Goal: Transaction & Acquisition: Purchase product/service

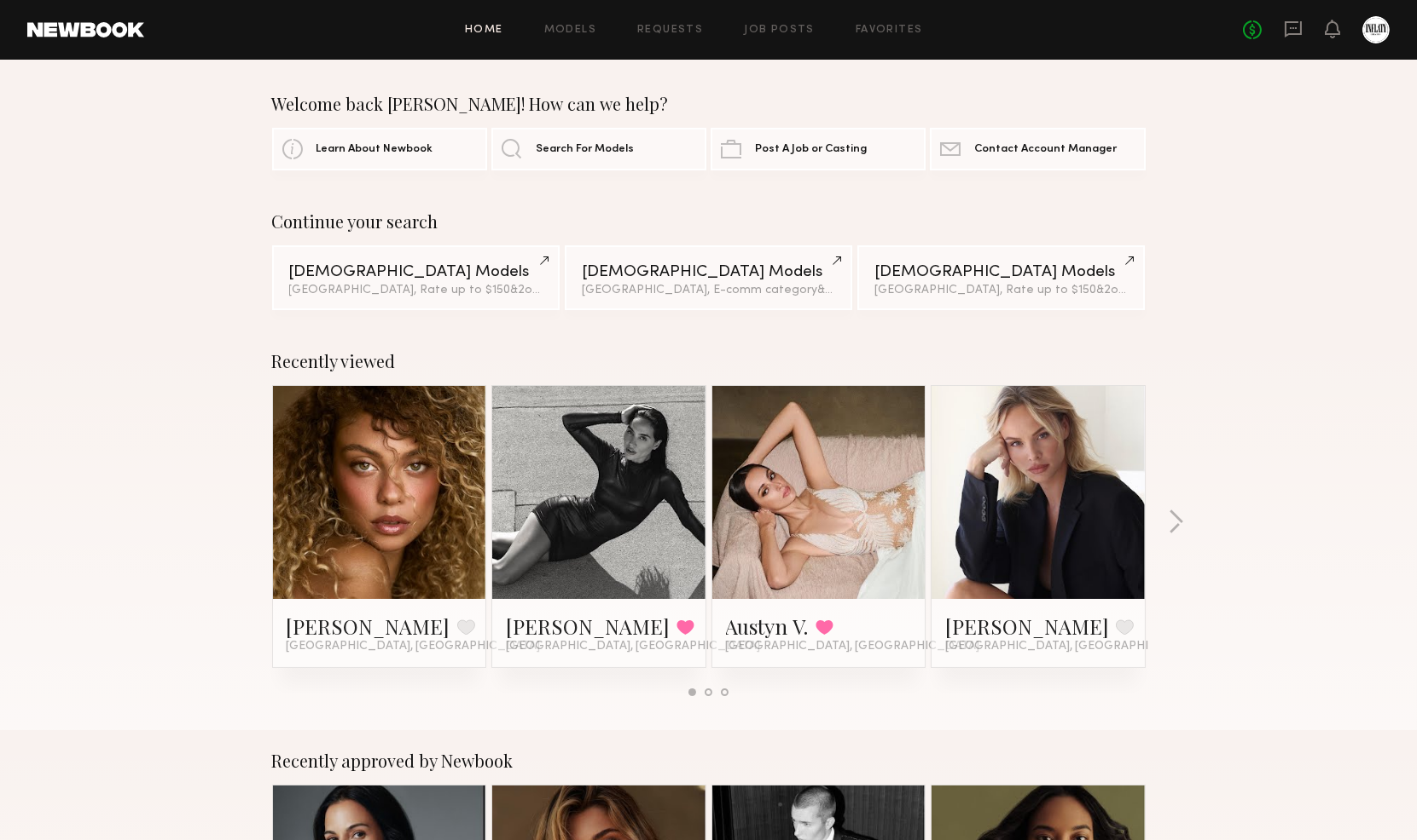
click at [583, 162] on link "Search For Models" at bounding box center [598, 148] width 214 height 43
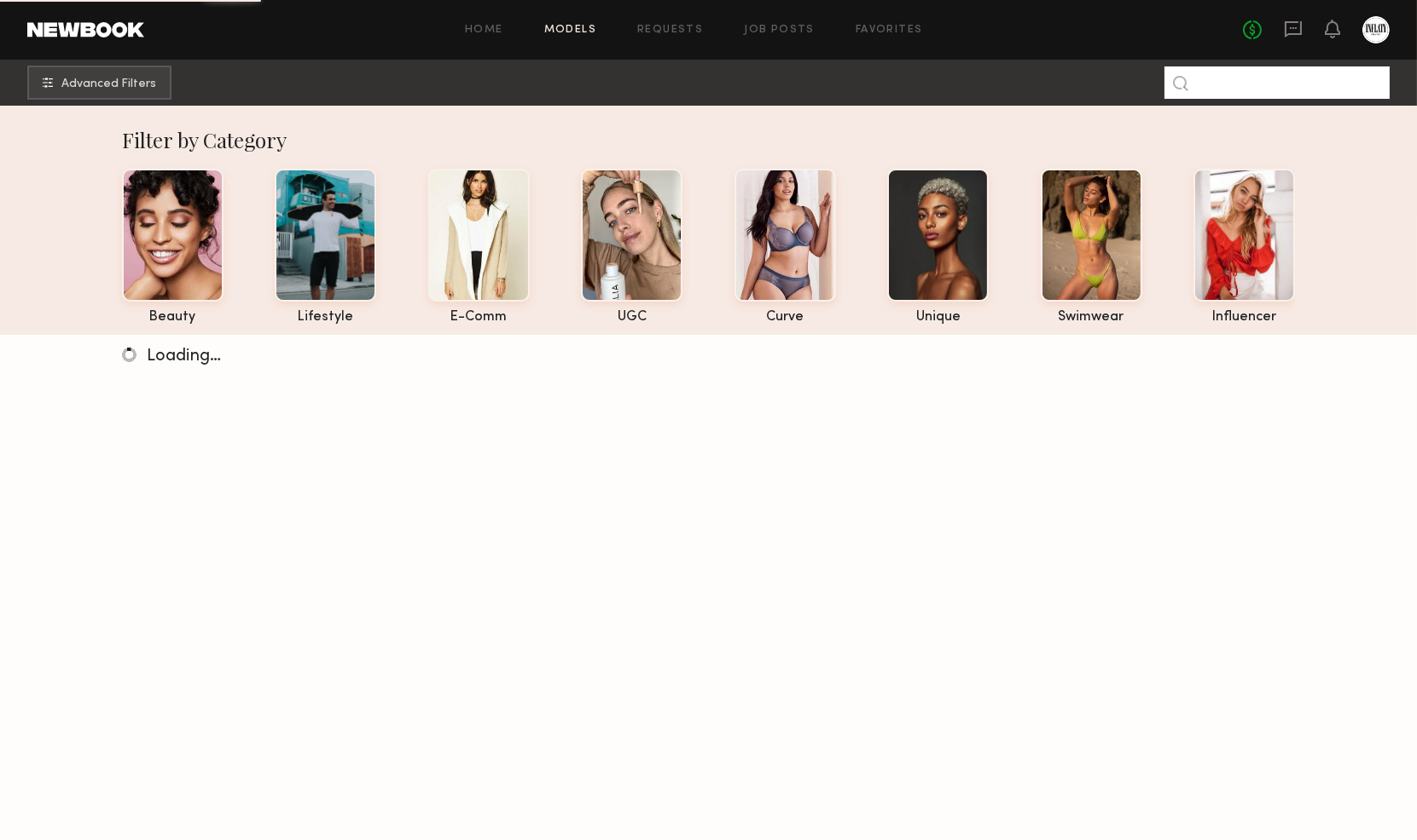
click at [1258, 78] on input at bounding box center [1276, 82] width 225 height 32
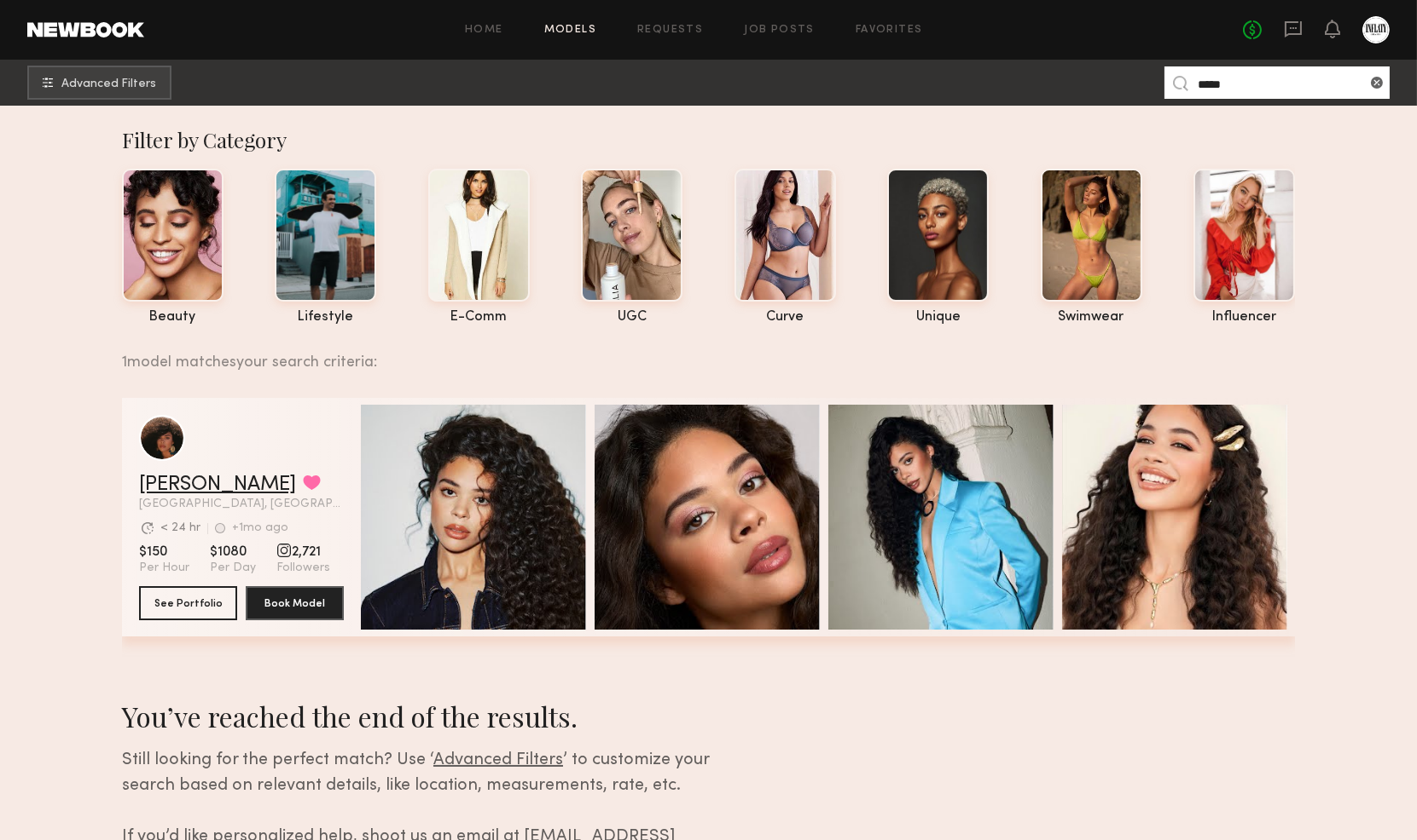
type input "*****"
click at [181, 496] on link "[PERSON_NAME]" at bounding box center [217, 484] width 157 height 20
drag, startPoint x: 1368, startPoint y: 74, endPoint x: 1378, endPoint y: 83, distance: 13.5
click at [1377, 82] on nb-model-search-input "*****" at bounding box center [1276, 82] width 225 height 32
click at [1380, 83] on common-icon at bounding box center [1376, 82] width 17 height 17
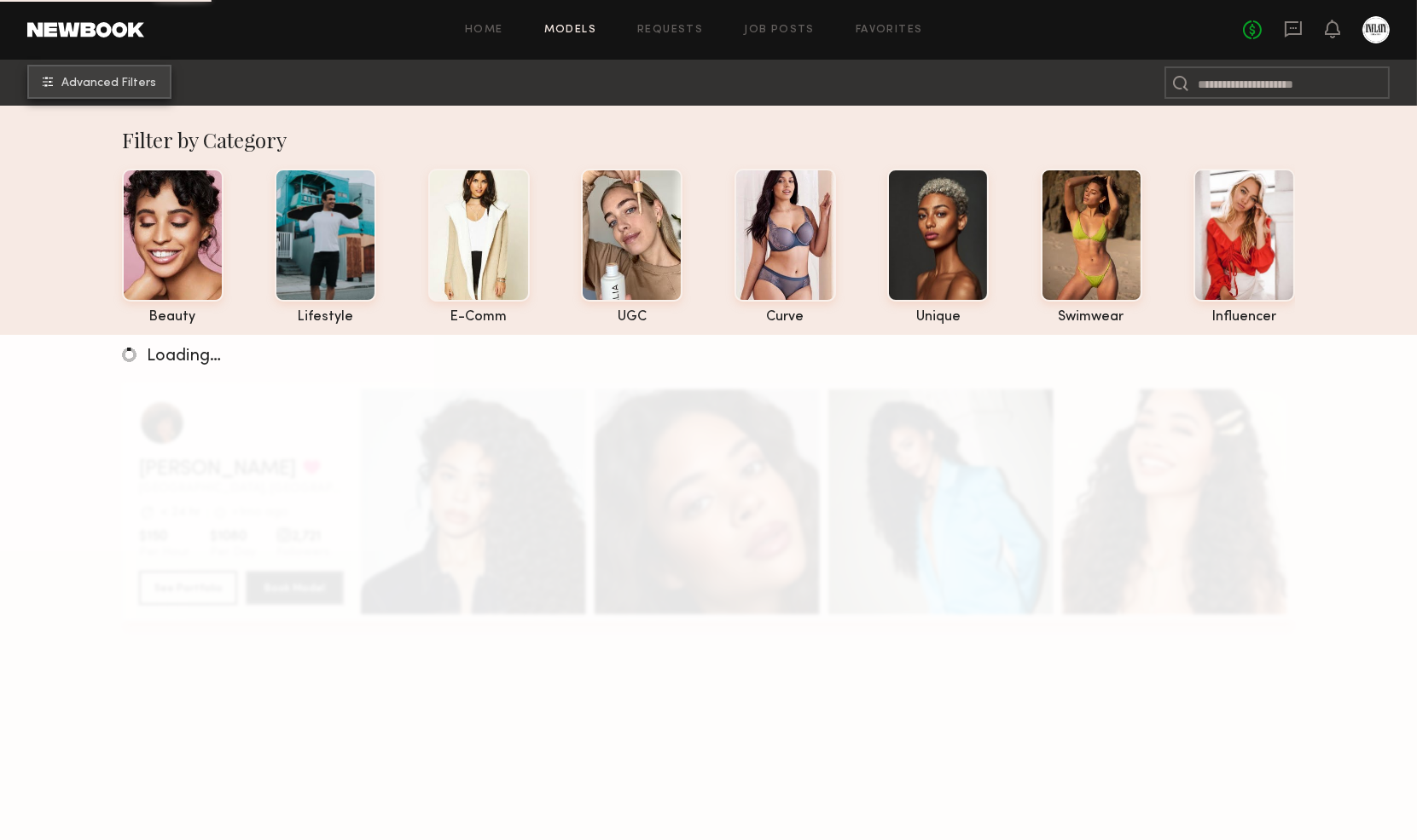
click at [148, 89] on button "Advanced Filters" at bounding box center [99, 81] width 145 height 34
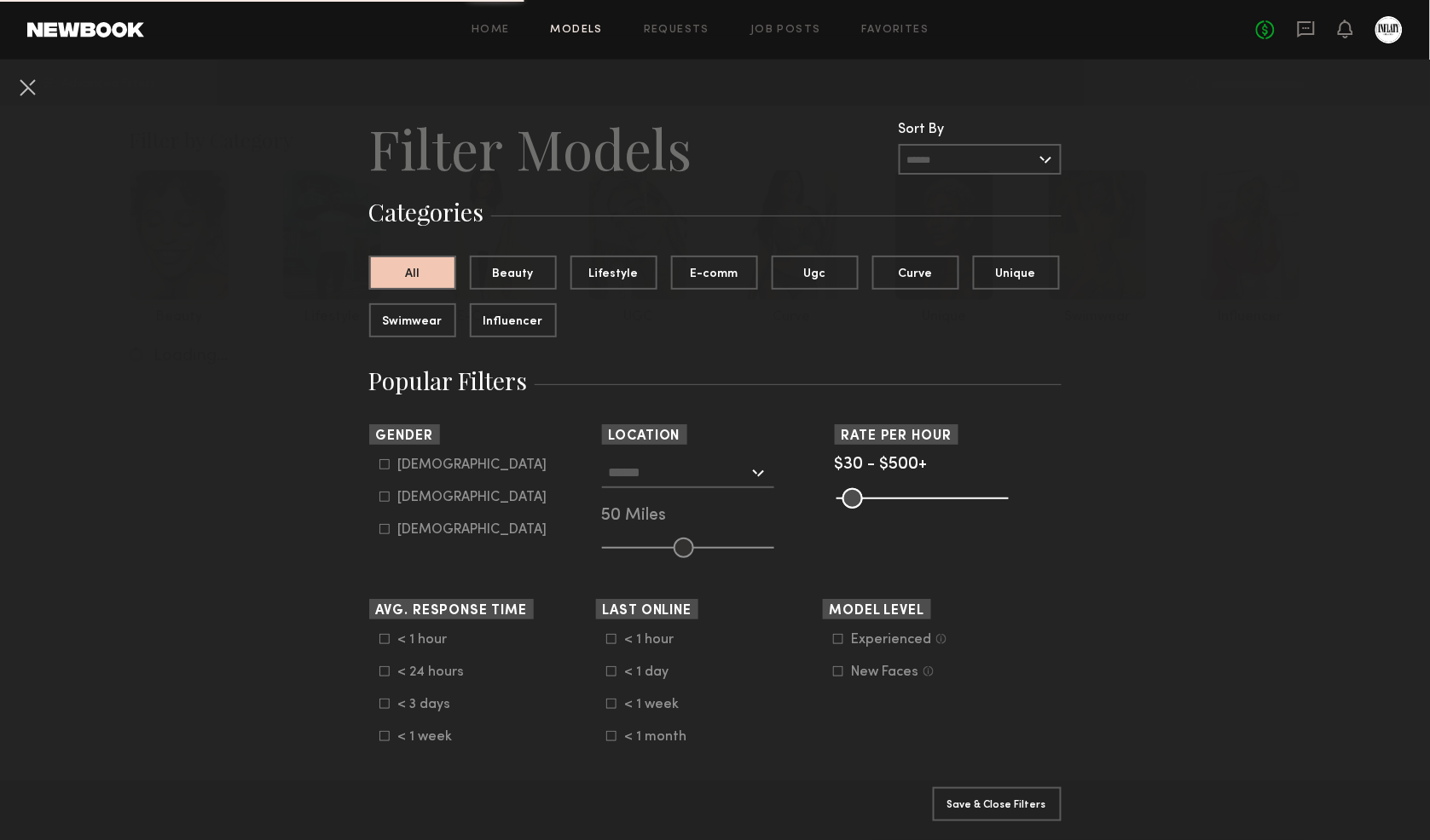
click at [379, 493] on icon at bounding box center [384, 498] width 10 height 10
type input "**"
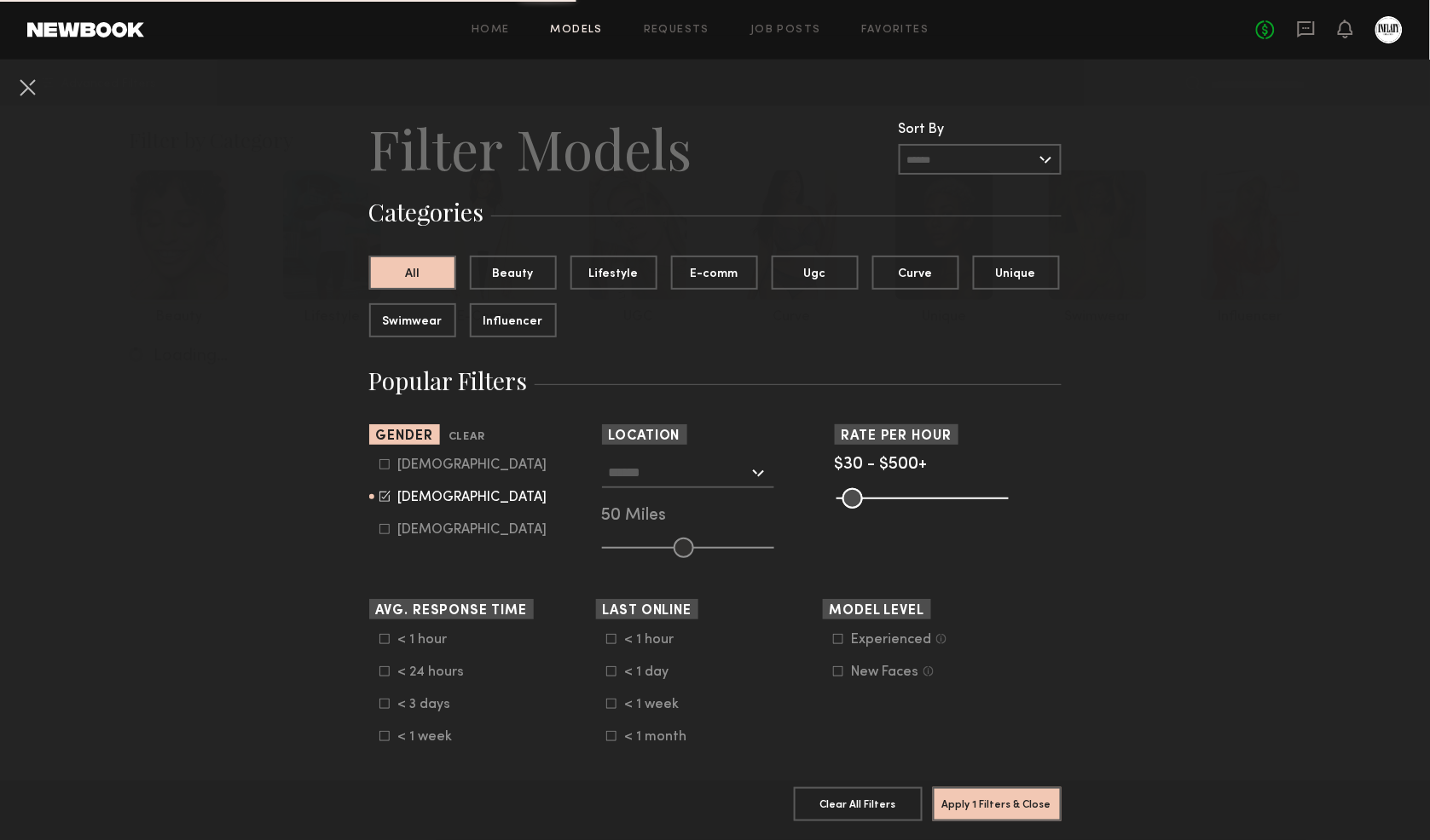
click at [621, 465] on input "text" at bounding box center [678, 472] width 140 height 29
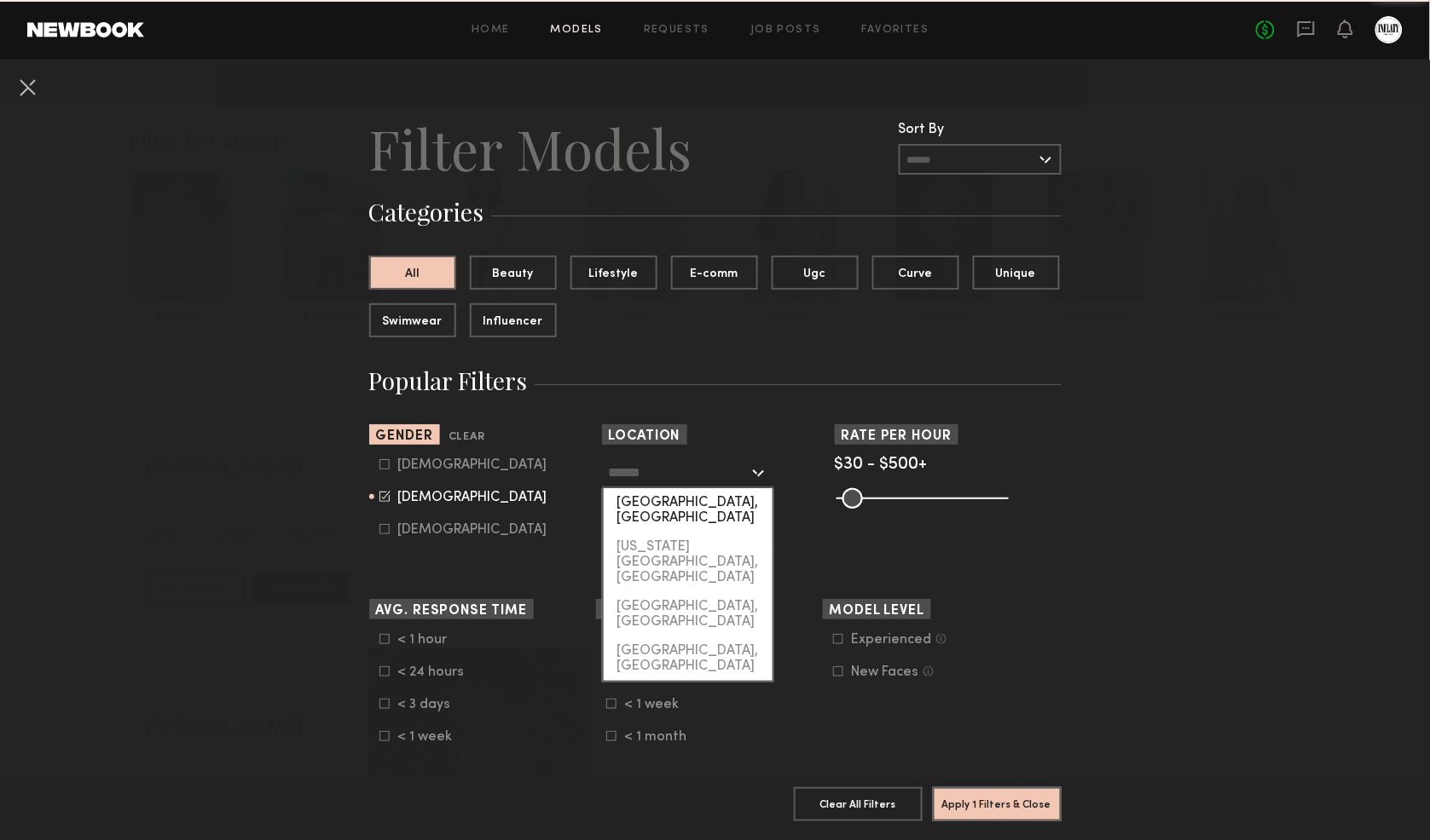
click at [643, 504] on div "[GEOGRAPHIC_DATA], [GEOGRAPHIC_DATA]" at bounding box center [688, 511] width 169 height 45
type input "**********"
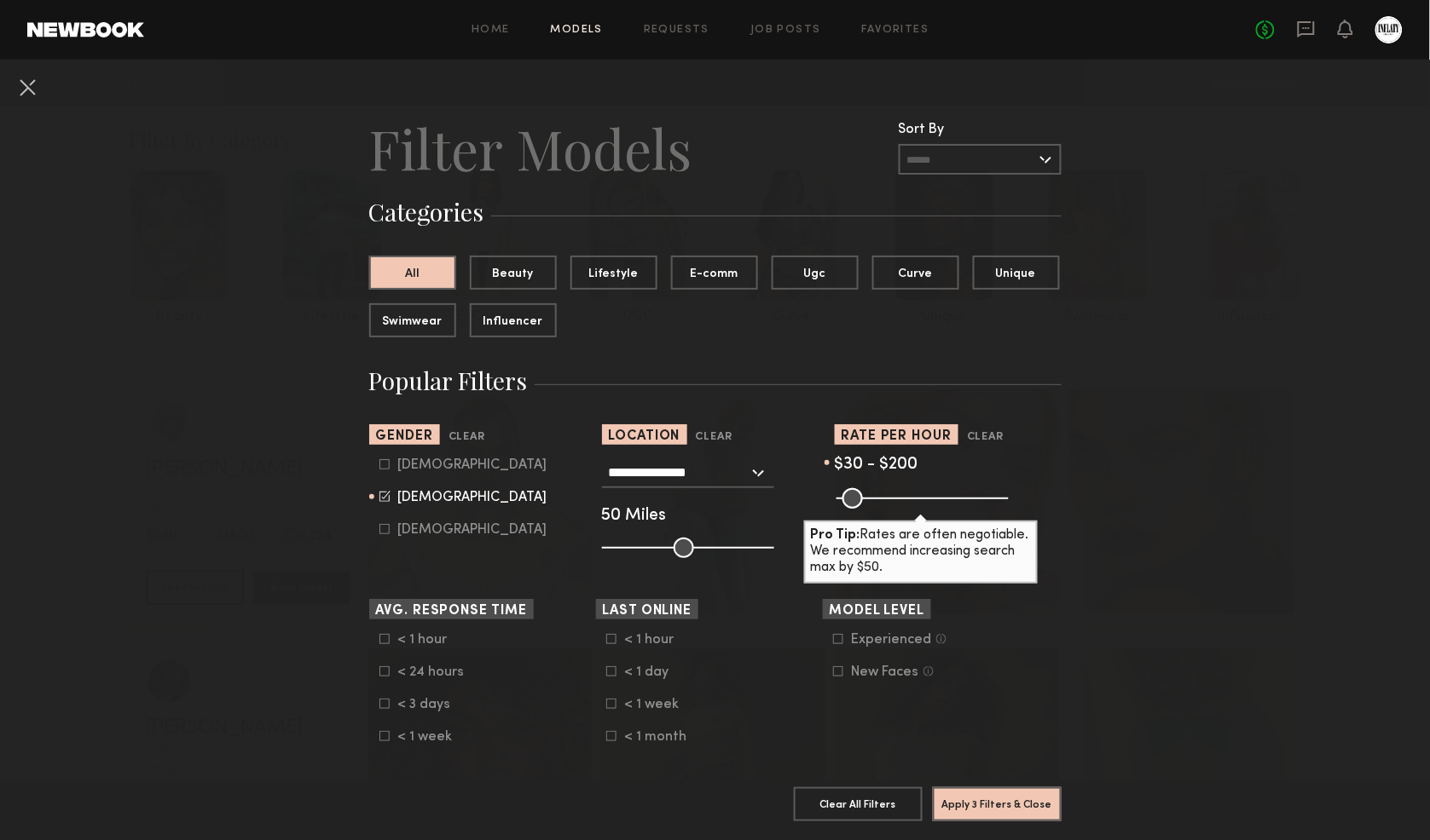
drag, startPoint x: 994, startPoint y: 496, endPoint x: 893, endPoint y: 514, distance: 102.6
click at [893, 509] on input "range" at bounding box center [923, 499] width 173 height 20
click at [890, 493] on input "range" at bounding box center [923, 499] width 173 height 20
type input "***"
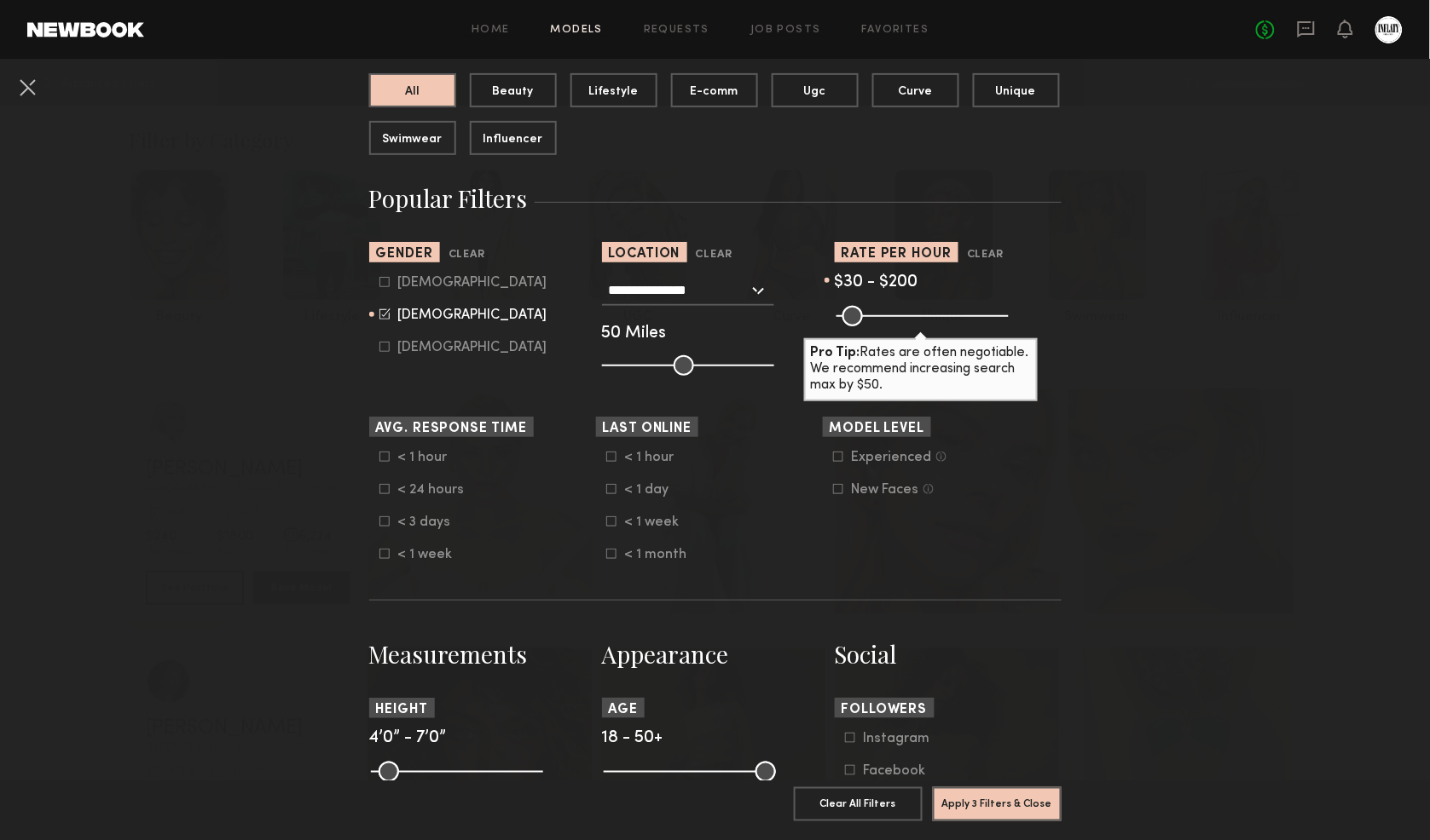
scroll to position [378, 0]
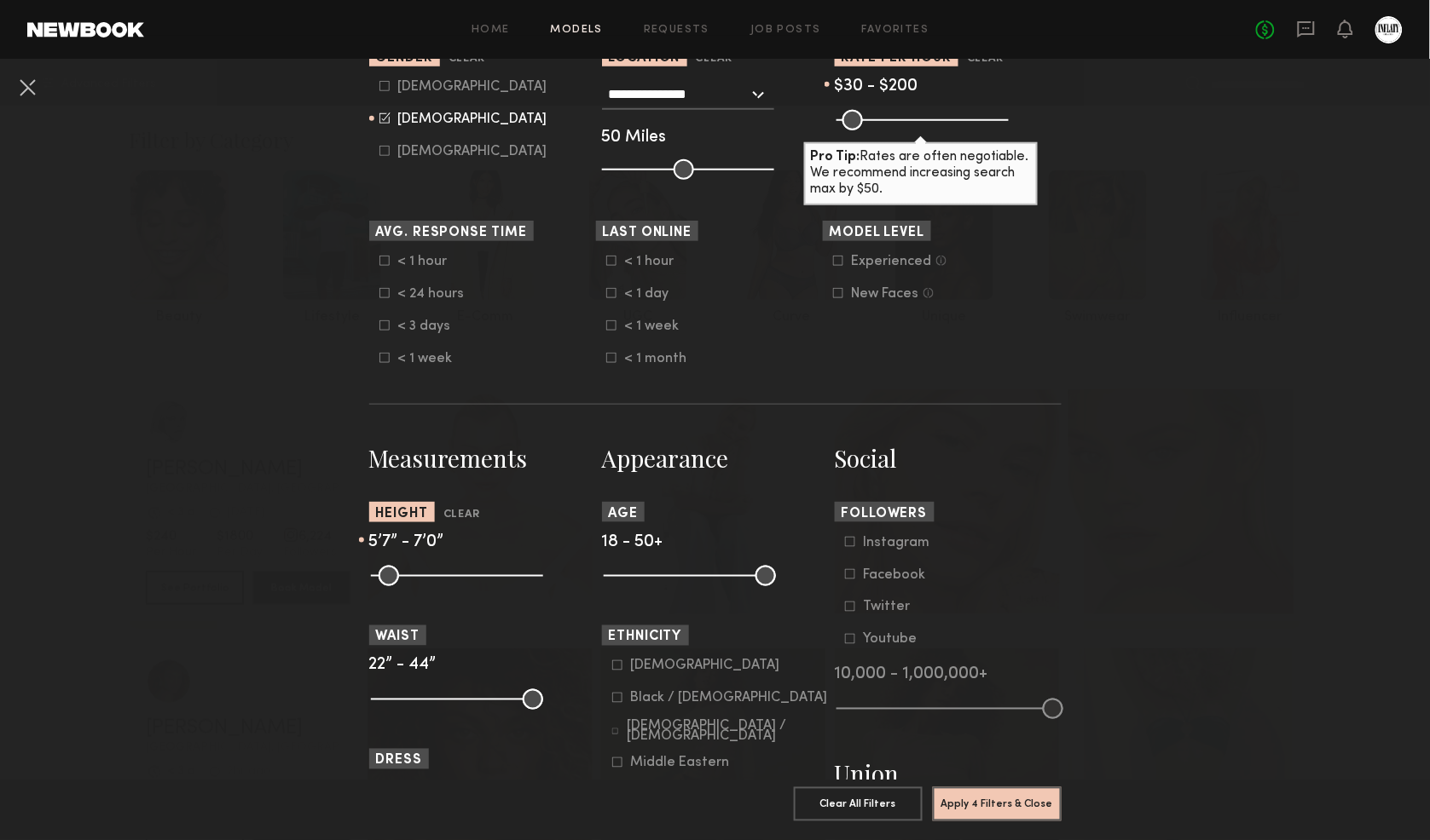
drag, startPoint x: 381, startPoint y: 578, endPoint x: 455, endPoint y: 577, distance: 74.0
type input "**"
click at [455, 577] on input "range" at bounding box center [457, 575] width 173 height 20
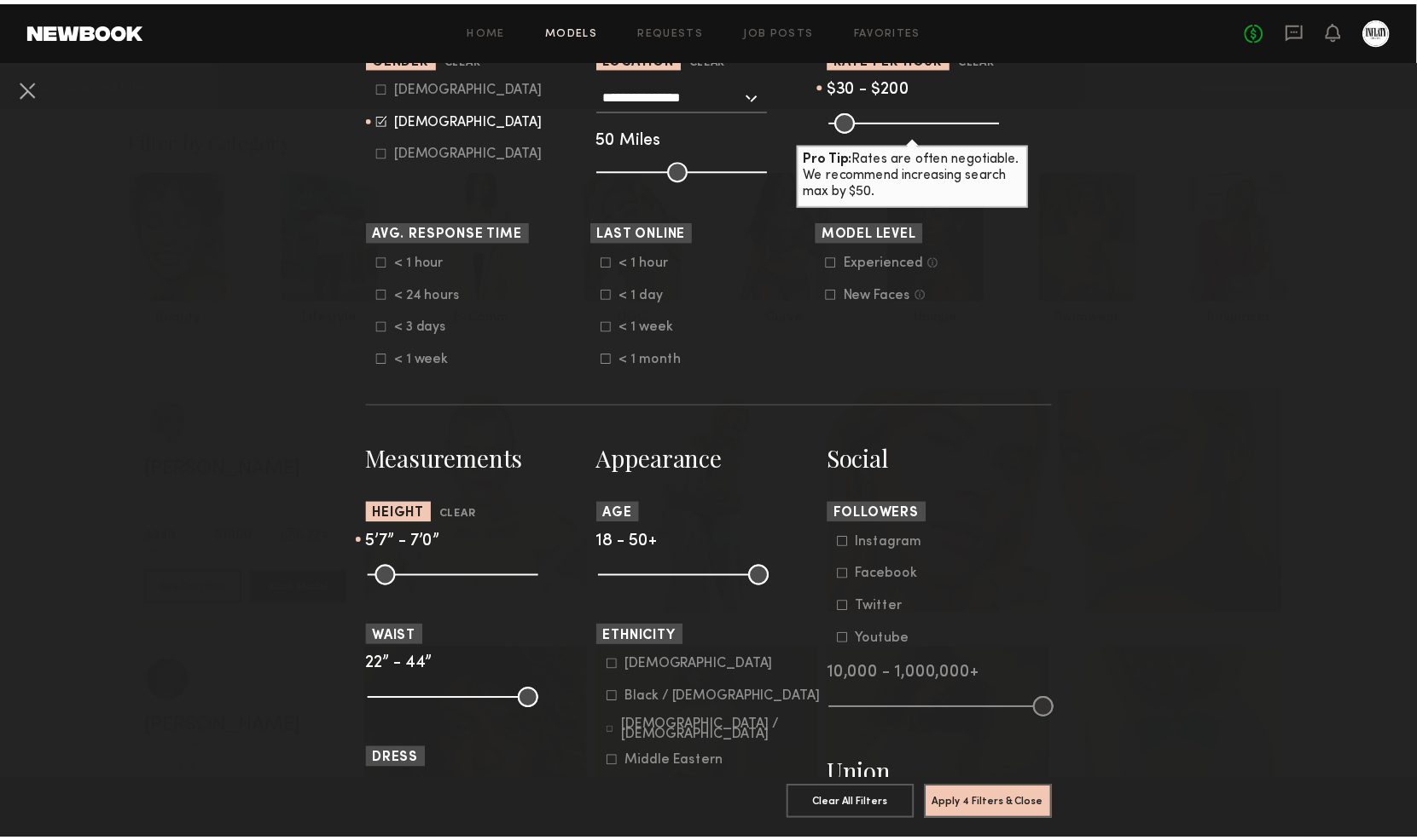
scroll to position [757, 0]
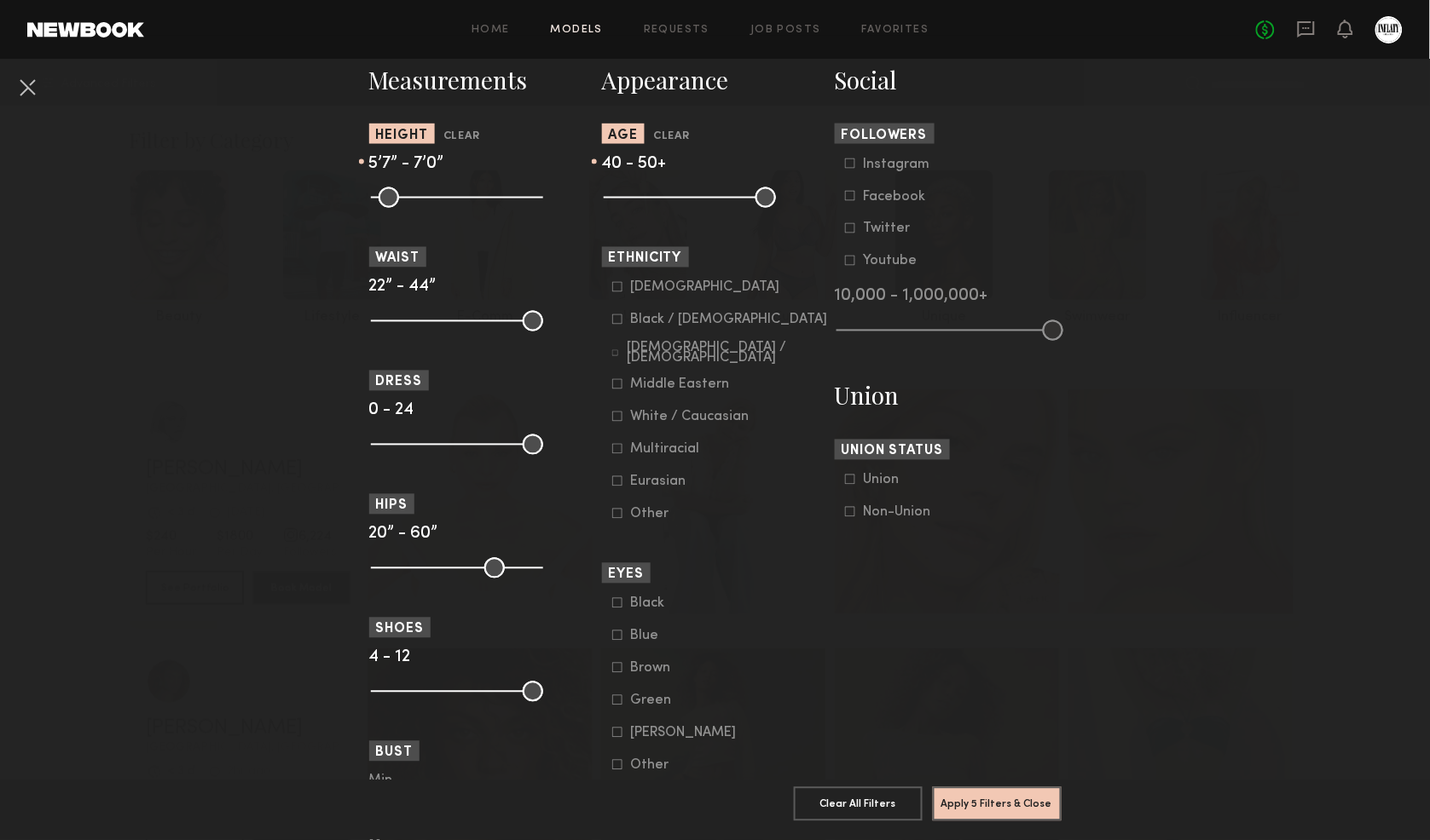
drag, startPoint x: 608, startPoint y: 197, endPoint x: 711, endPoint y: 187, distance: 103.5
type input "**"
click at [711, 187] on input "range" at bounding box center [690, 197] width 173 height 20
click at [960, 787] on button "Apply 5 Filters & Close" at bounding box center [996, 803] width 129 height 34
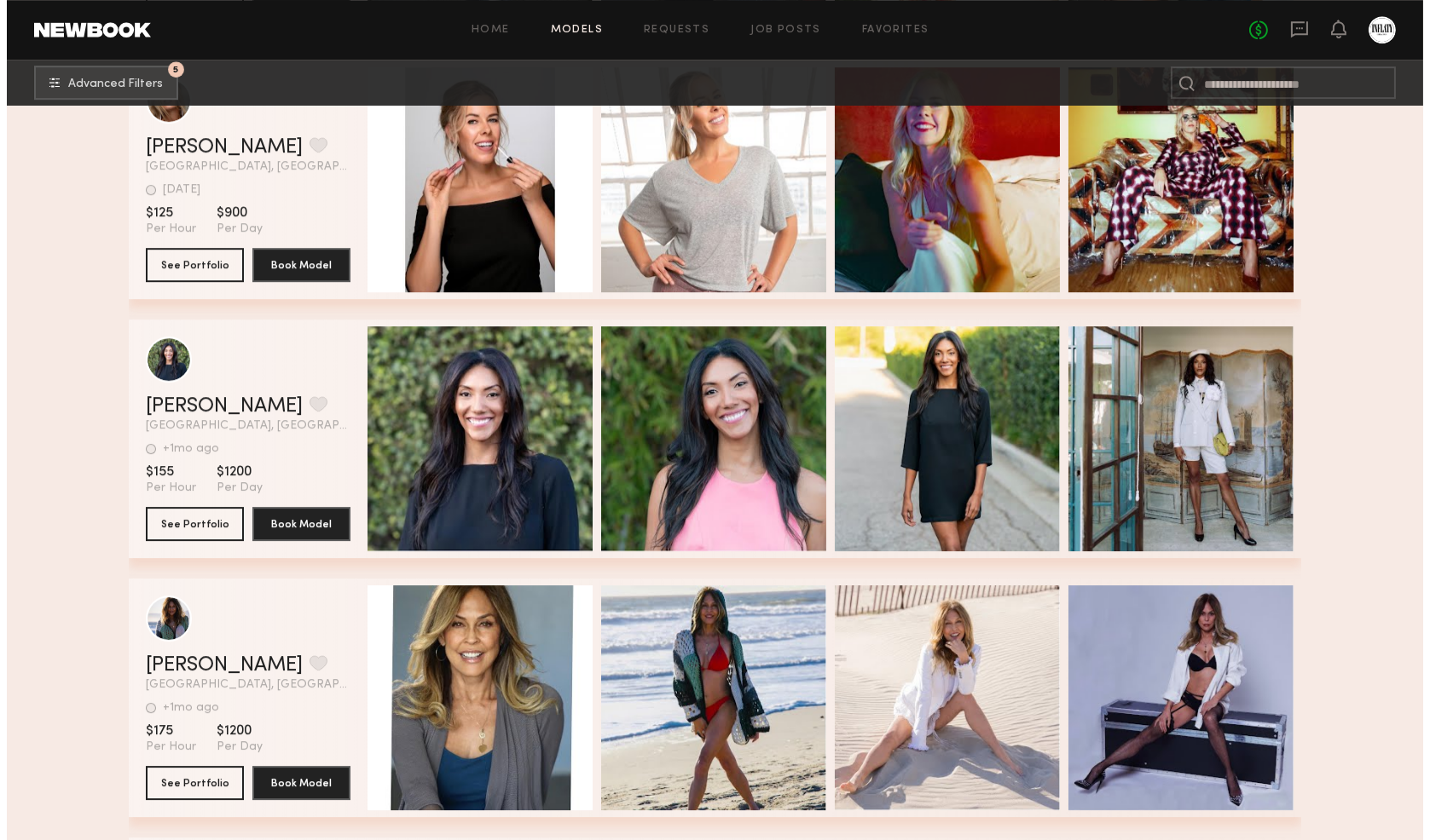
scroll to position [10701, 0]
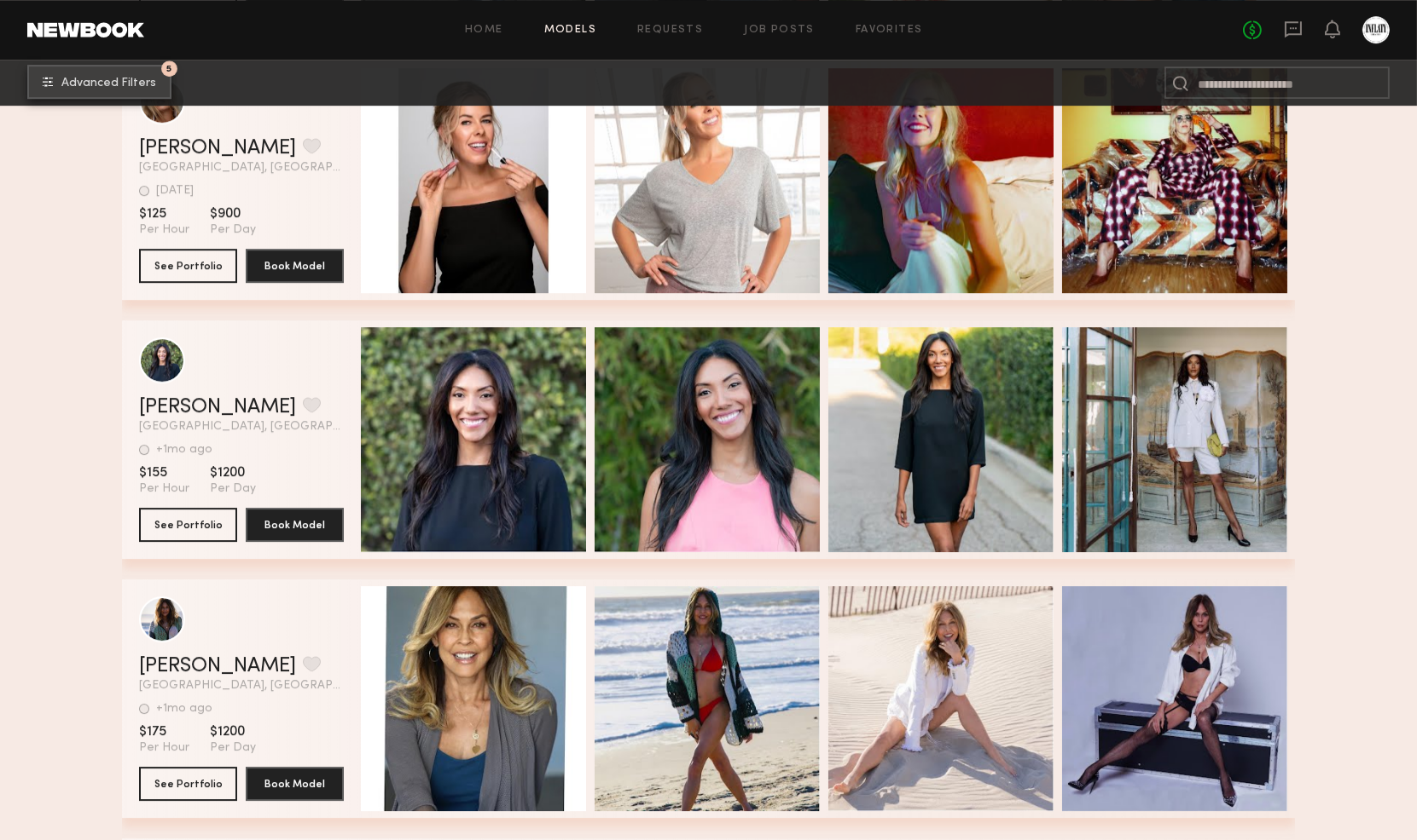
click at [120, 78] on button "5 Advanced Filters" at bounding box center [99, 81] width 145 height 34
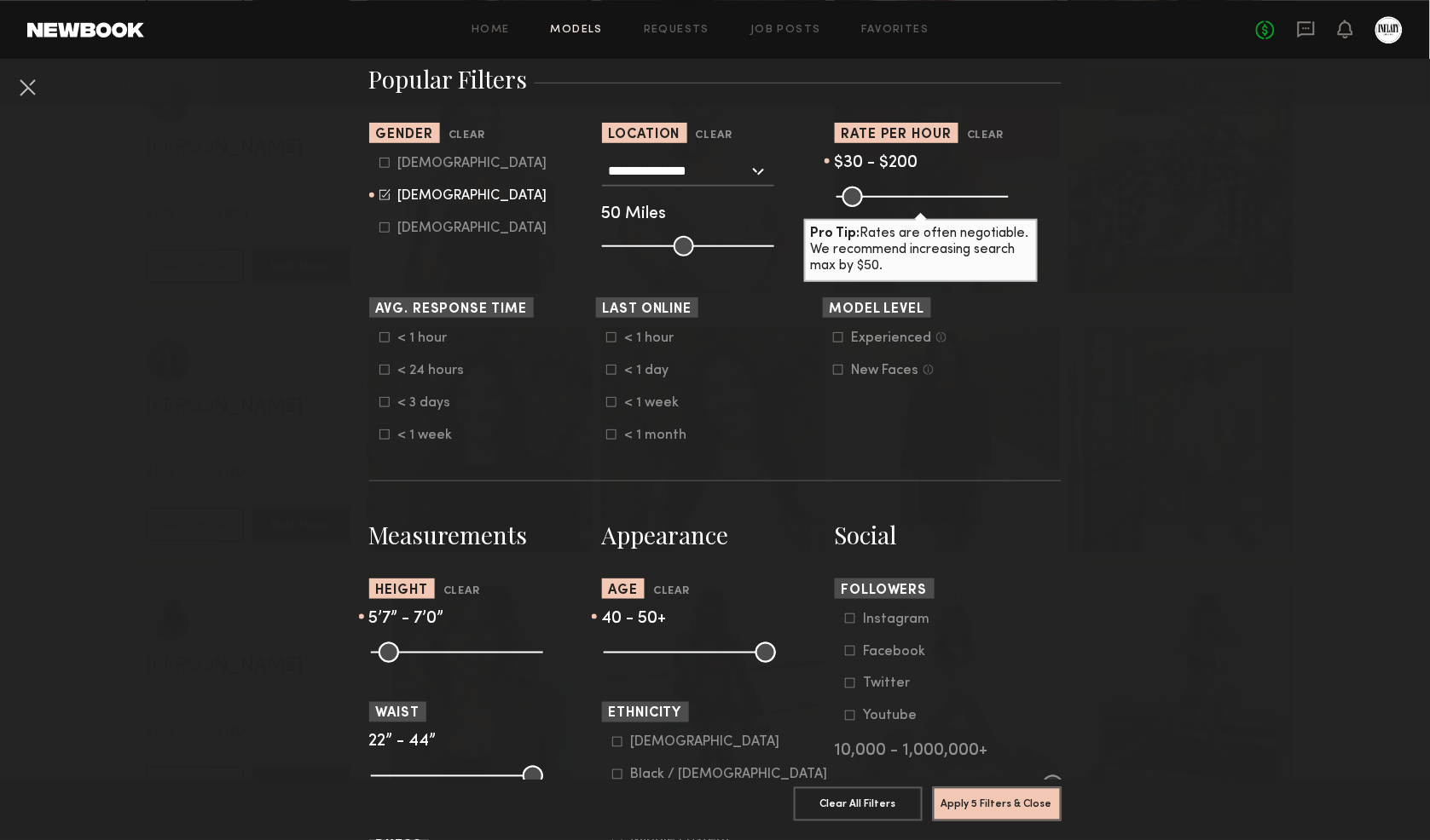
scroll to position [473, 0]
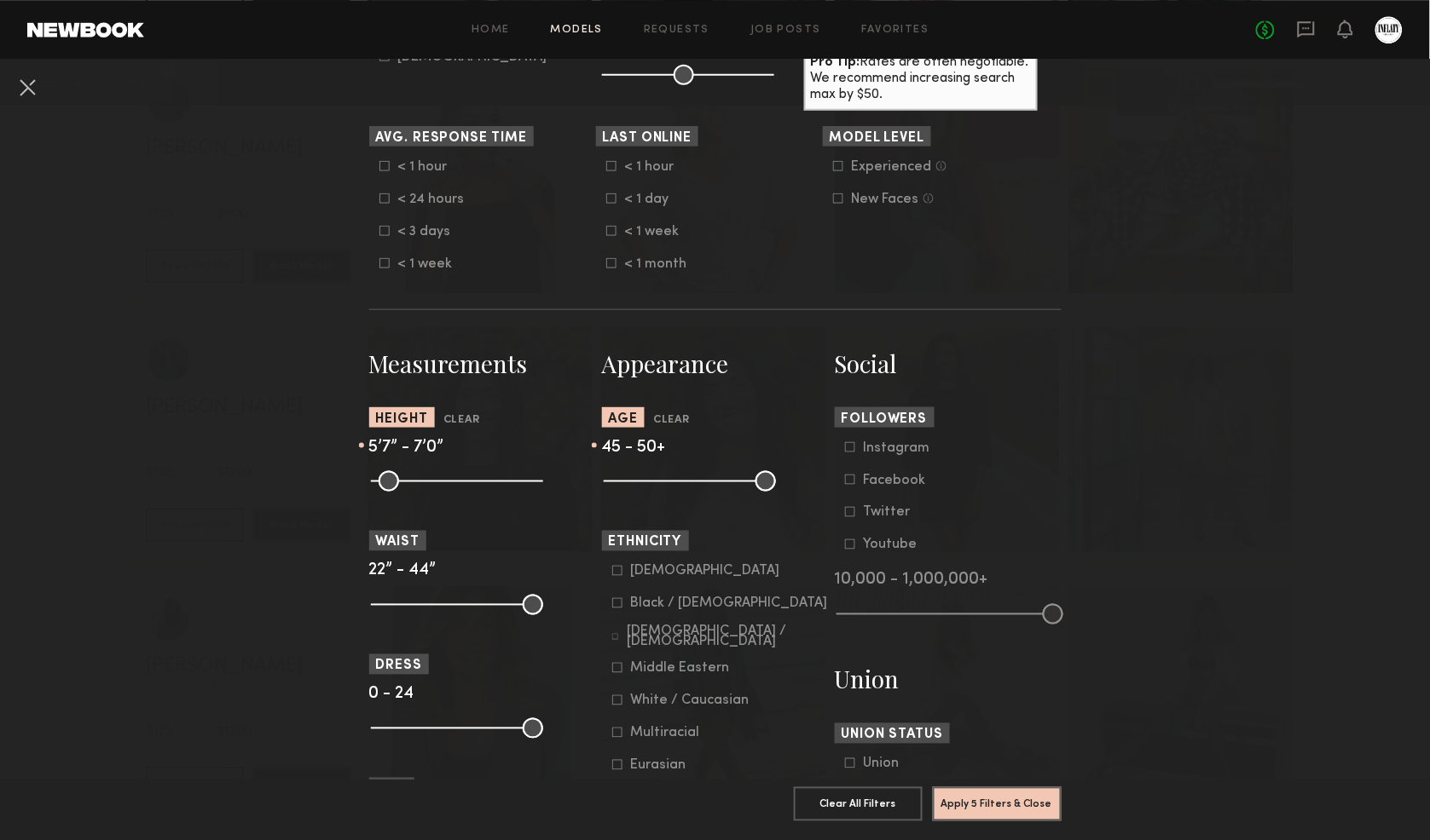
drag, startPoint x: 713, startPoint y: 477, endPoint x: 735, endPoint y: 469, distance: 23.4
type input "**"
click at [735, 471] on input "range" at bounding box center [690, 481] width 173 height 20
click at [1012, 791] on button "Apply 5 Filters & Close" at bounding box center [996, 803] width 129 height 34
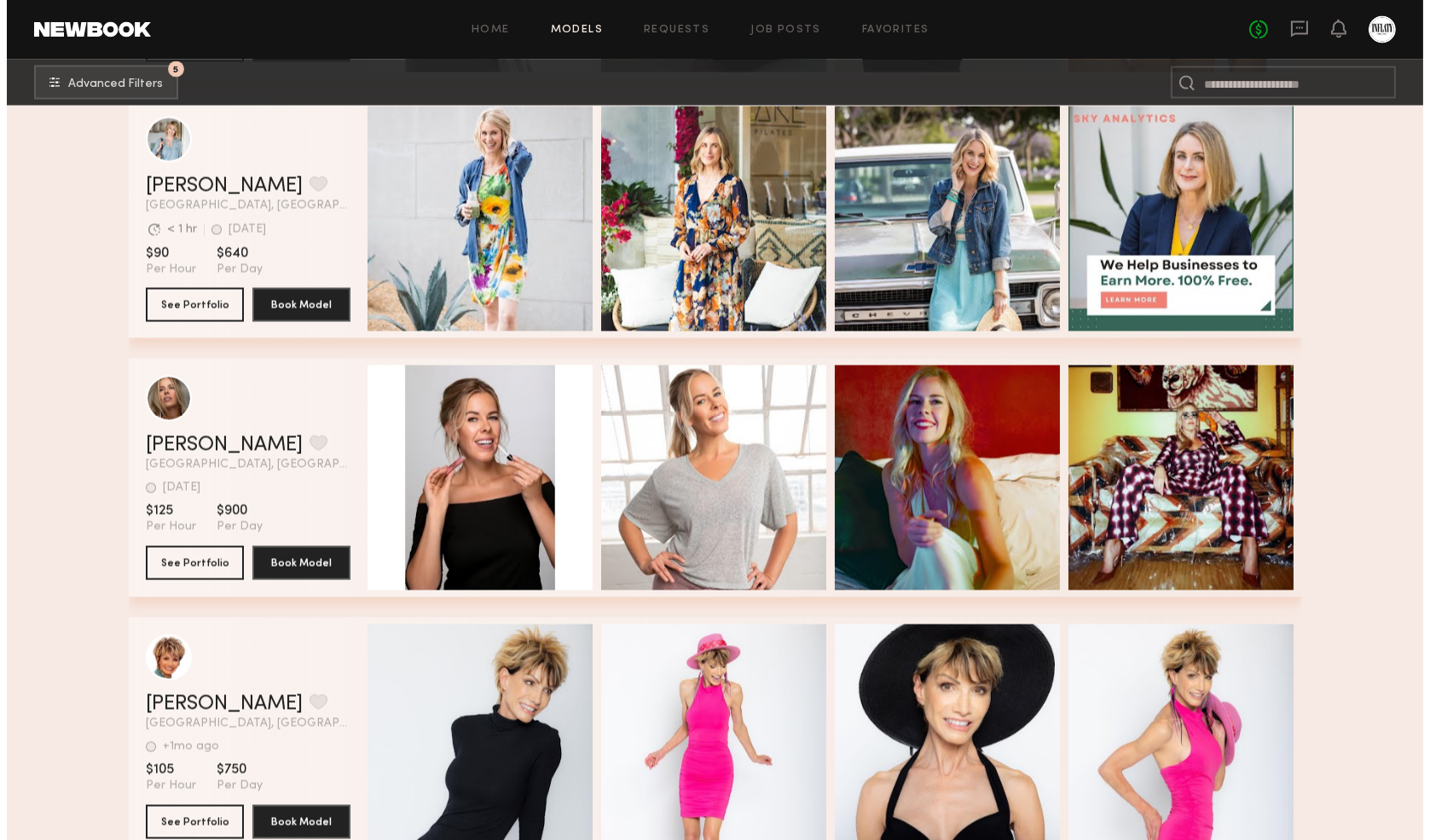
scroll to position [5361, 0]
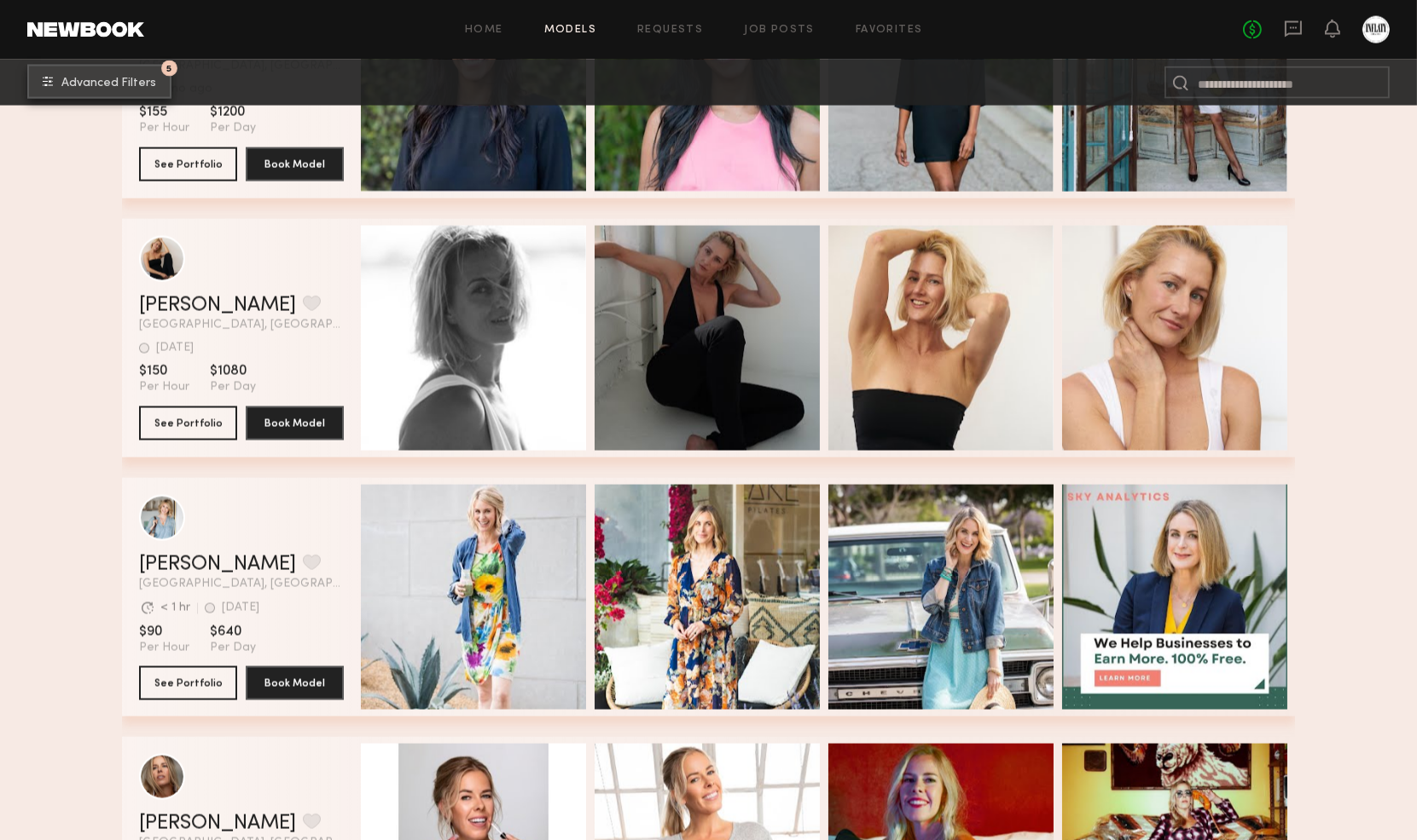
click at [139, 70] on button "5 Advanced Filters" at bounding box center [99, 81] width 145 height 34
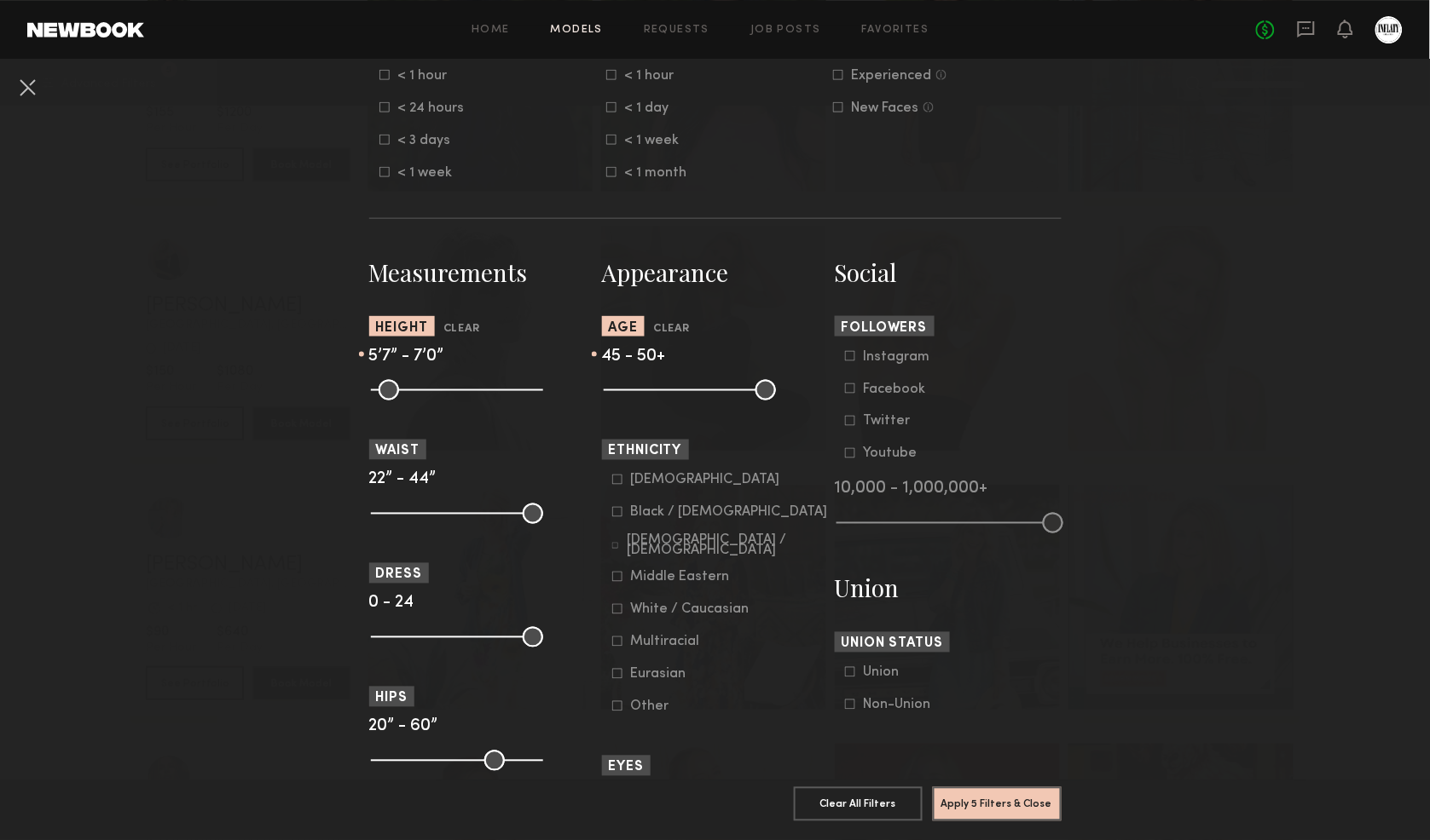
scroll to position [567, 0]
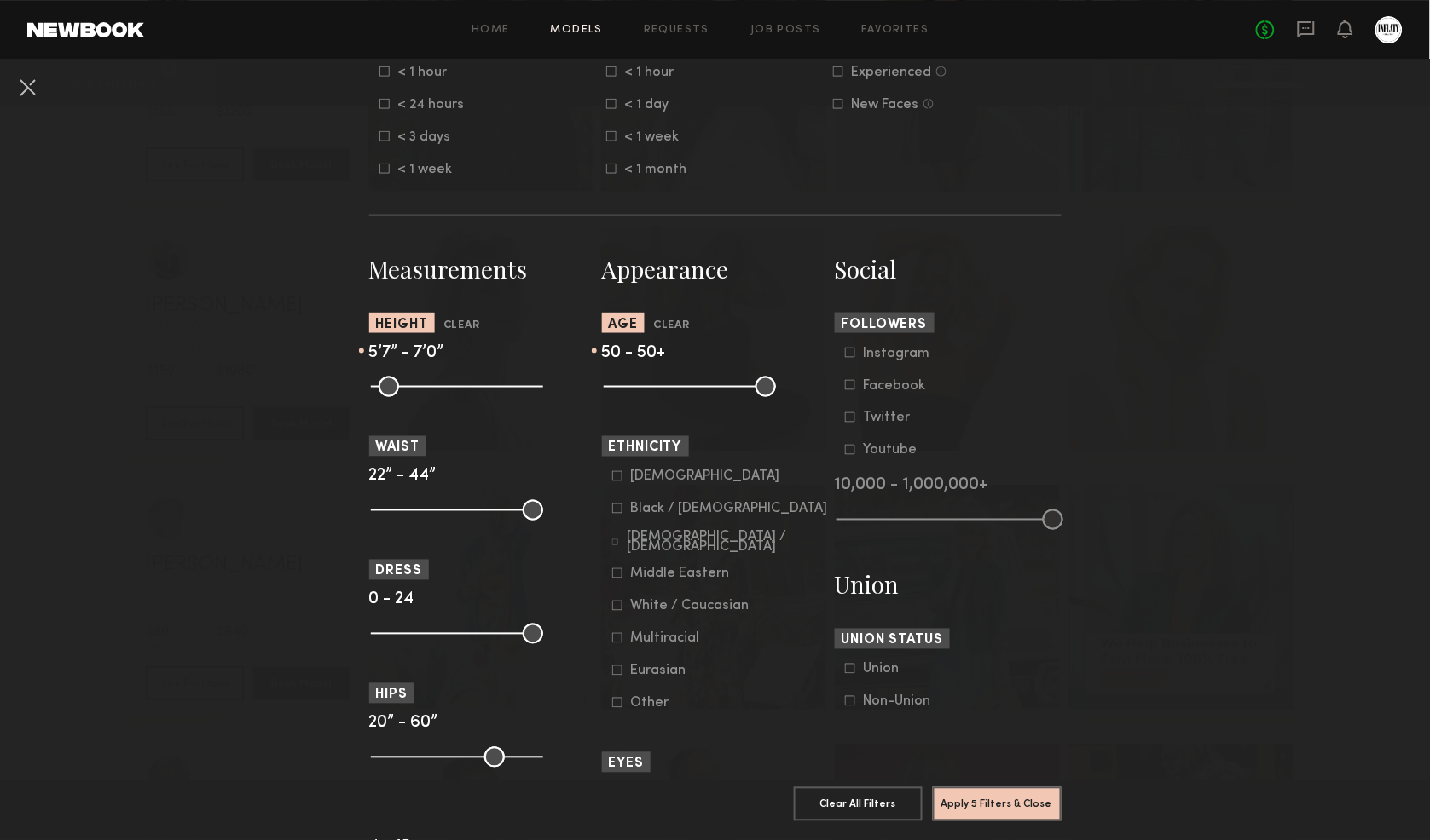
drag, startPoint x: 738, startPoint y: 385, endPoint x: 773, endPoint y: 381, distance: 35.2
type input "**"
click at [773, 381] on input "range" at bounding box center [690, 386] width 173 height 20
click at [1022, 787] on button "Apply 5 Filters & Close" at bounding box center [996, 803] width 129 height 34
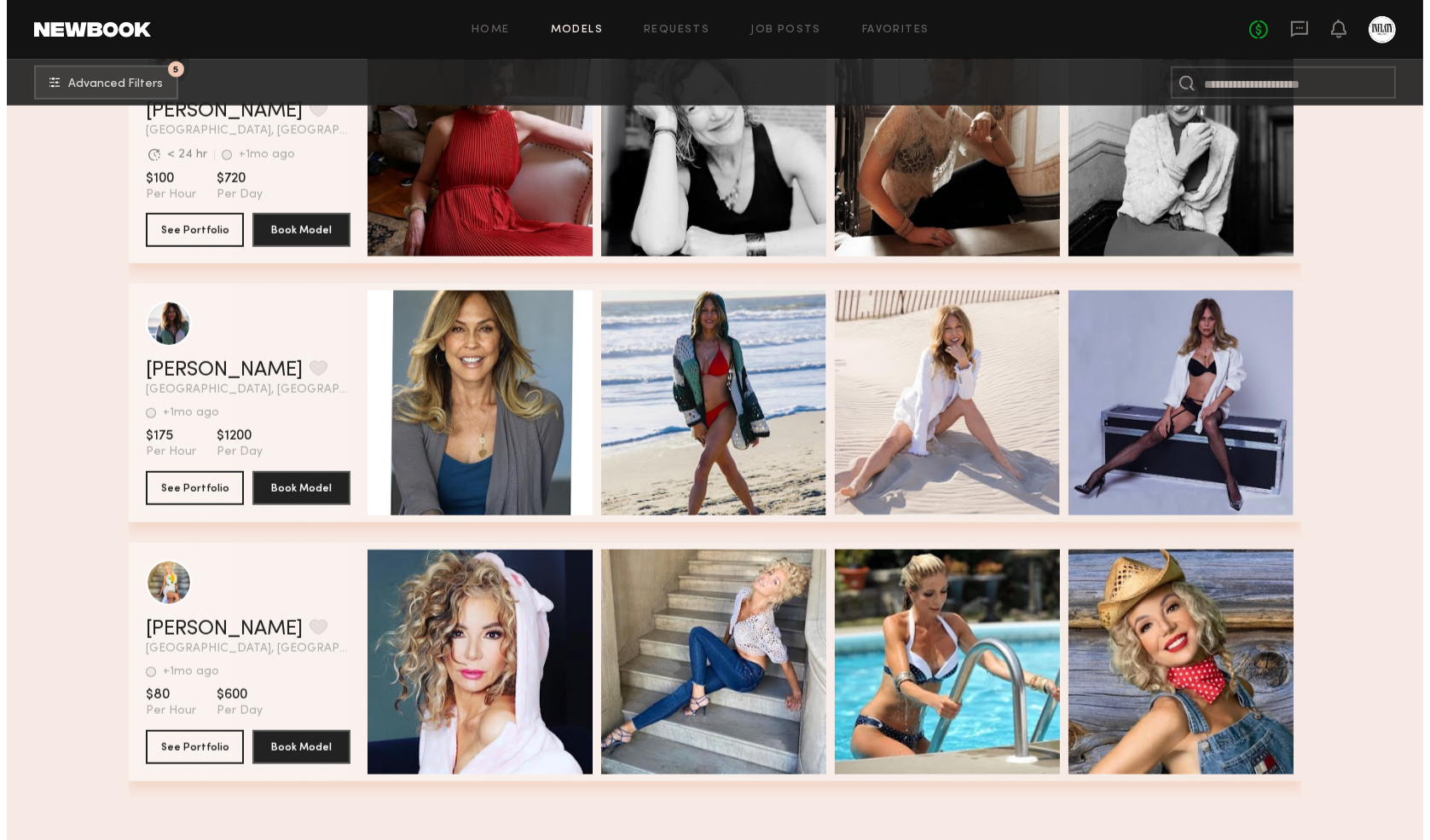
scroll to position [3433, 0]
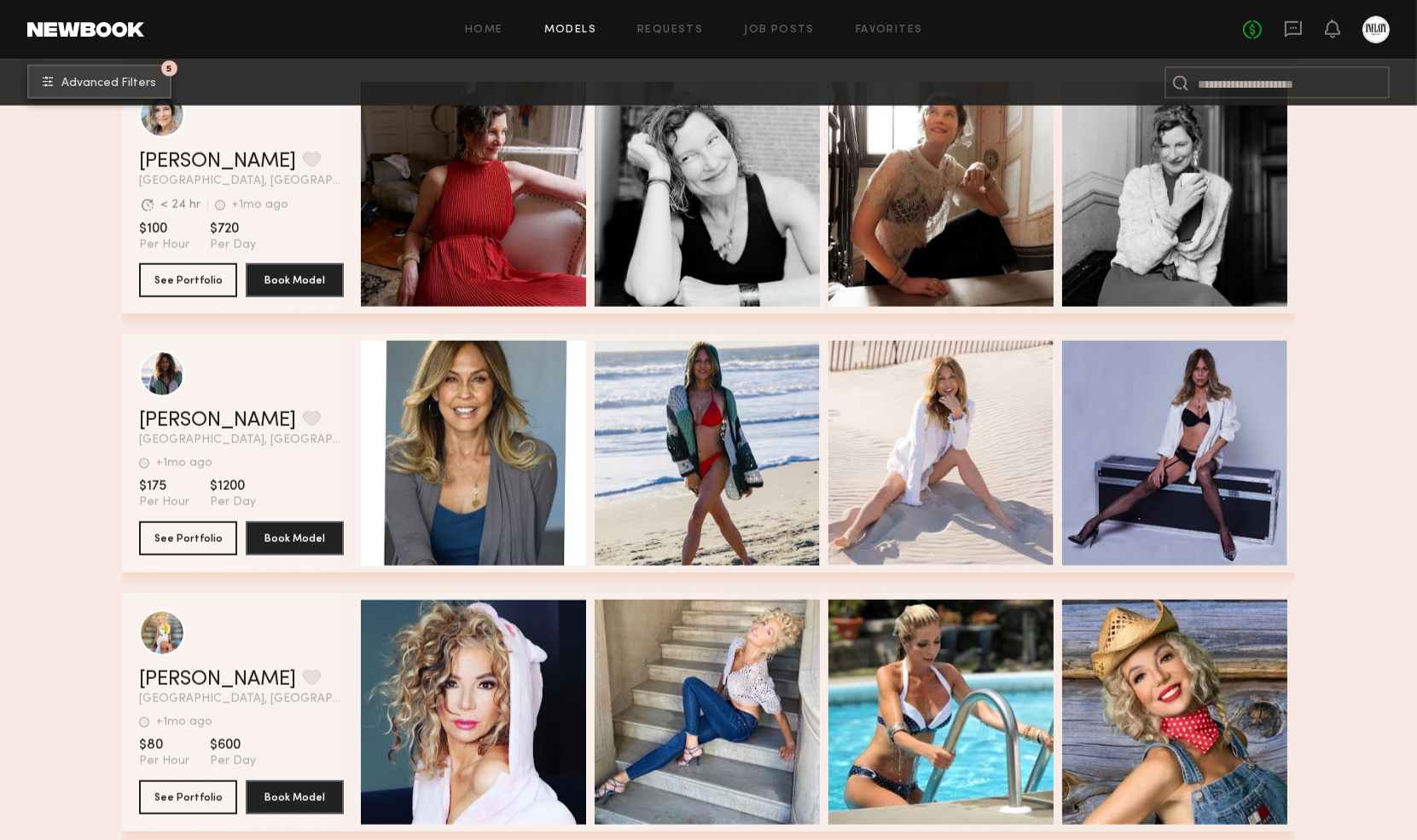
click at [140, 91] on button "5 Advanced Filters" at bounding box center [99, 81] width 145 height 34
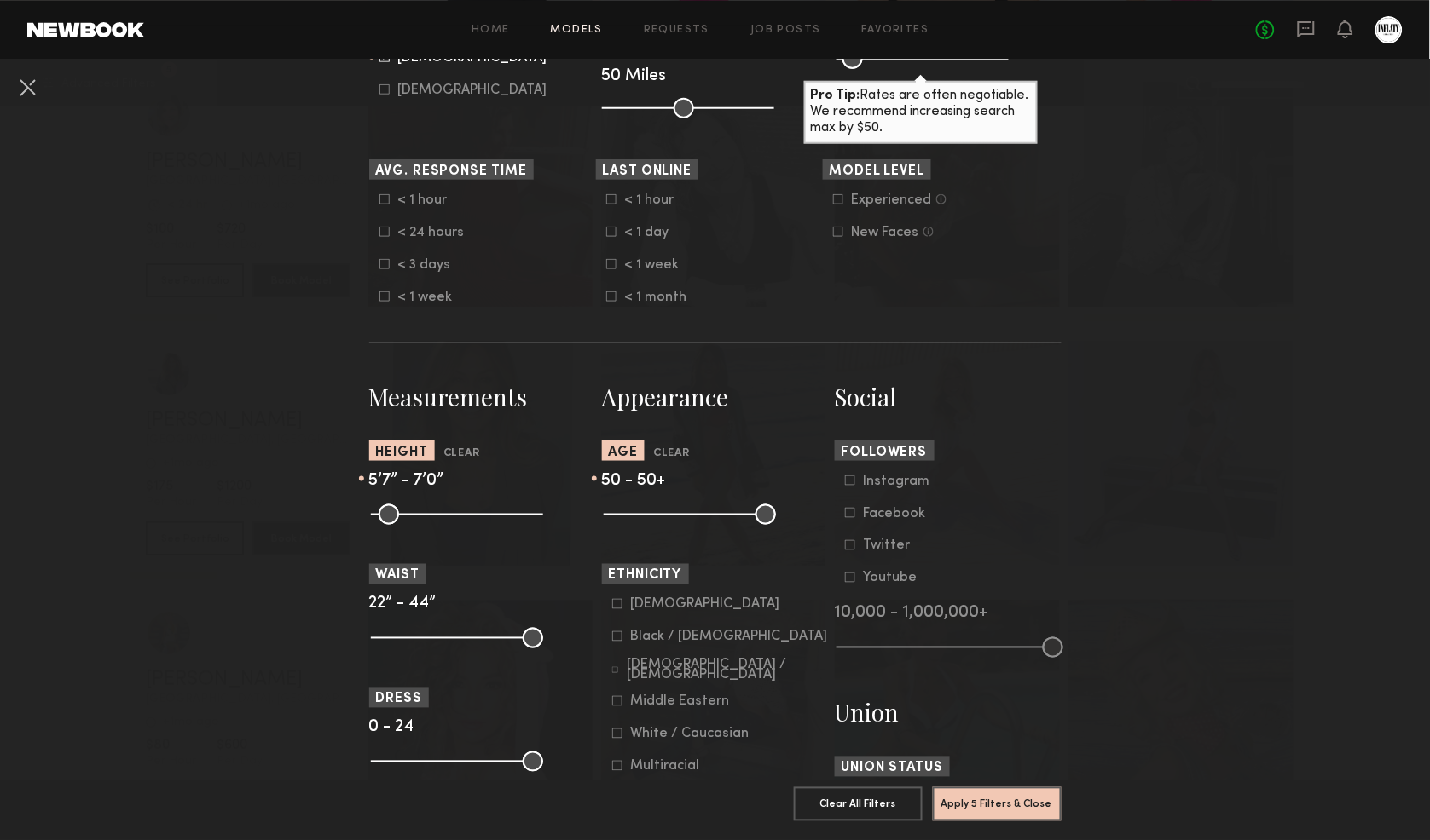
scroll to position [473, 0]
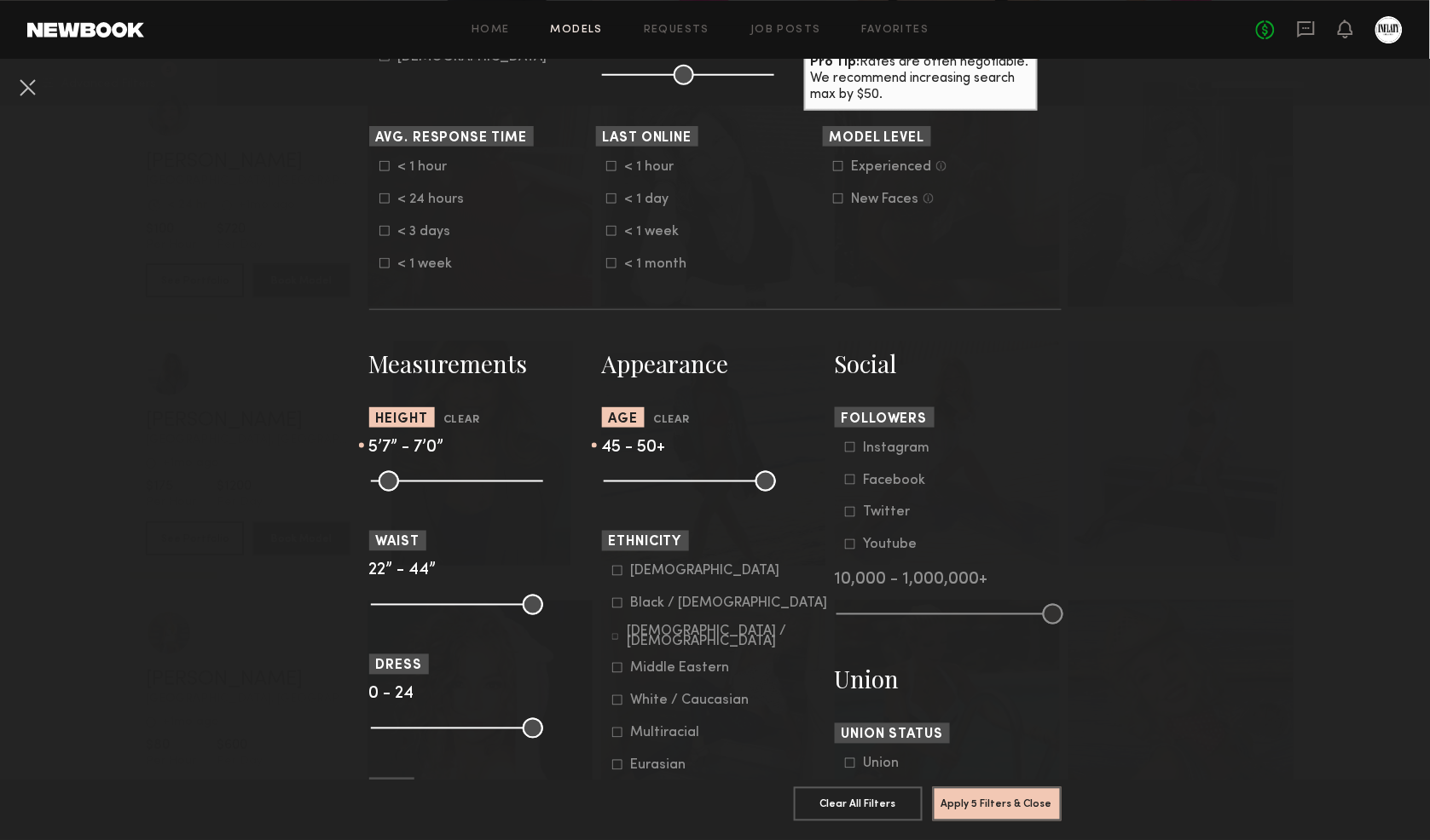
drag, startPoint x: 760, startPoint y: 481, endPoint x: 734, endPoint y: 482, distance: 26.0
type input "**"
click at [734, 482] on input "range" at bounding box center [690, 481] width 173 height 20
click at [953, 789] on button "Apply 5 Filters & Close" at bounding box center [996, 803] width 129 height 34
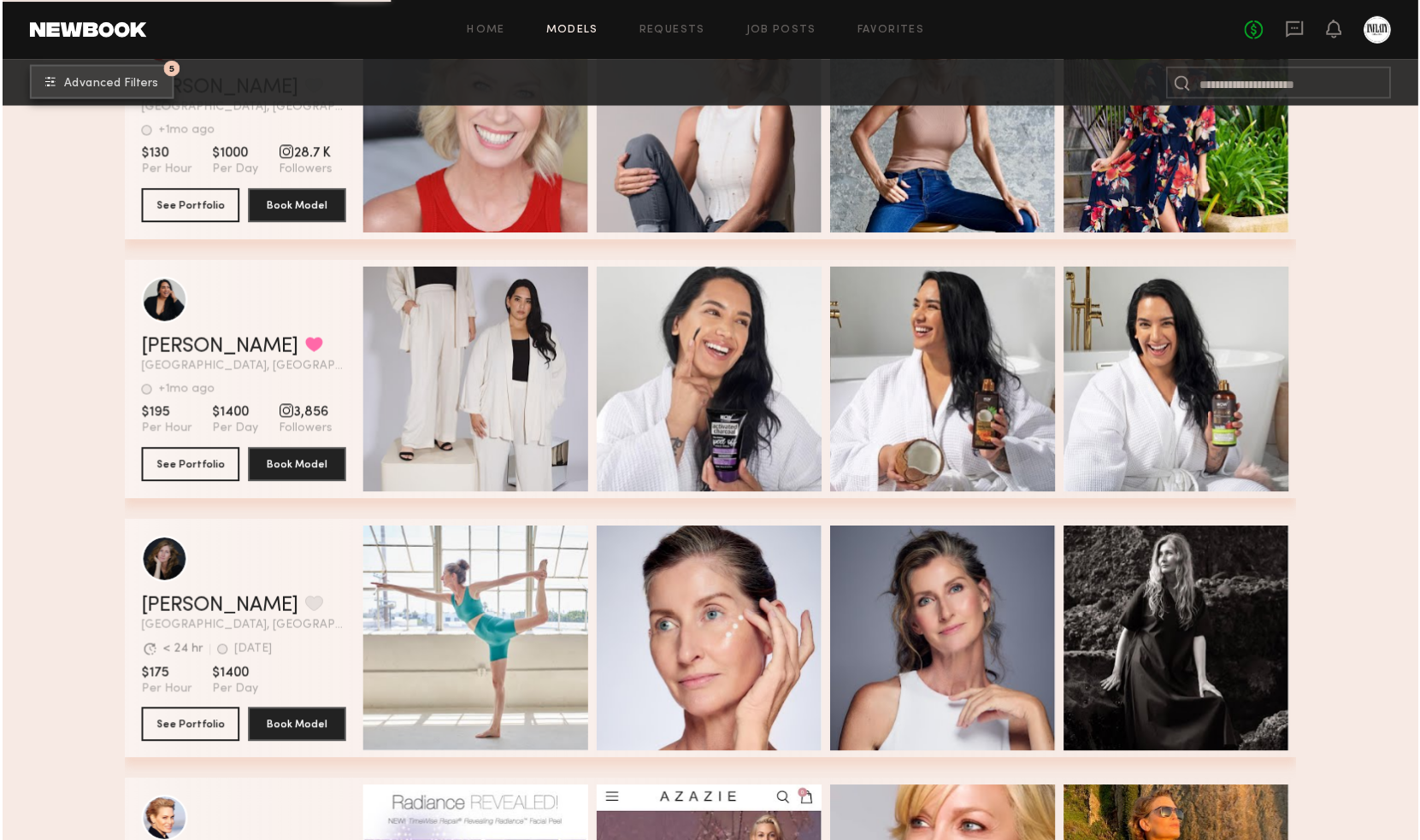
scroll to position [1899, 0]
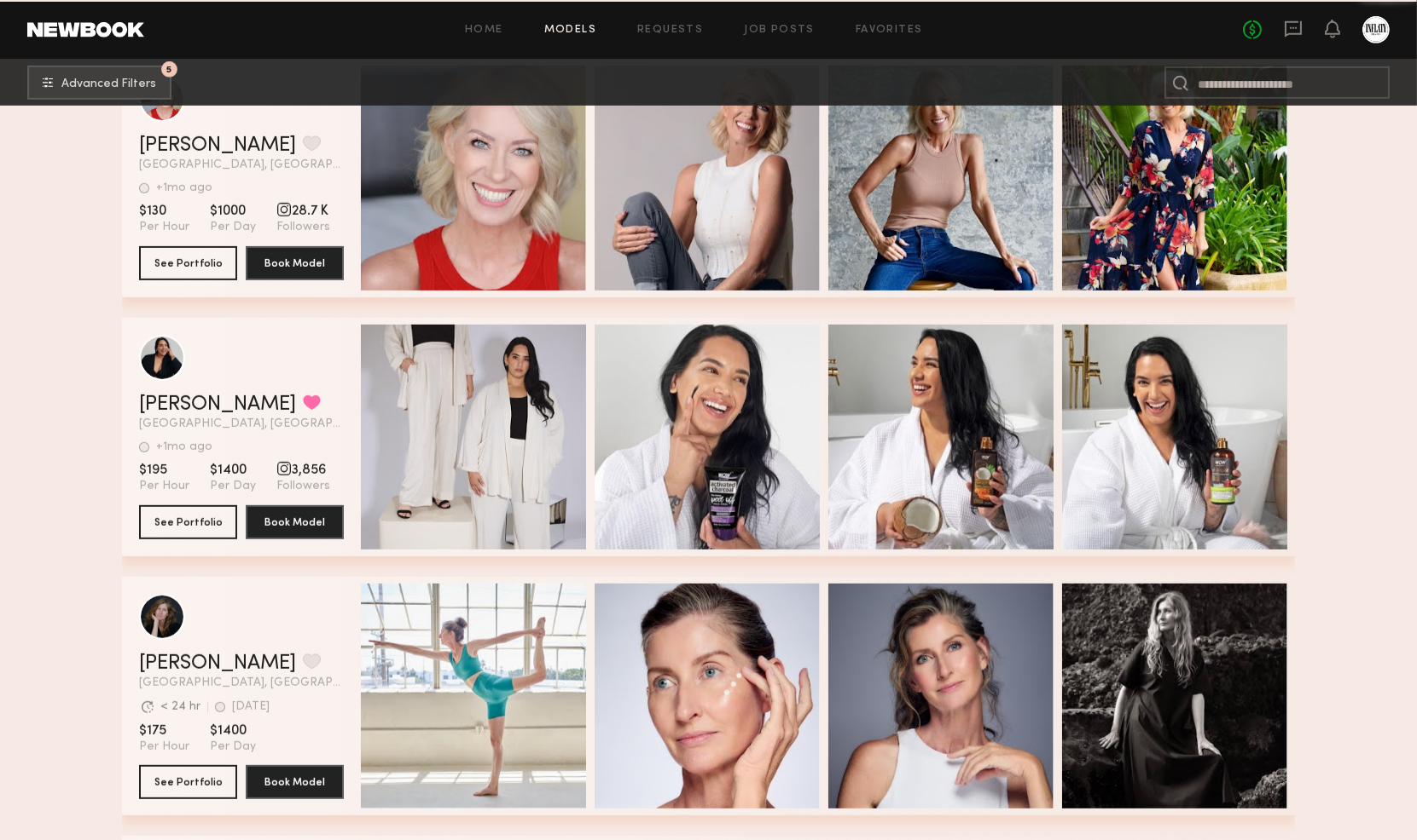
click at [173, 388] on header "Julia P. Favorited Los Angeles, CA +1mo ago Last Online View Portfolio" at bounding box center [241, 382] width 205 height 95
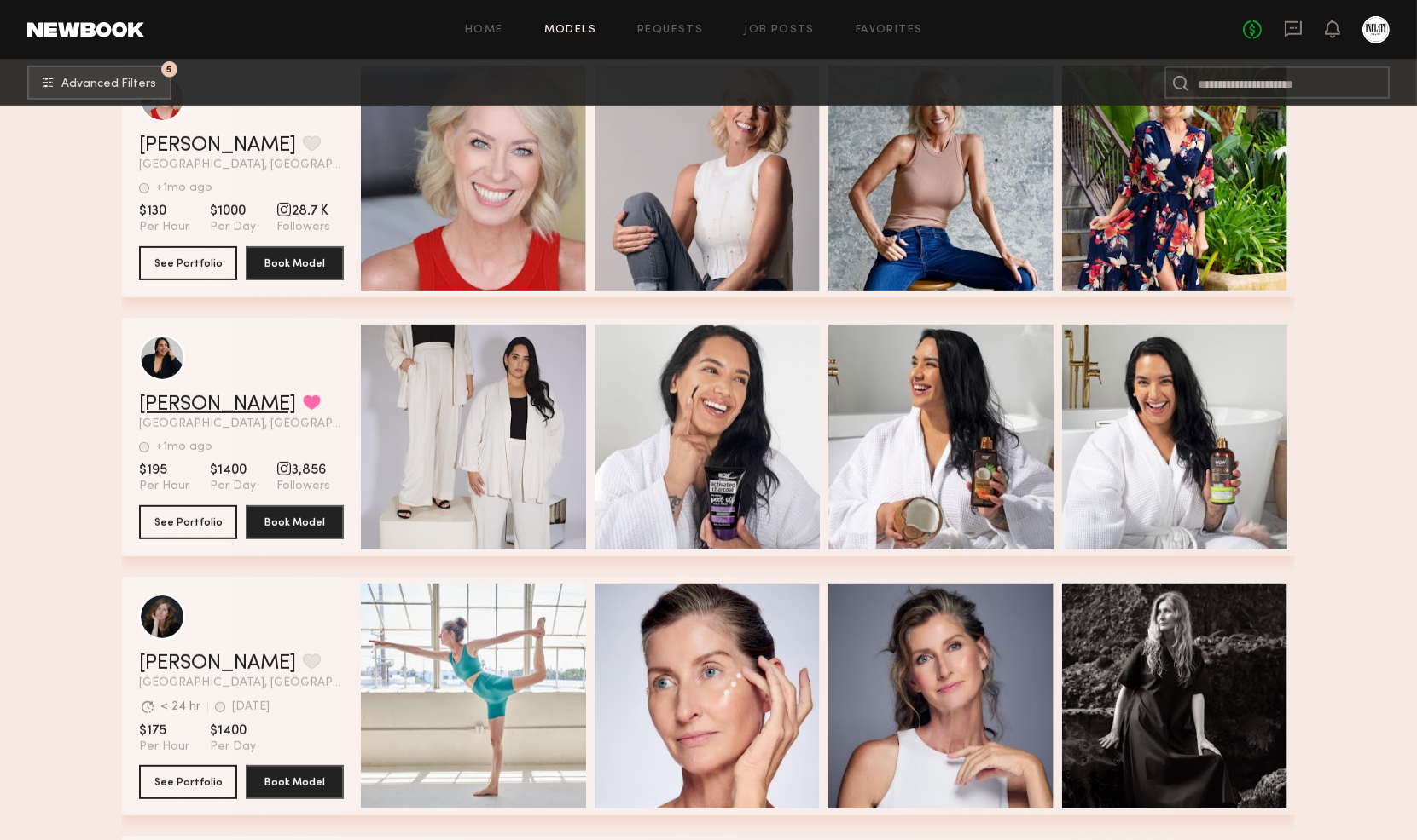
click at [172, 405] on link "Julia P." at bounding box center [217, 404] width 157 height 20
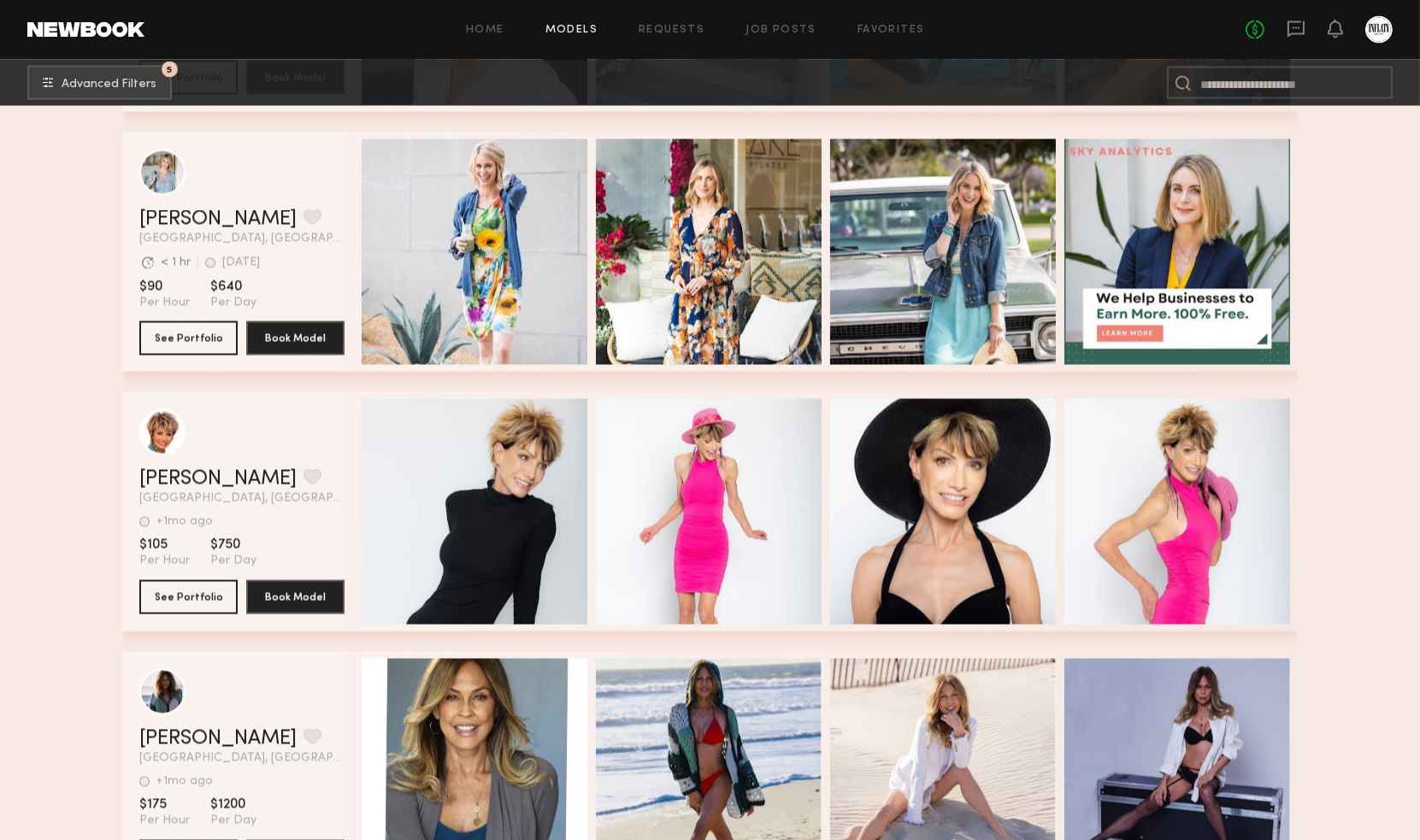
scroll to position [6325, 0]
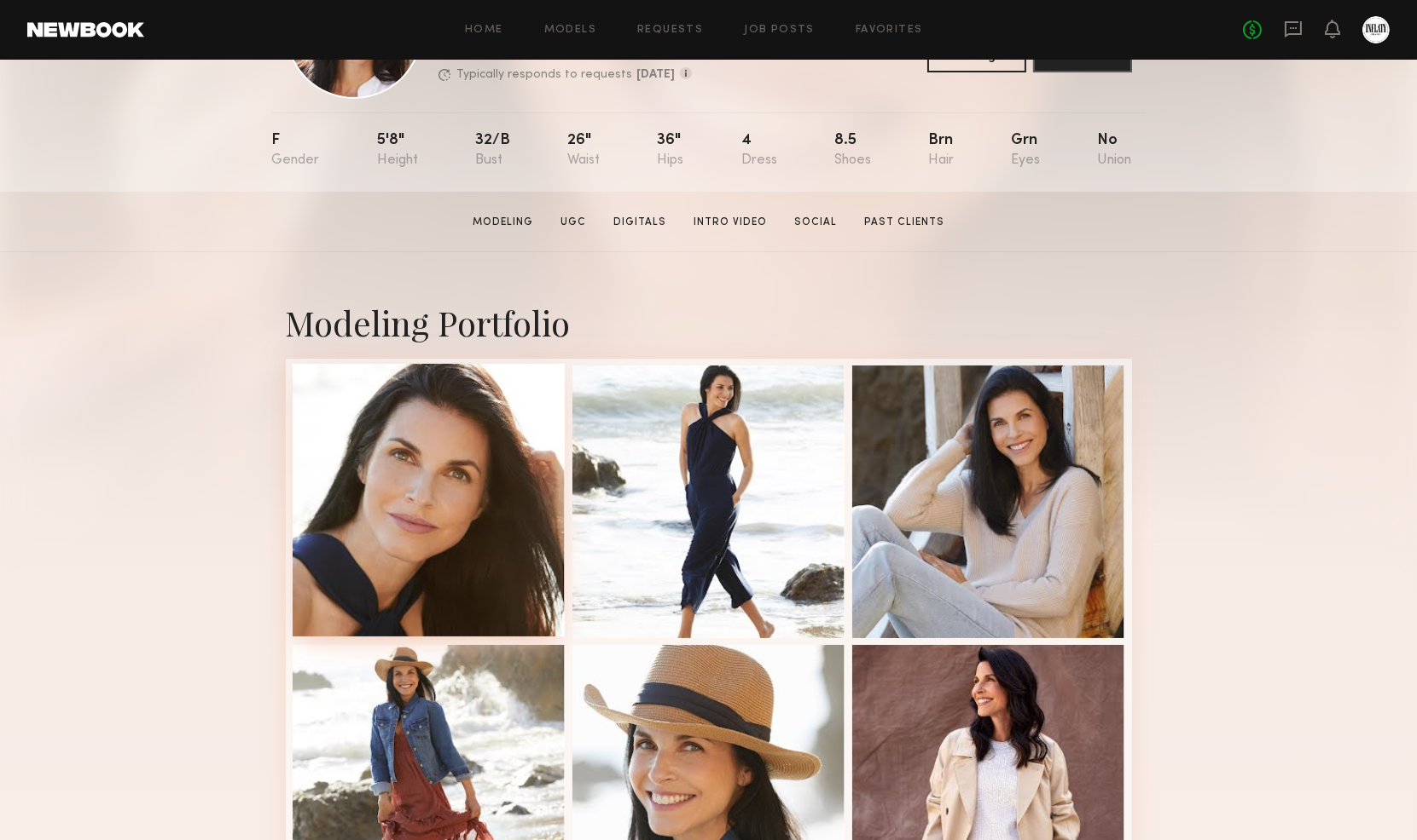
scroll to position [284, 0]
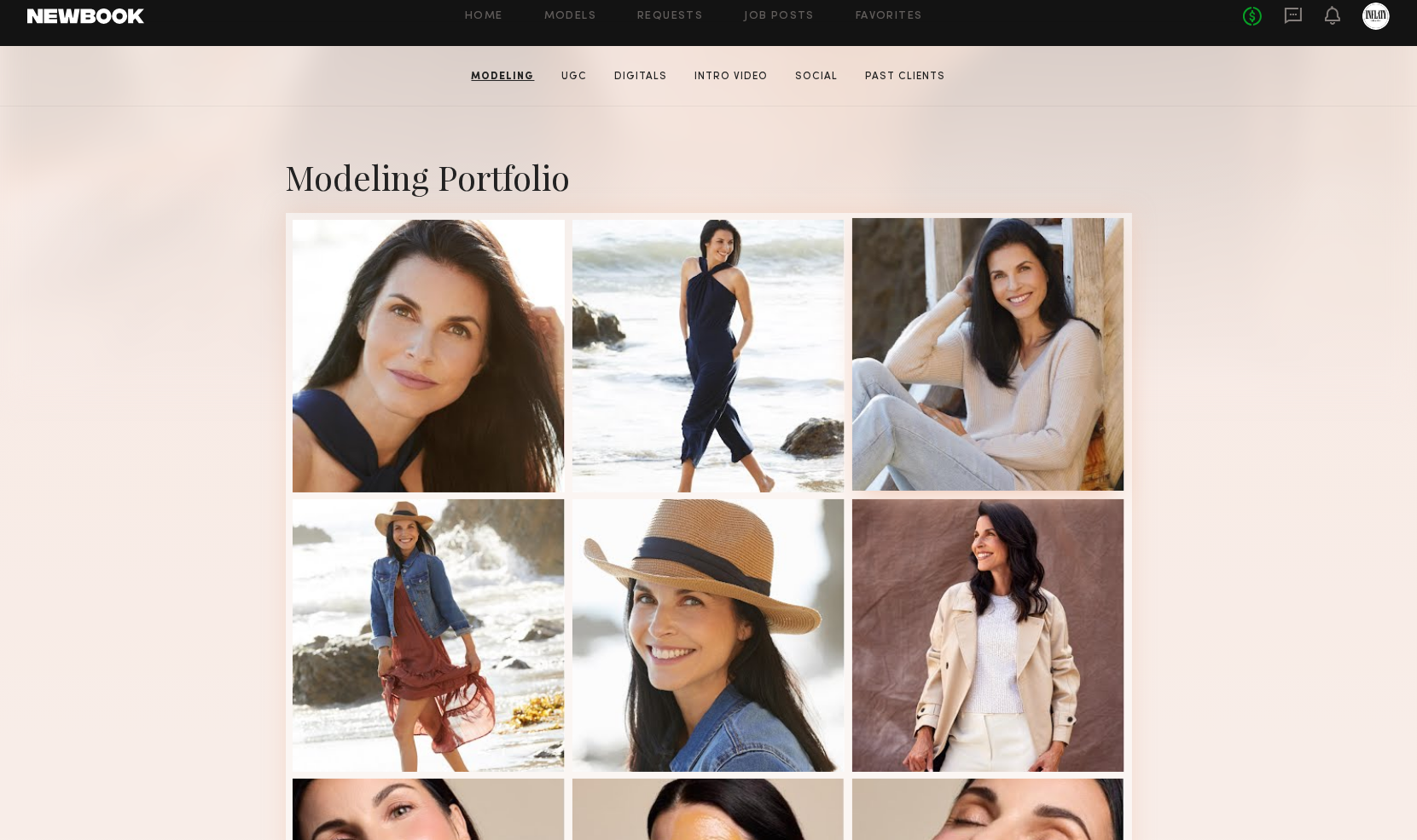
click at [975, 354] on div at bounding box center [988, 354] width 273 height 273
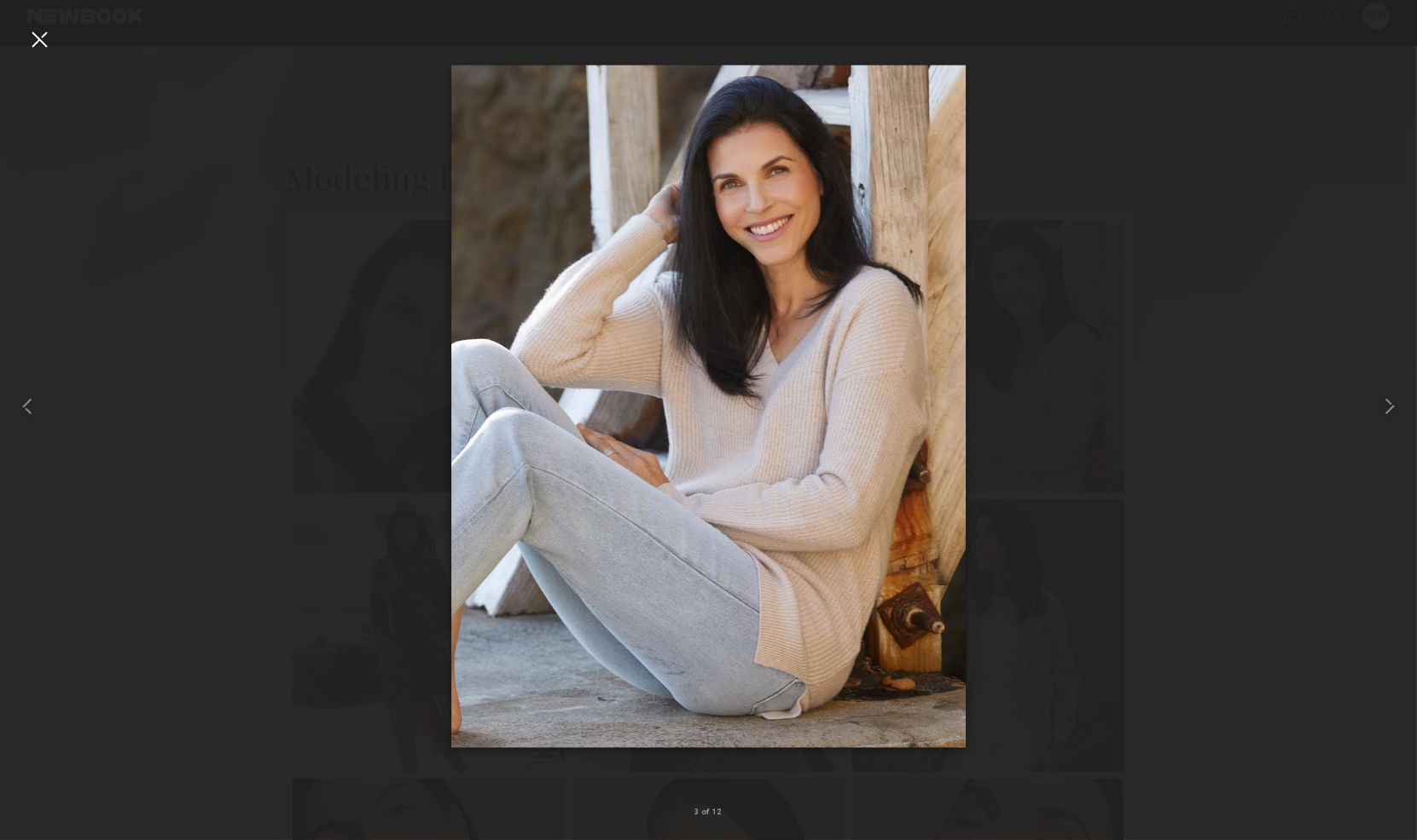
click at [39, 31] on div at bounding box center [39, 39] width 27 height 27
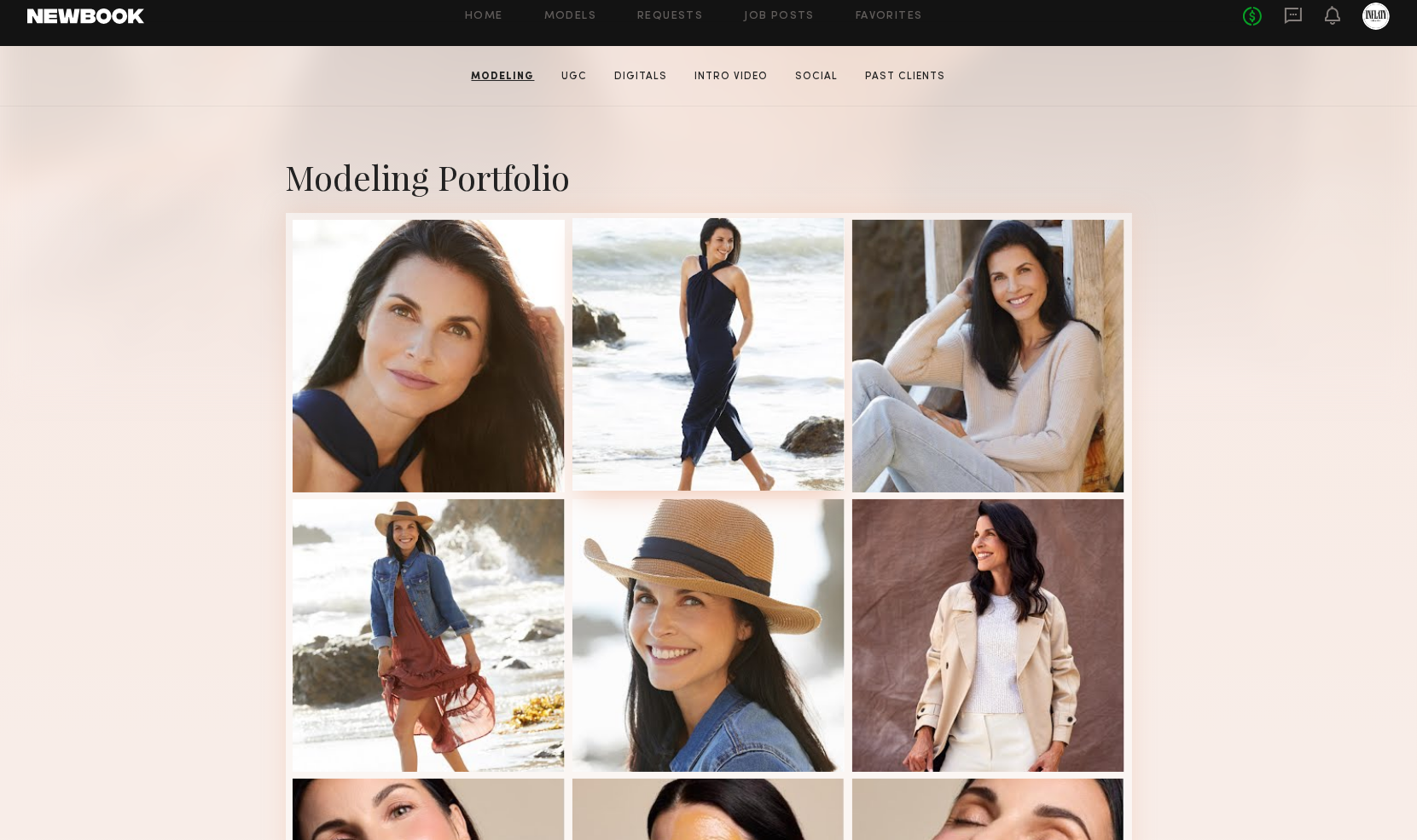
click at [684, 338] on div at bounding box center [708, 354] width 273 height 273
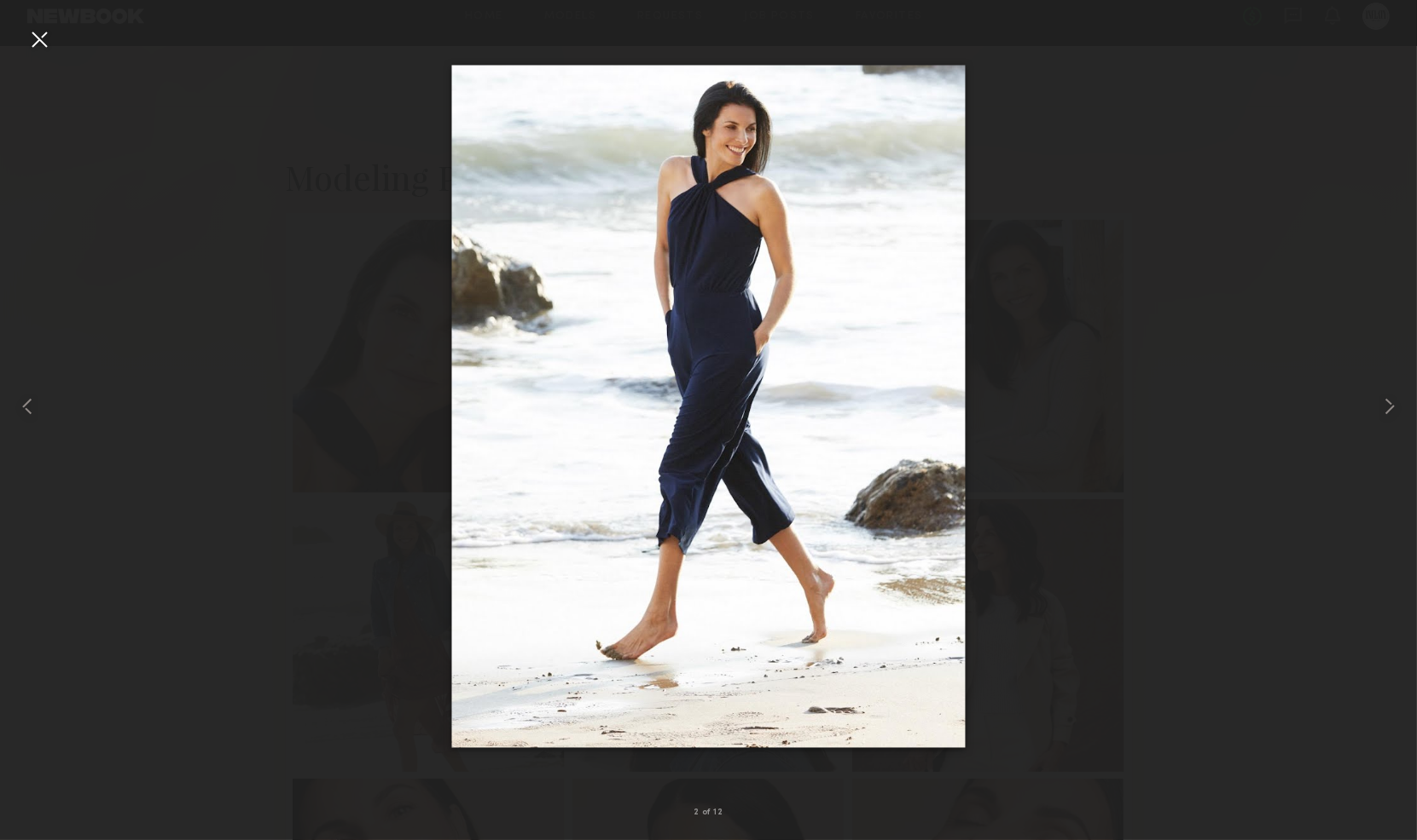
click at [40, 36] on div at bounding box center [39, 39] width 27 height 27
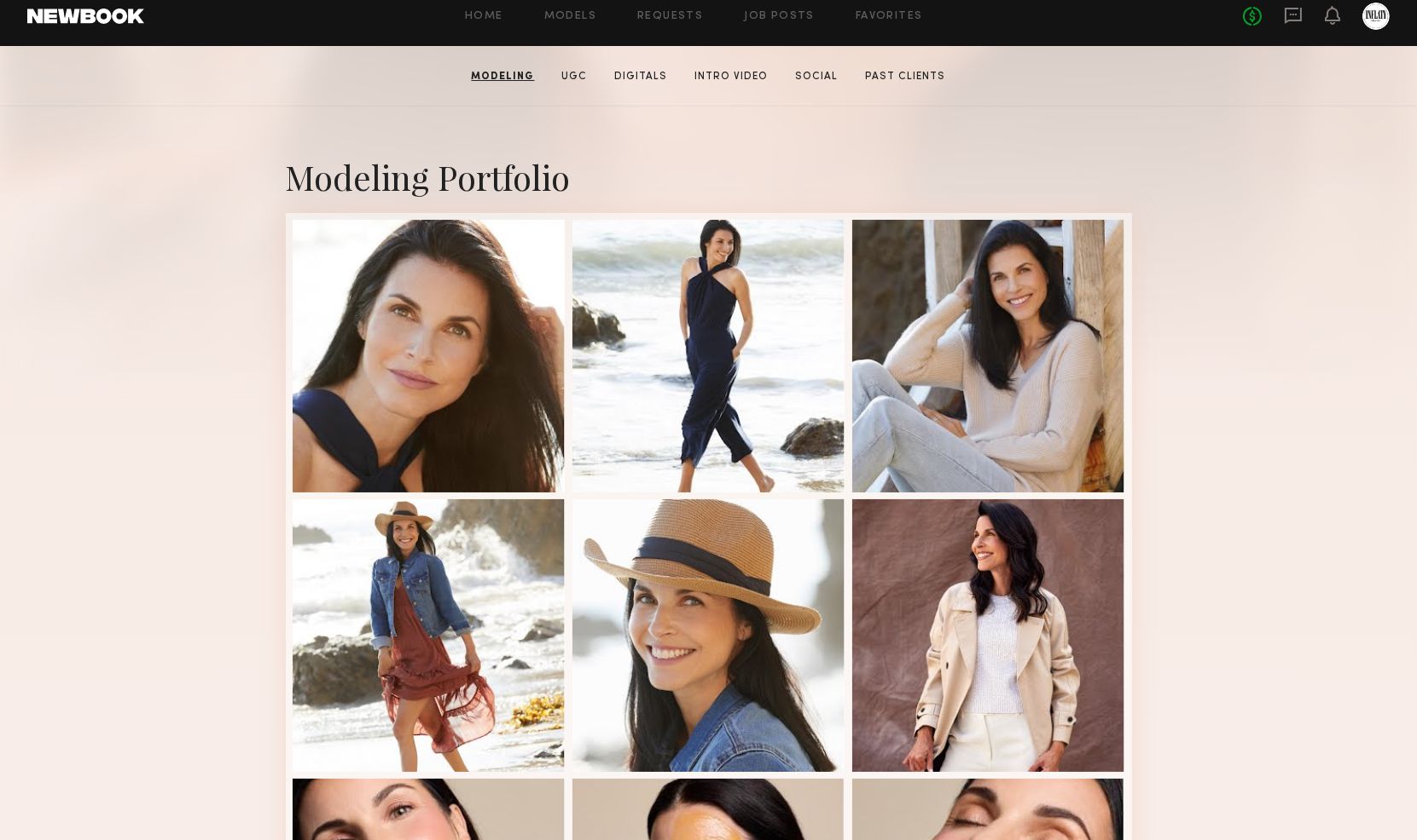
scroll to position [0, 0]
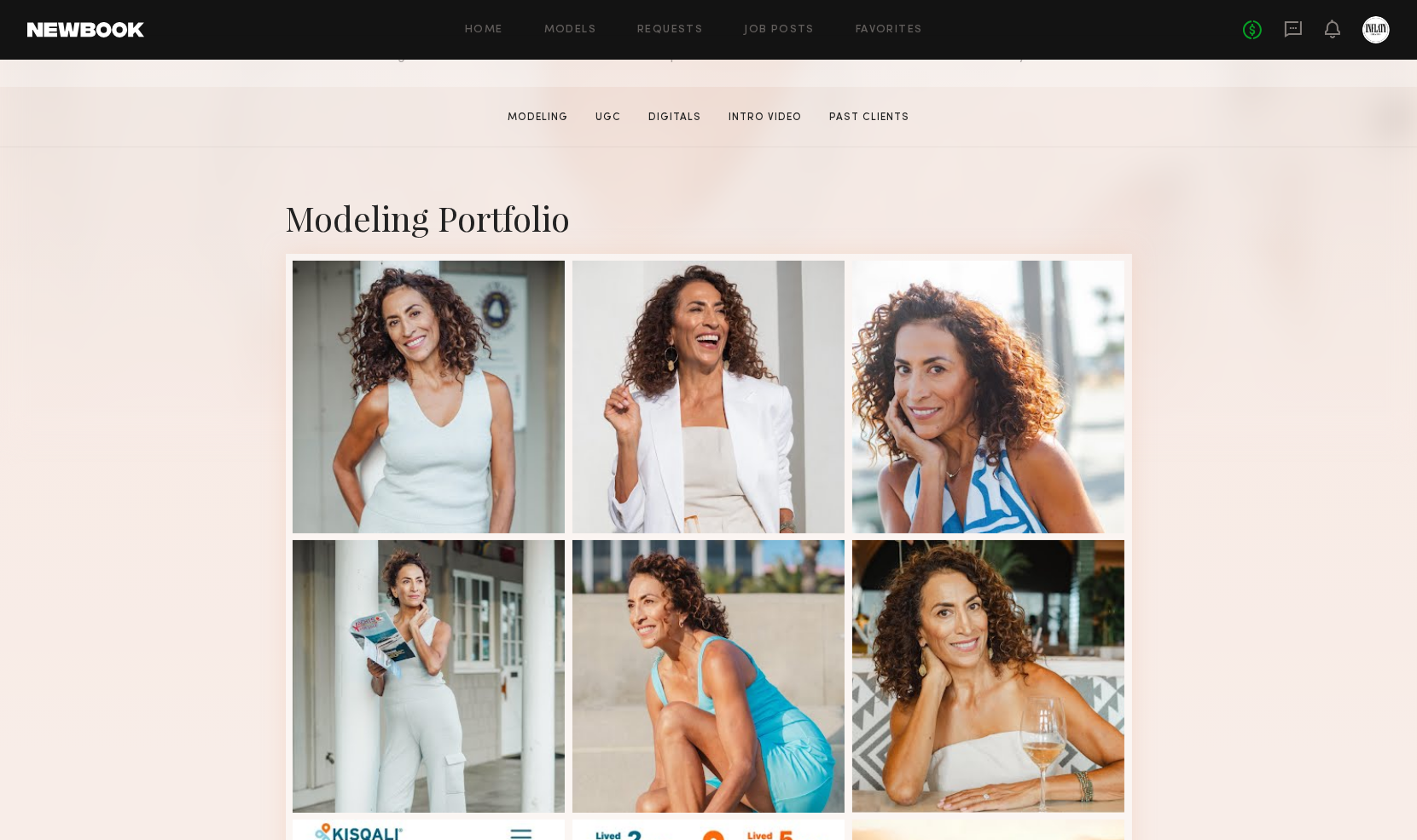
scroll to position [284, 0]
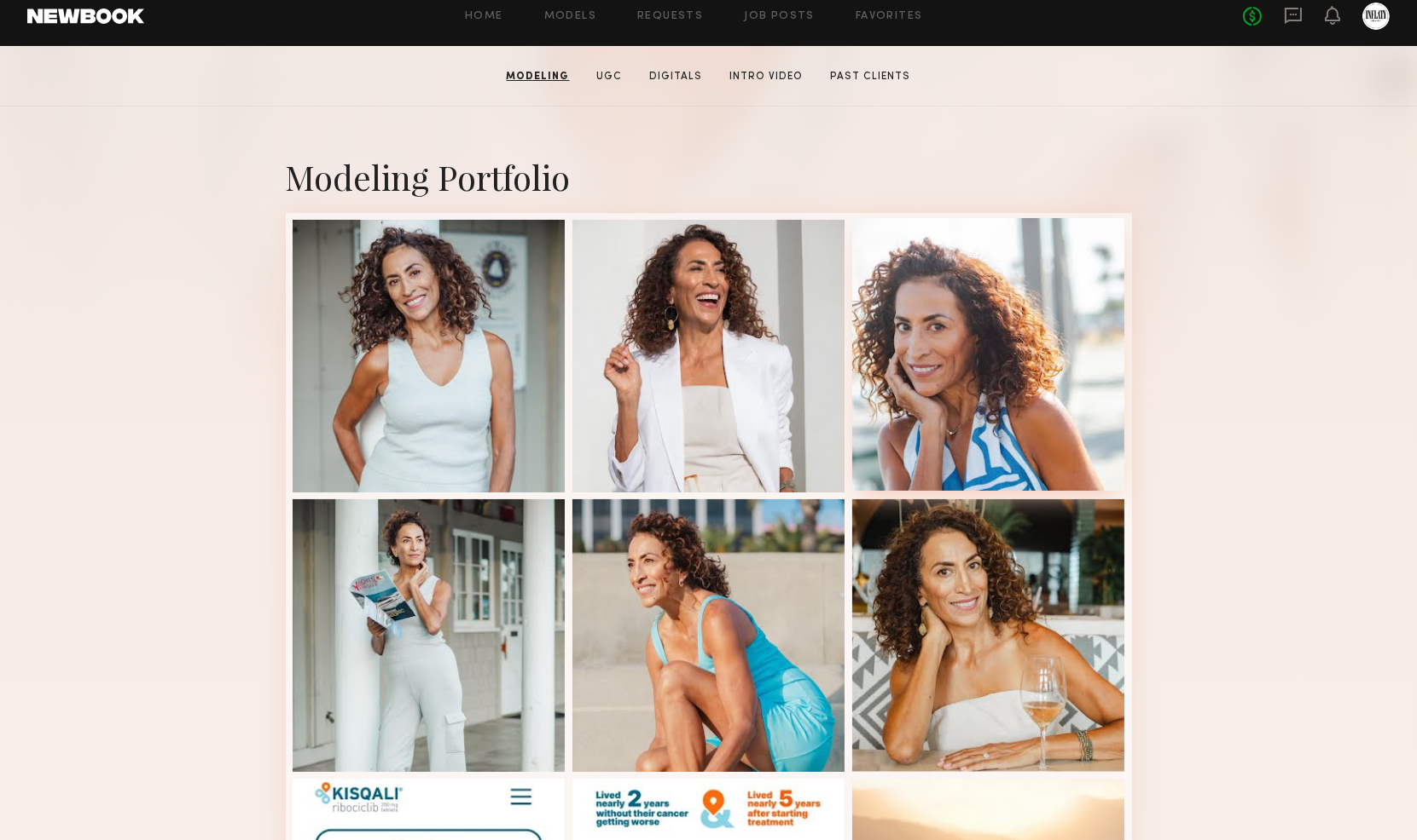
click at [965, 384] on div at bounding box center [988, 354] width 273 height 273
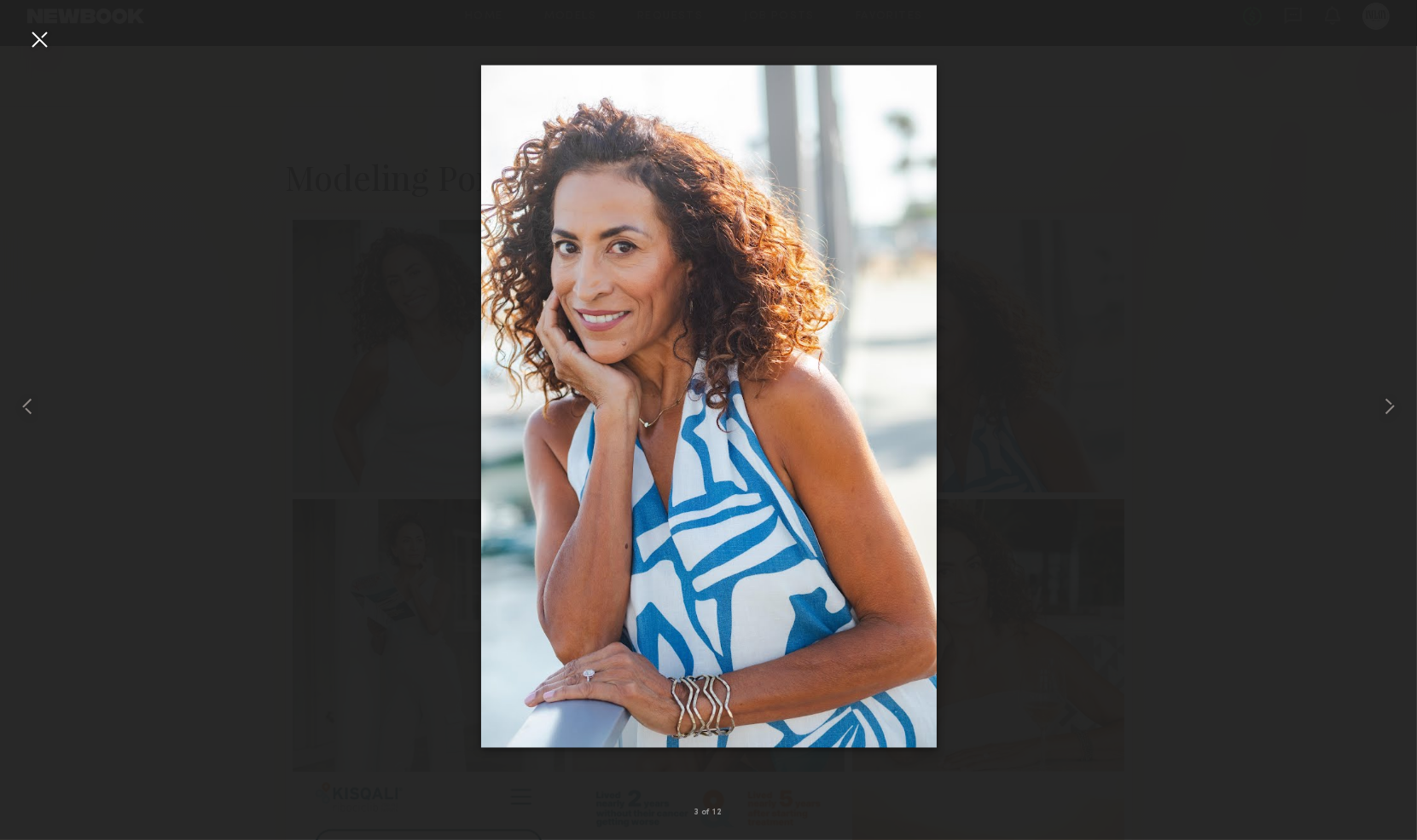
click at [46, 48] on div at bounding box center [39, 39] width 27 height 27
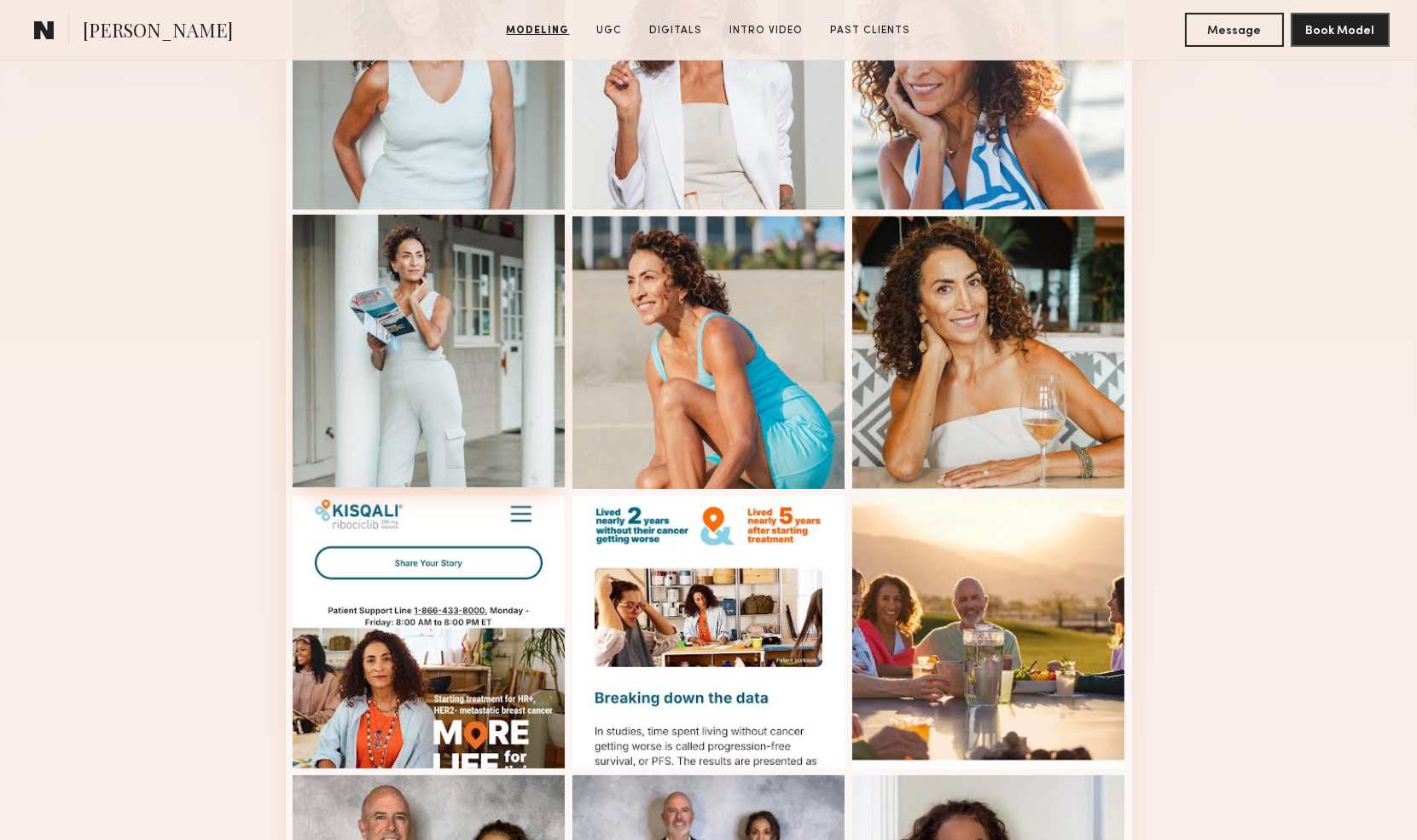
scroll to position [567, 0]
click at [415, 387] on div at bounding box center [428, 350] width 273 height 273
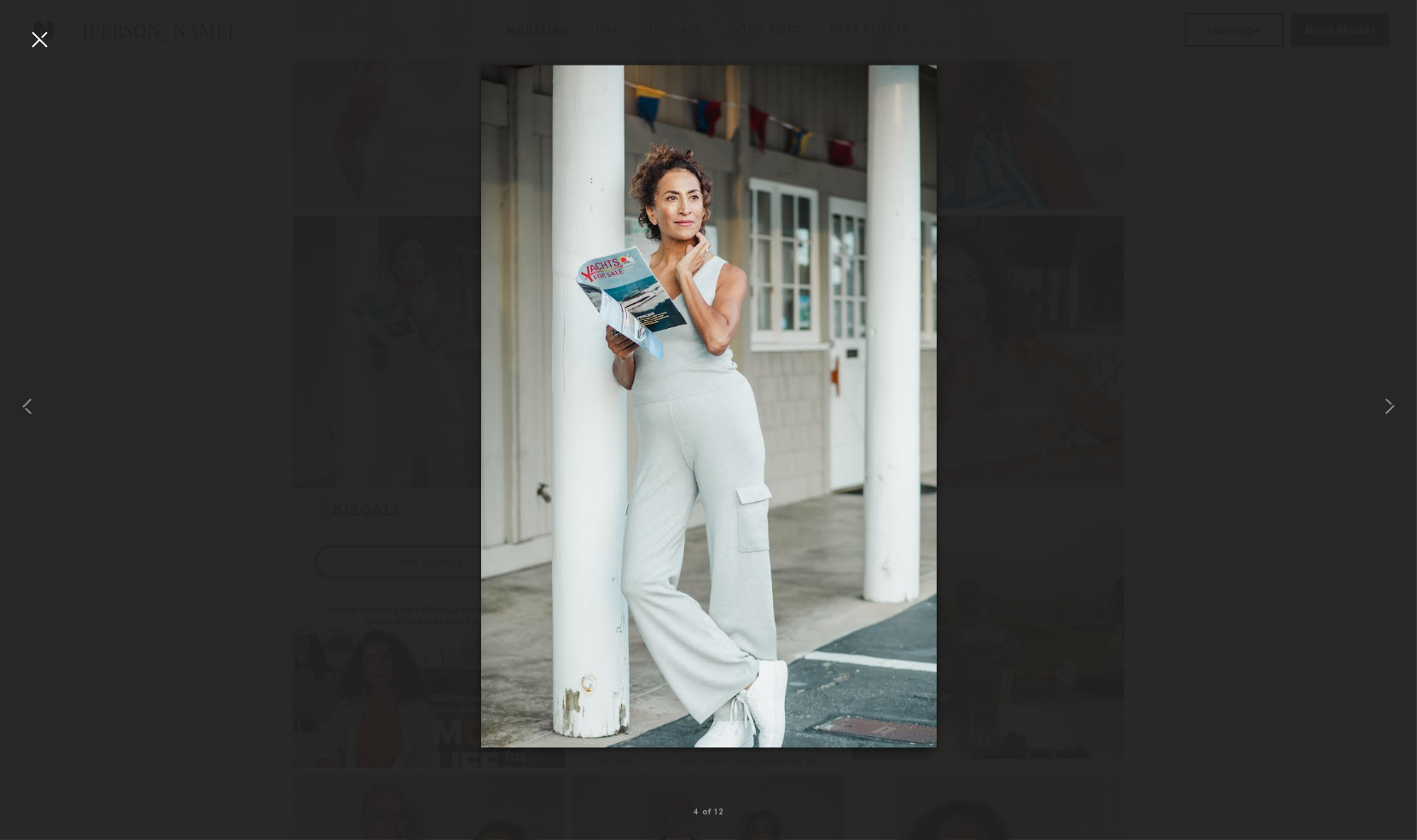
click at [46, 46] on div at bounding box center [39, 39] width 27 height 27
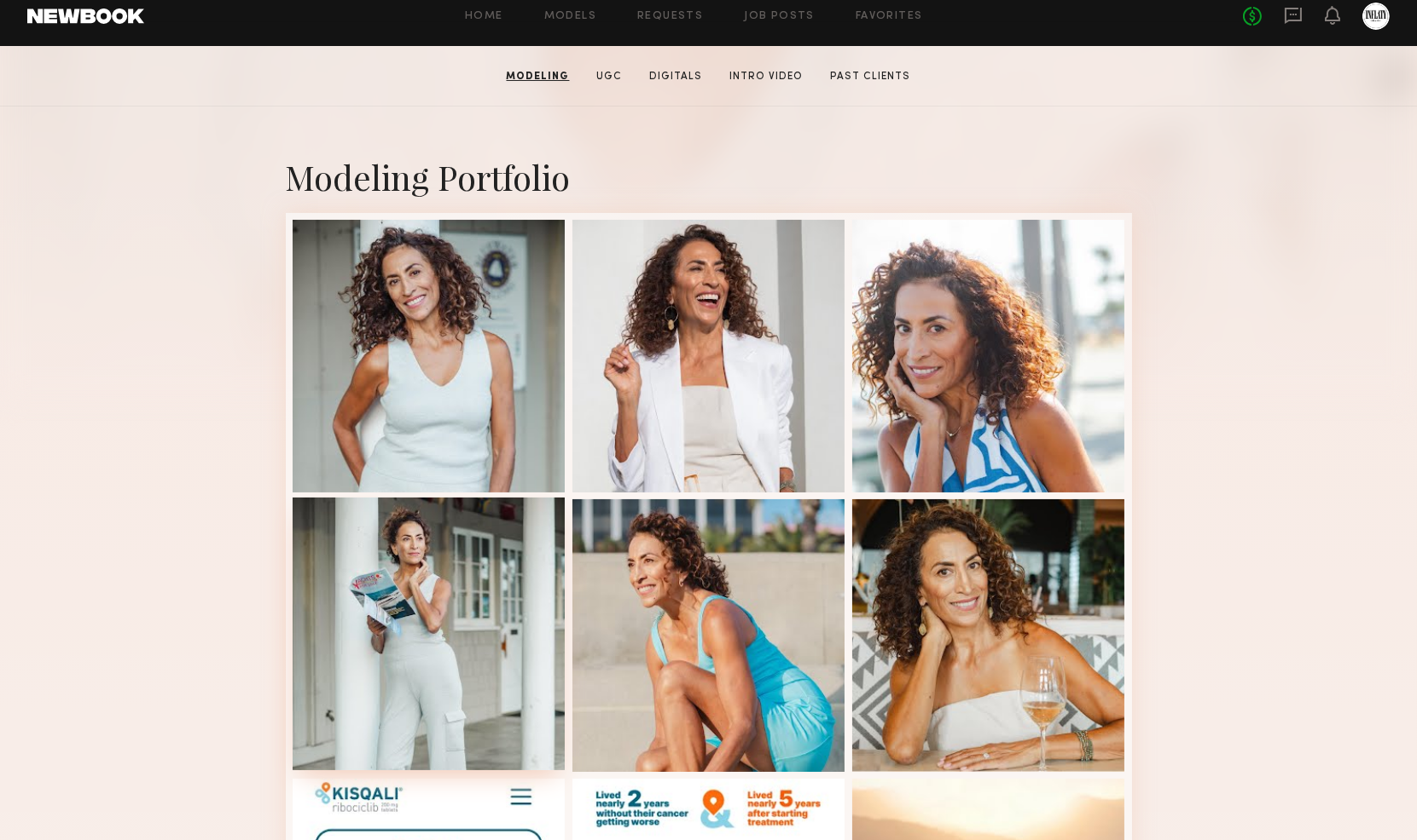
scroll to position [0, 0]
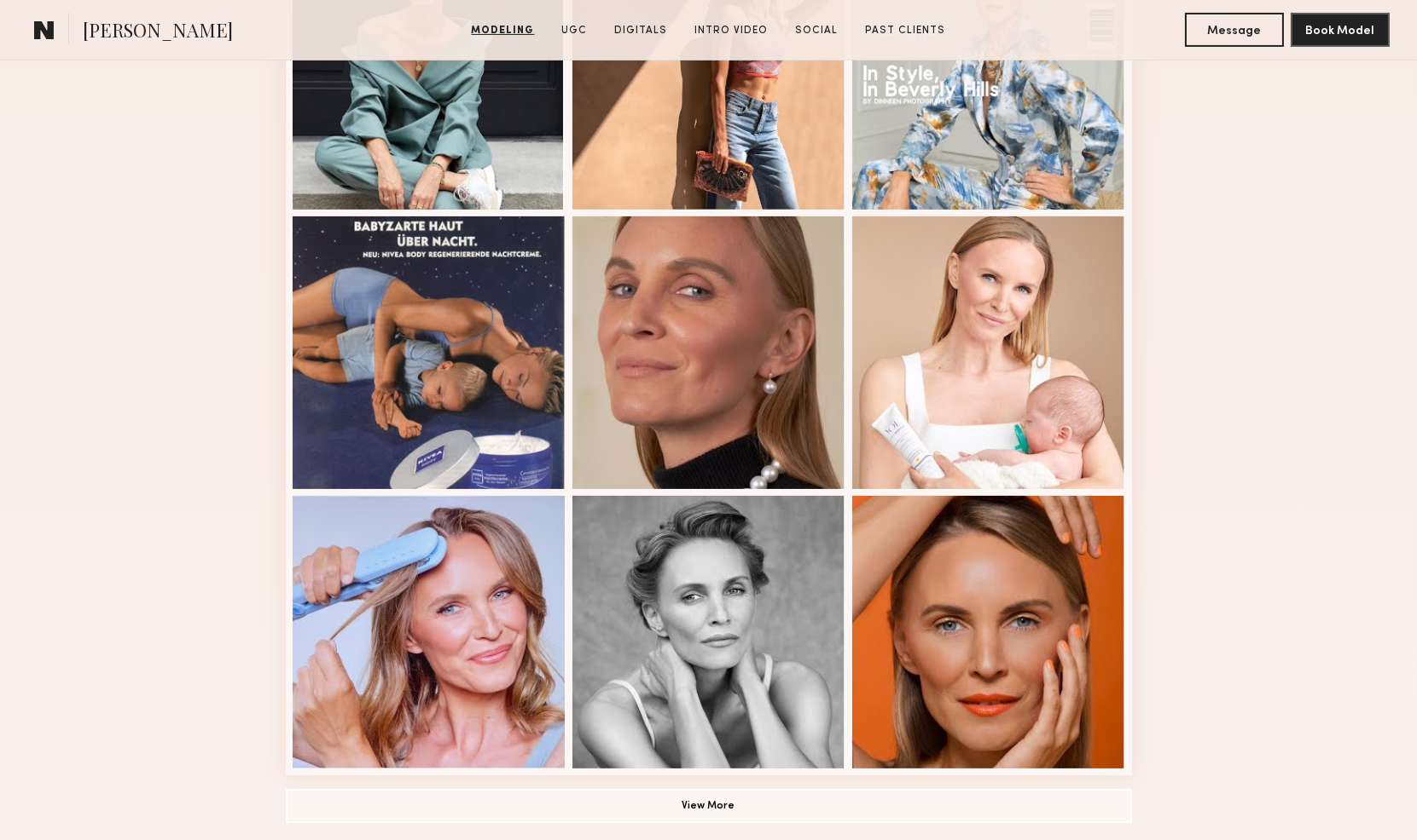
scroll to position [853, 0]
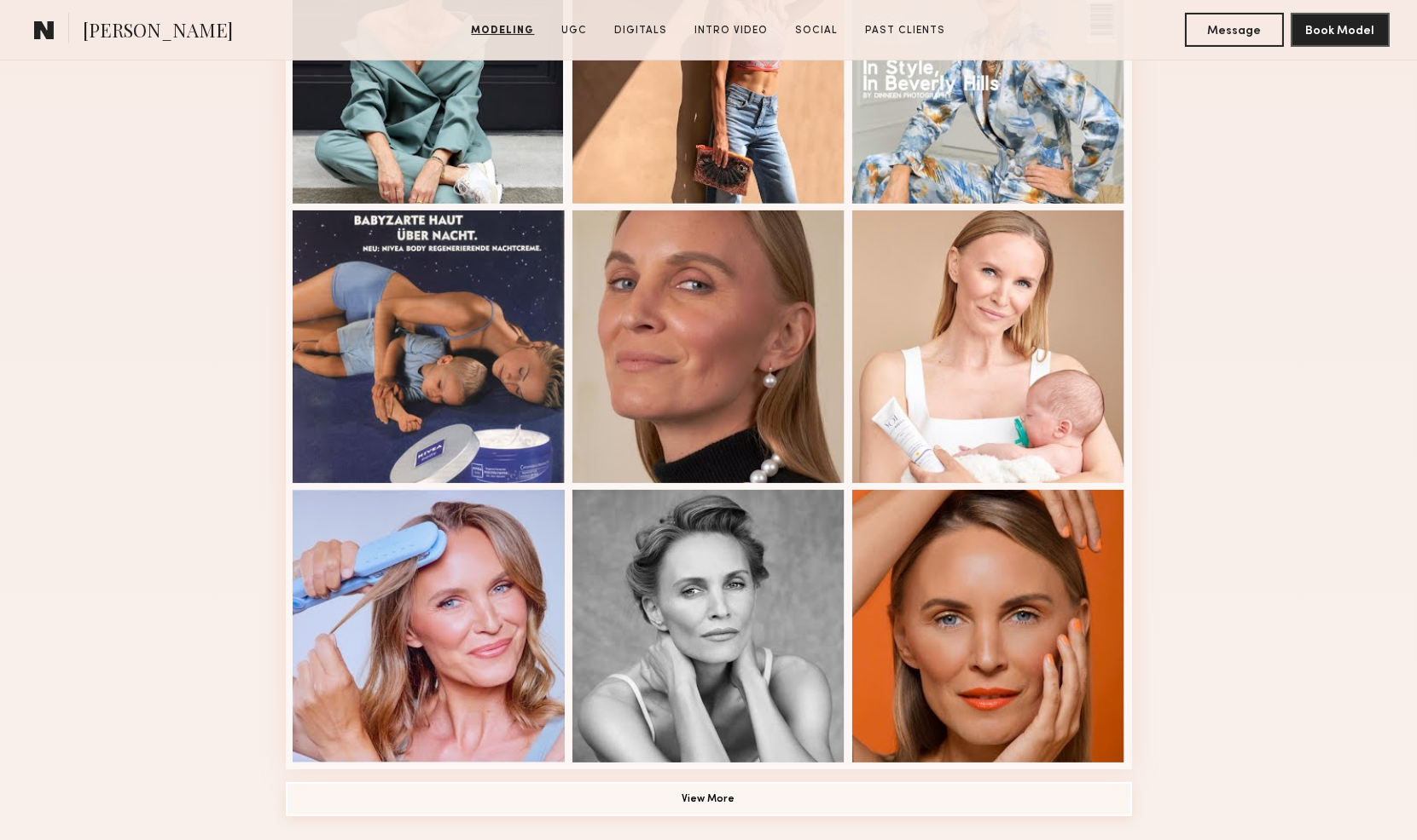
click at [685, 805] on button "View More" at bounding box center [708, 799] width 846 height 34
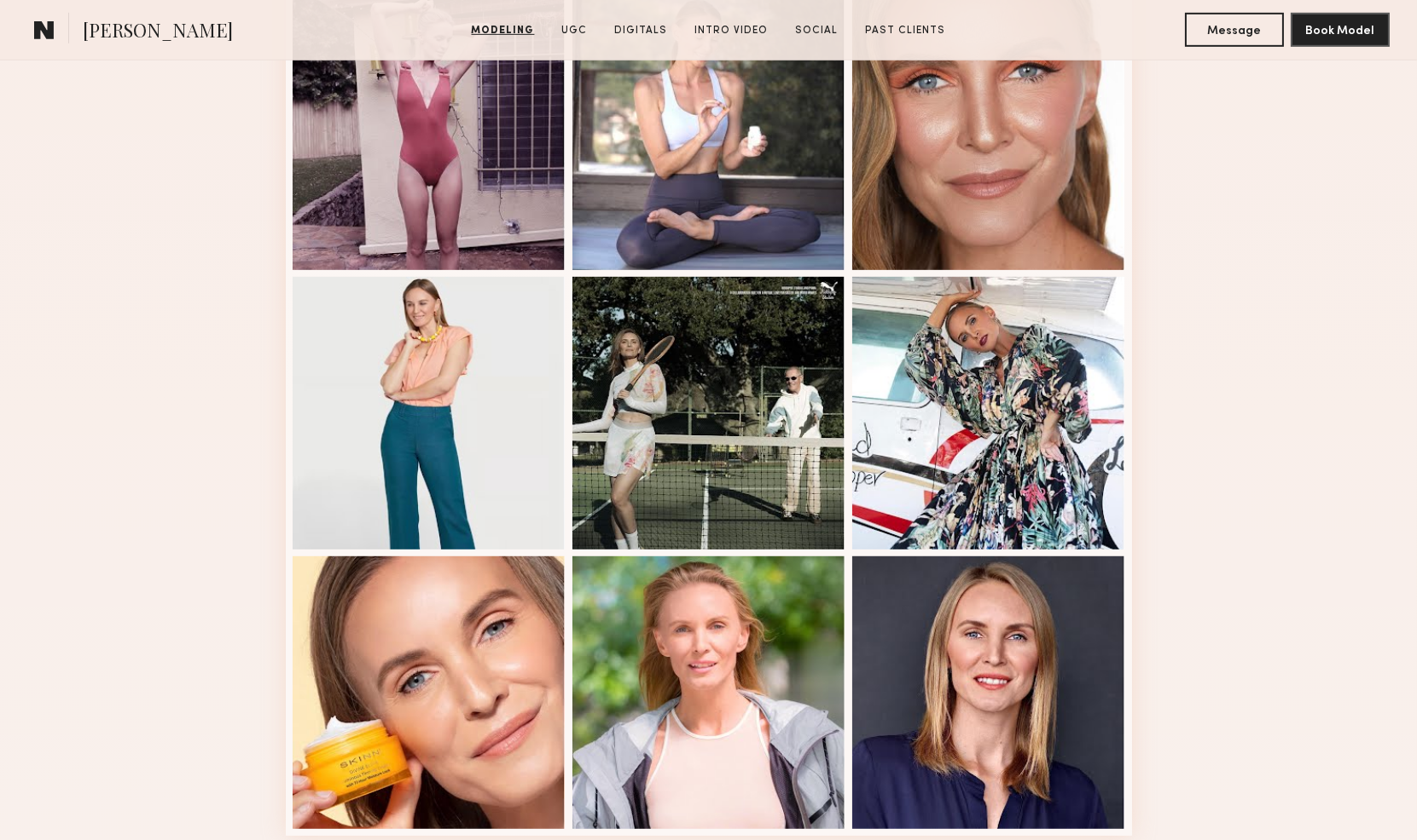
scroll to position [2084, 0]
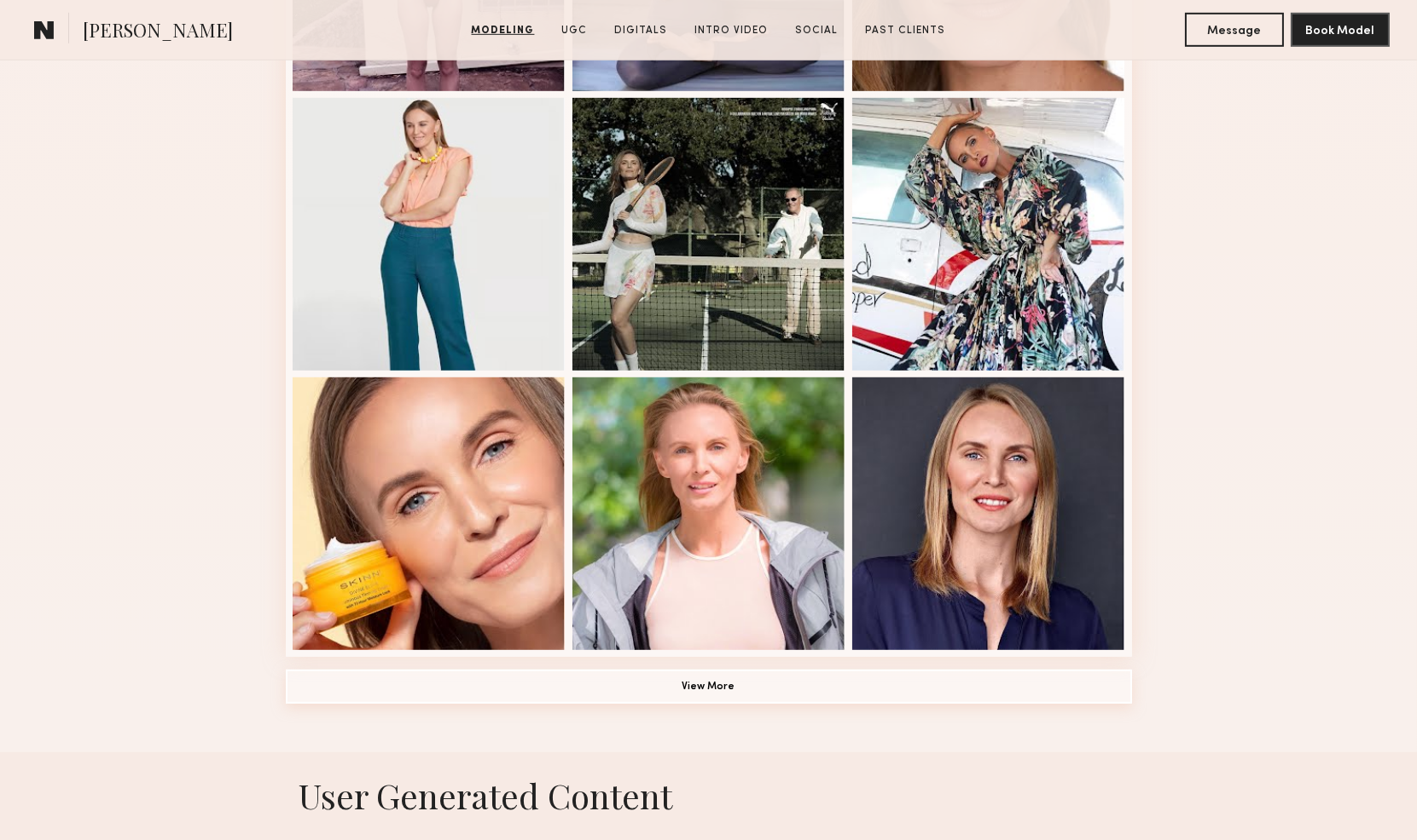
click at [676, 687] on button "View More" at bounding box center [708, 687] width 846 height 34
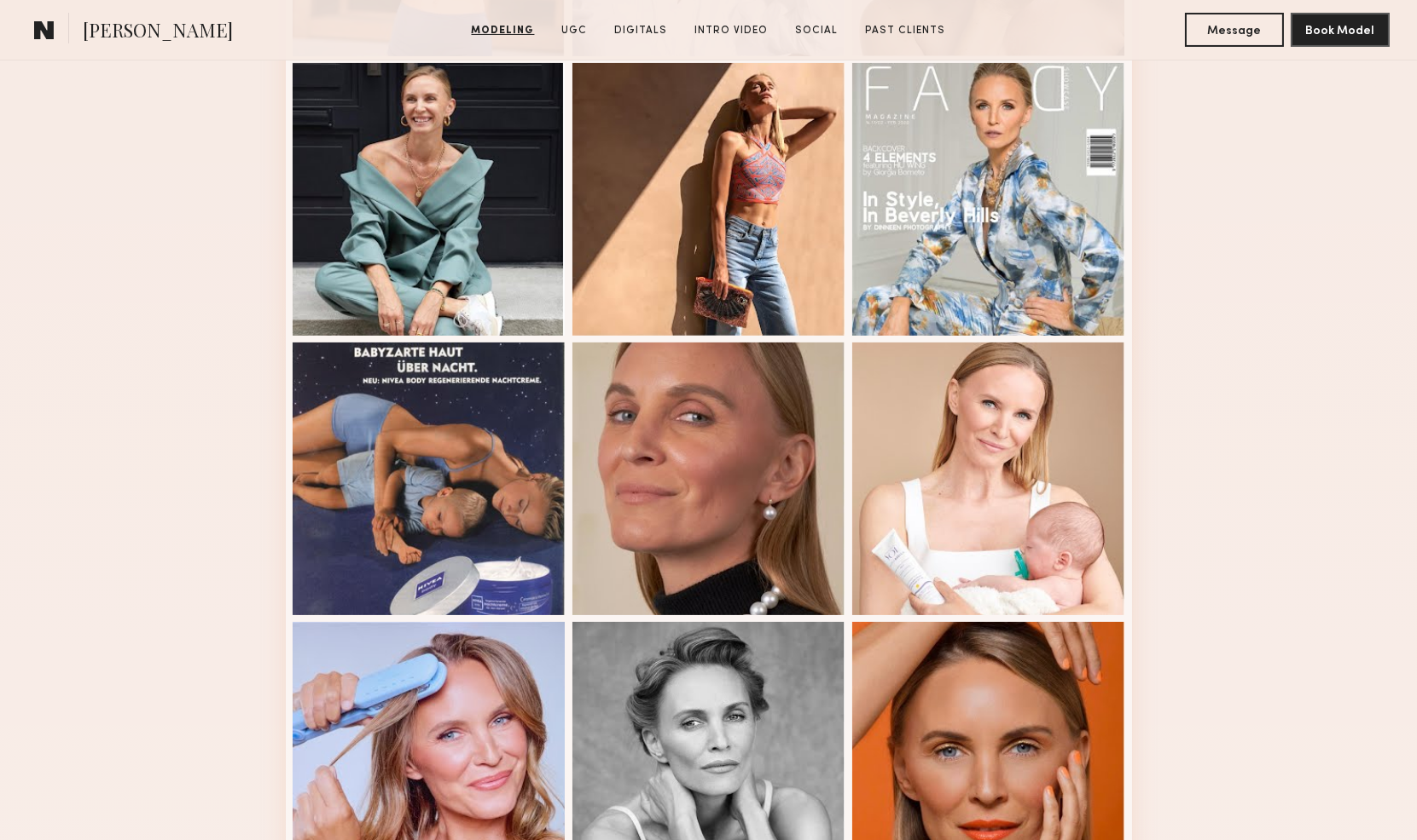
scroll to position [473, 0]
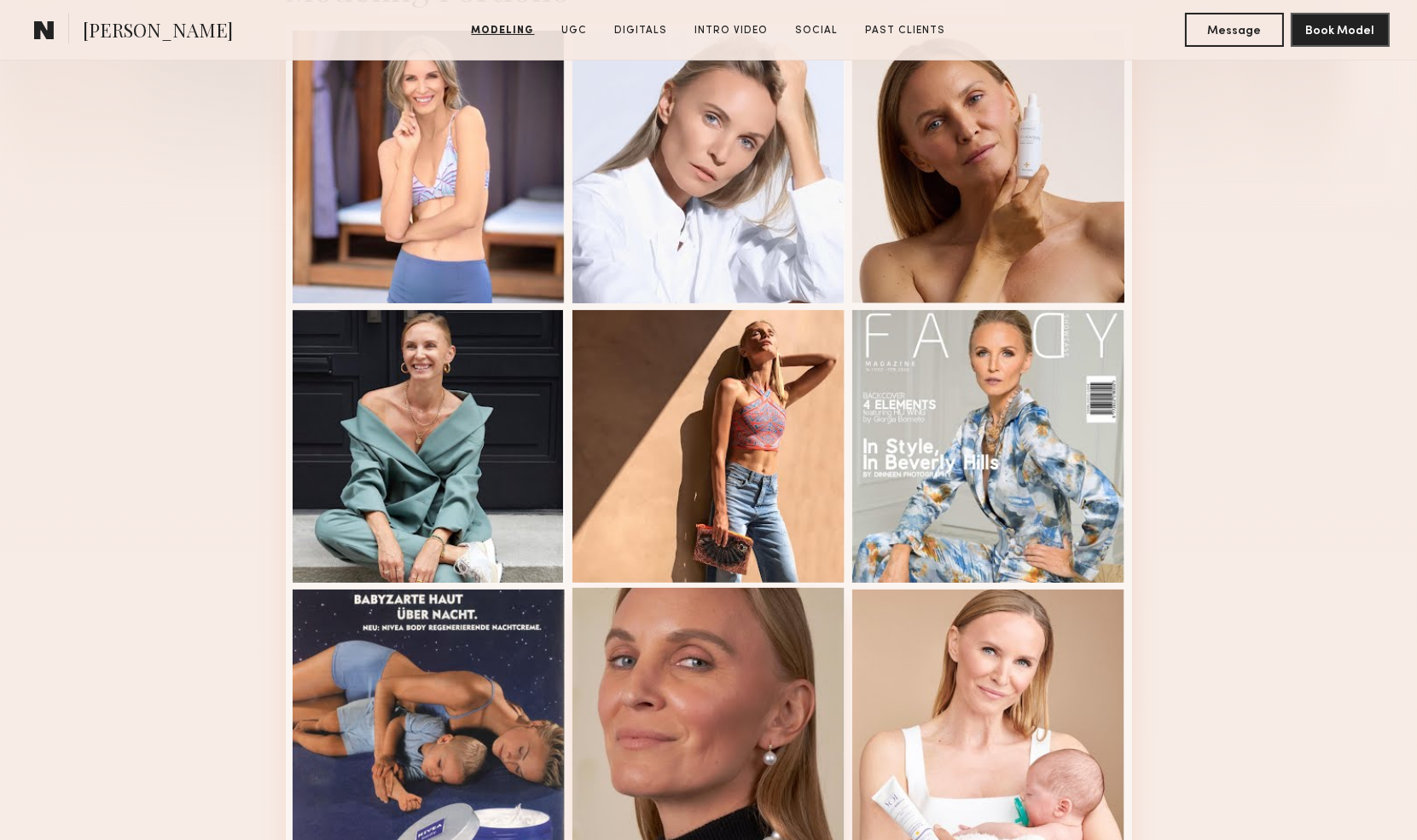
click at [677, 774] on div at bounding box center [708, 724] width 273 height 273
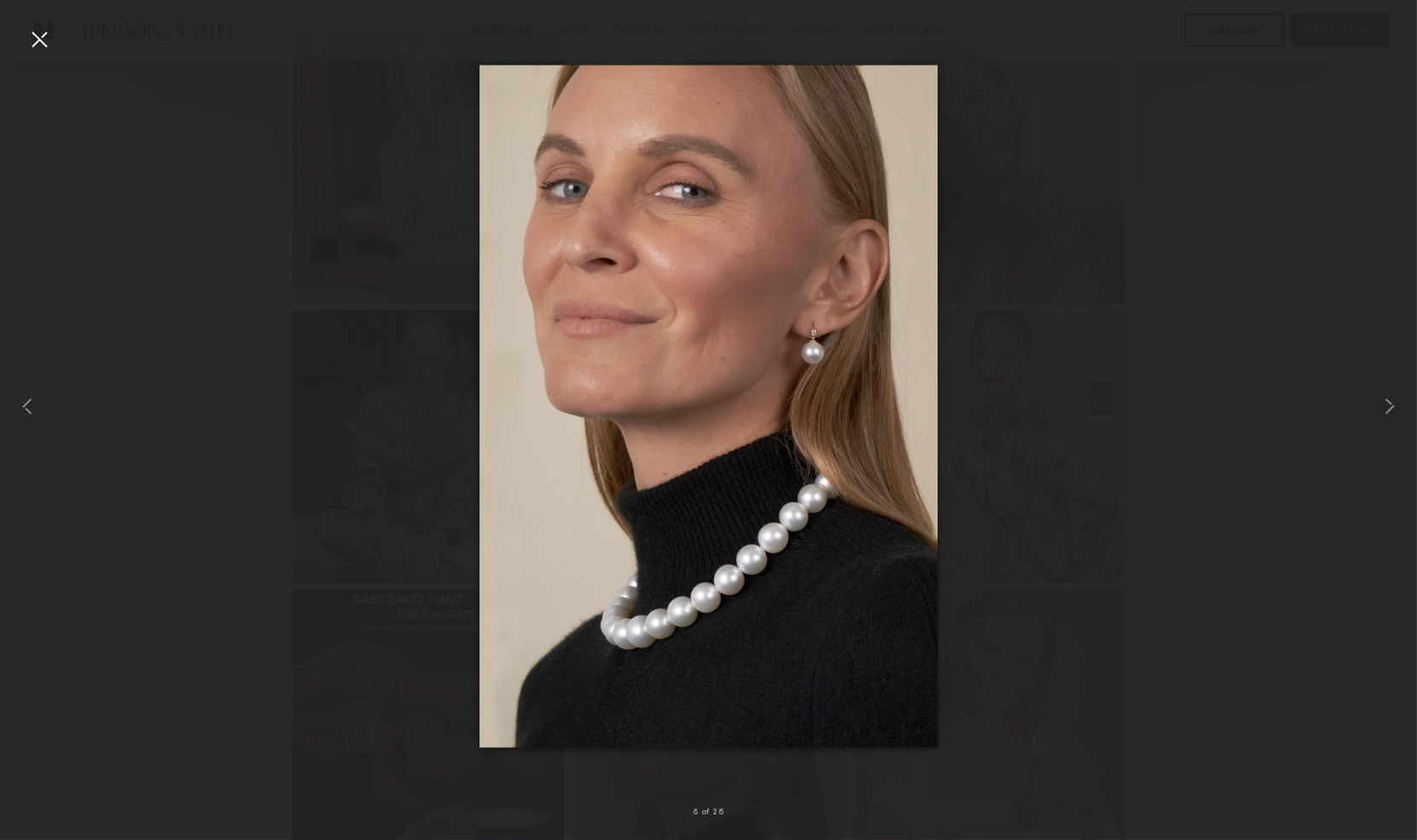
click at [43, 43] on div at bounding box center [39, 39] width 27 height 27
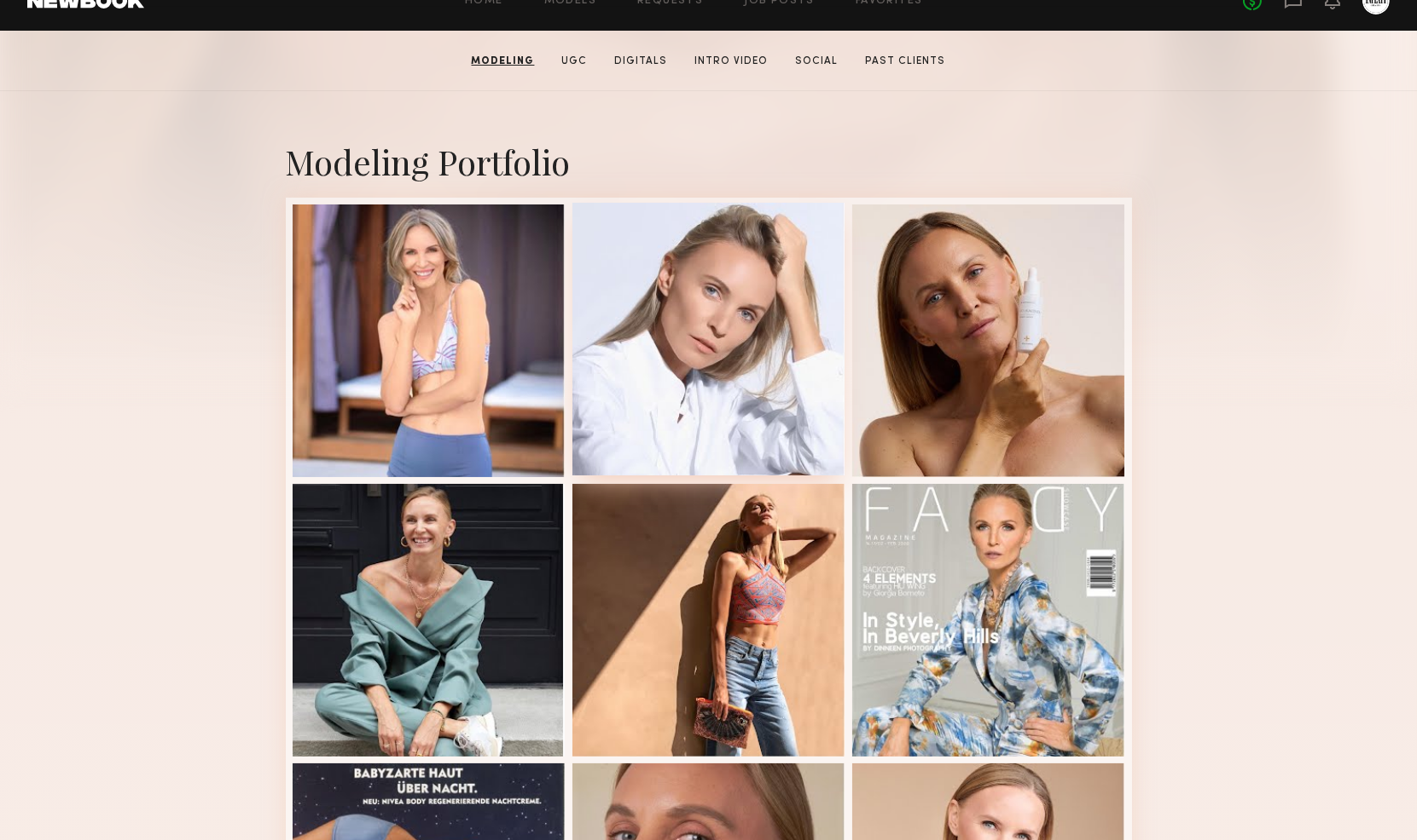
scroll to position [95, 0]
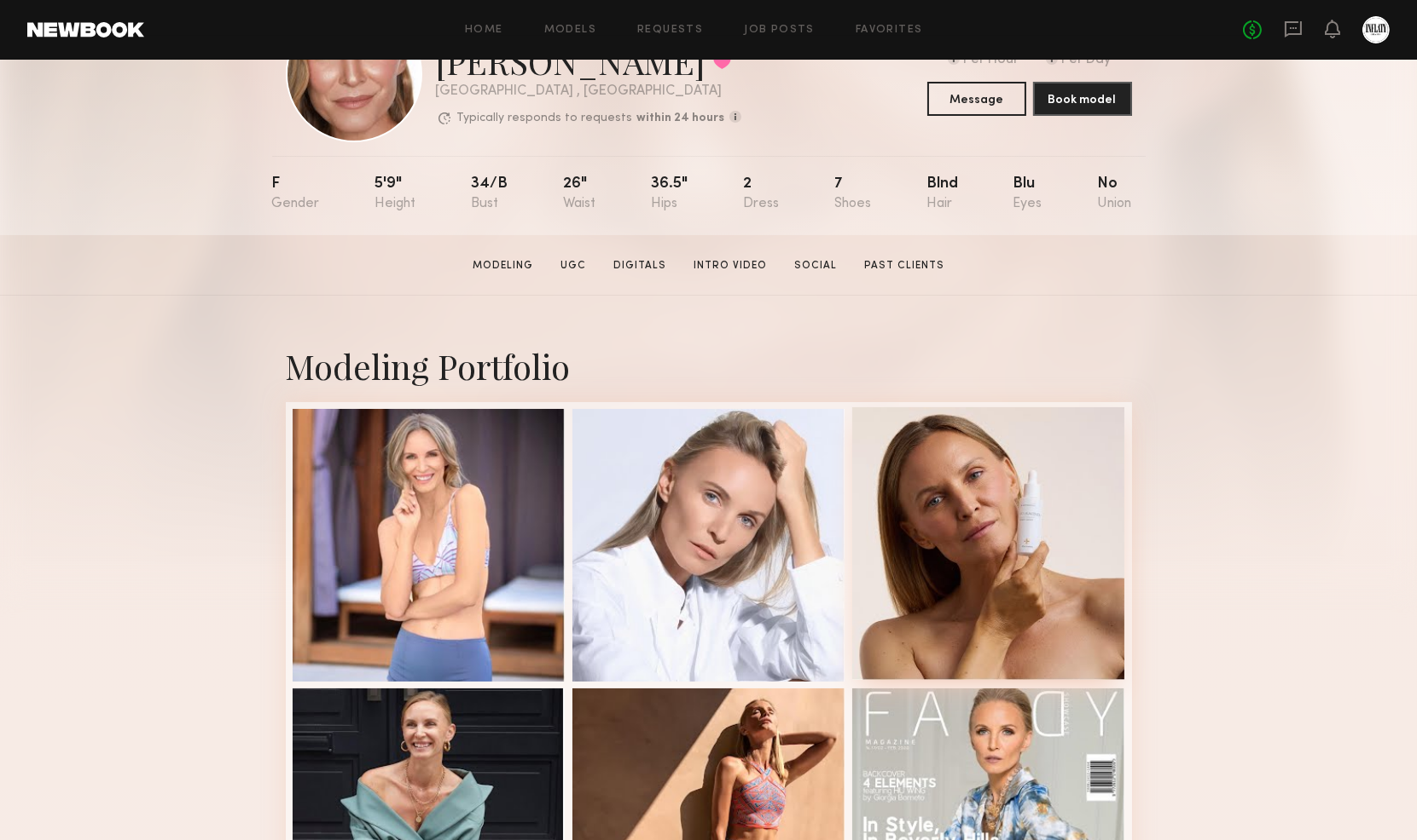
click at [1064, 535] on div at bounding box center [988, 543] width 273 height 273
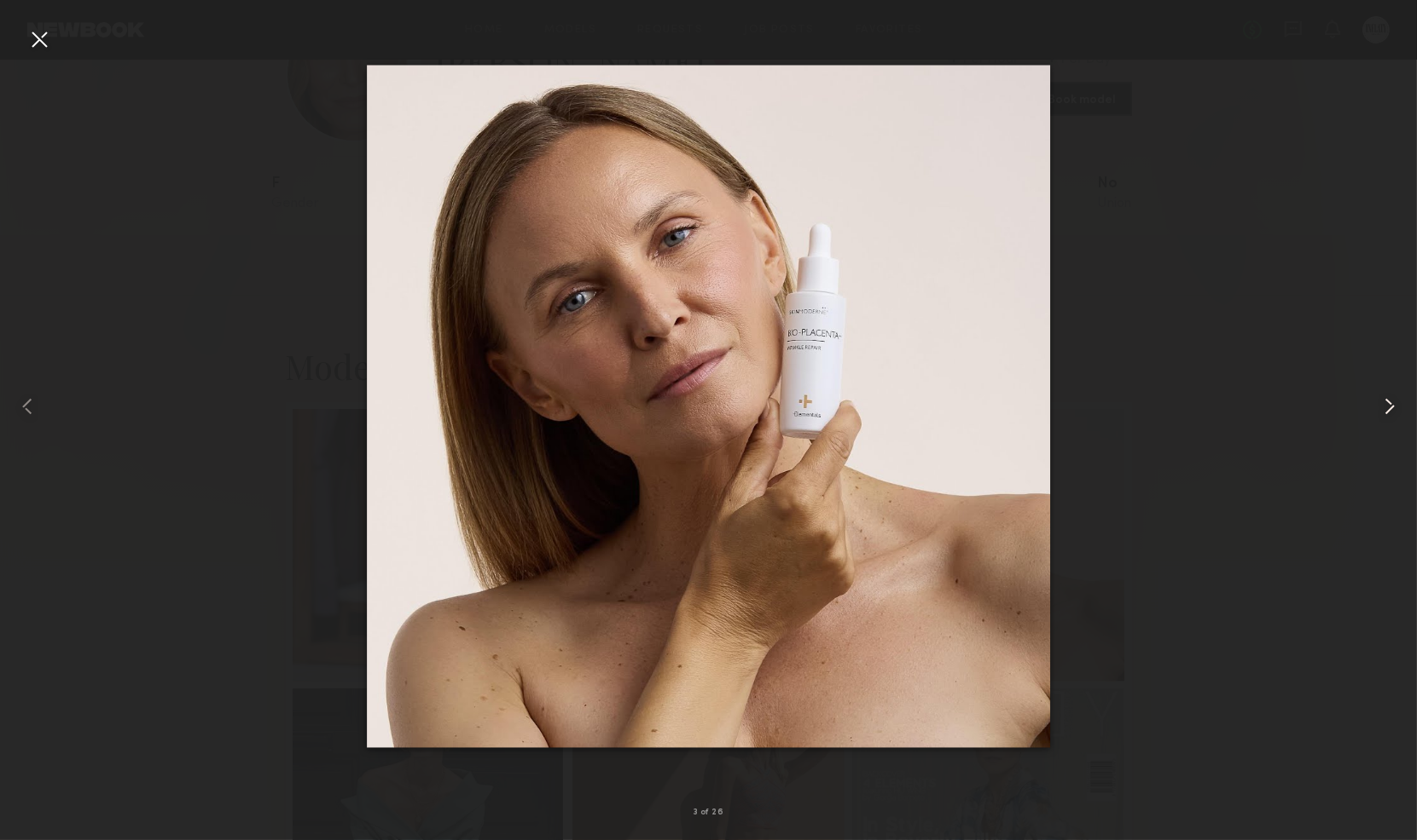
click at [1391, 396] on common-icon at bounding box center [1389, 406] width 27 height 27
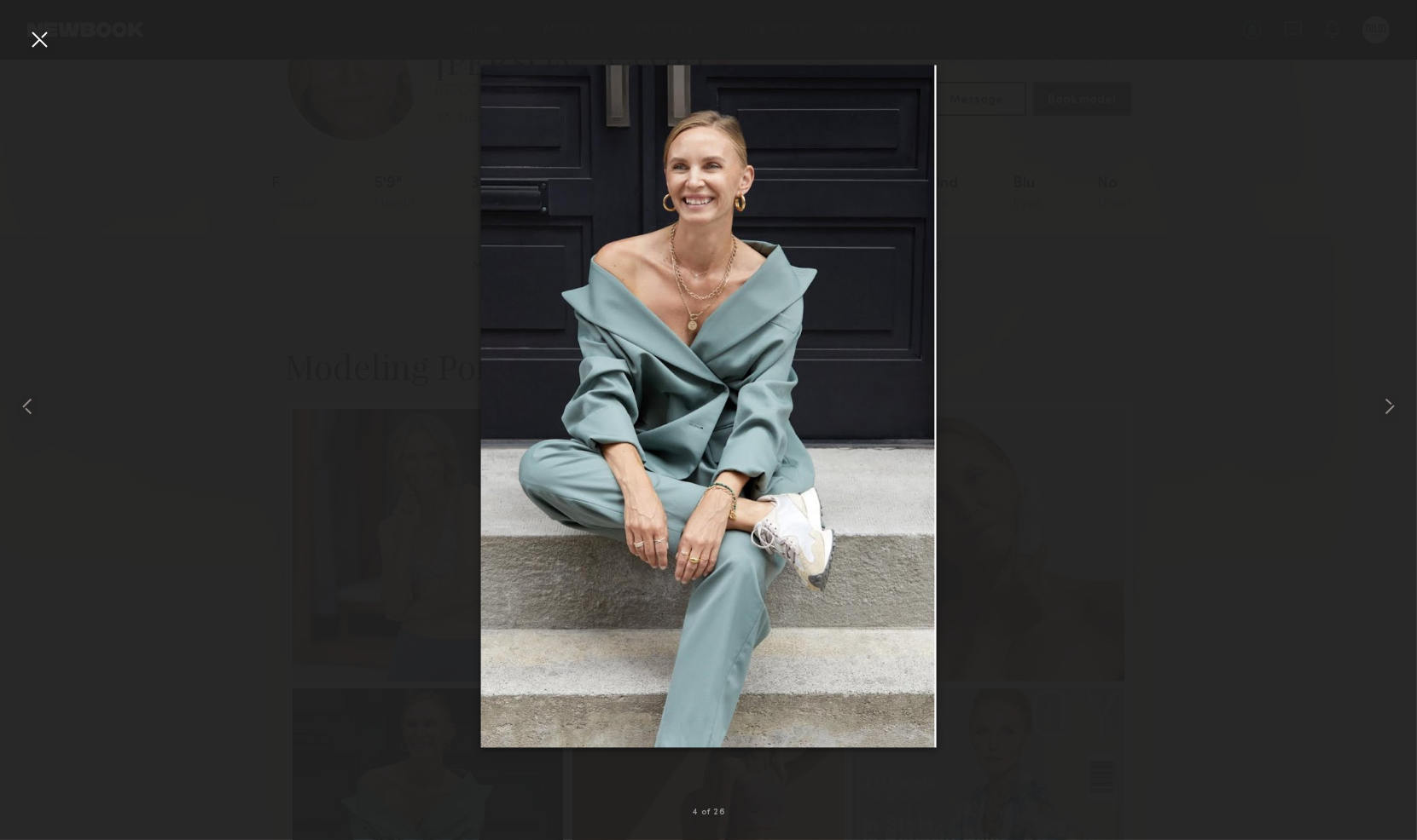
click at [38, 43] on div at bounding box center [39, 39] width 27 height 27
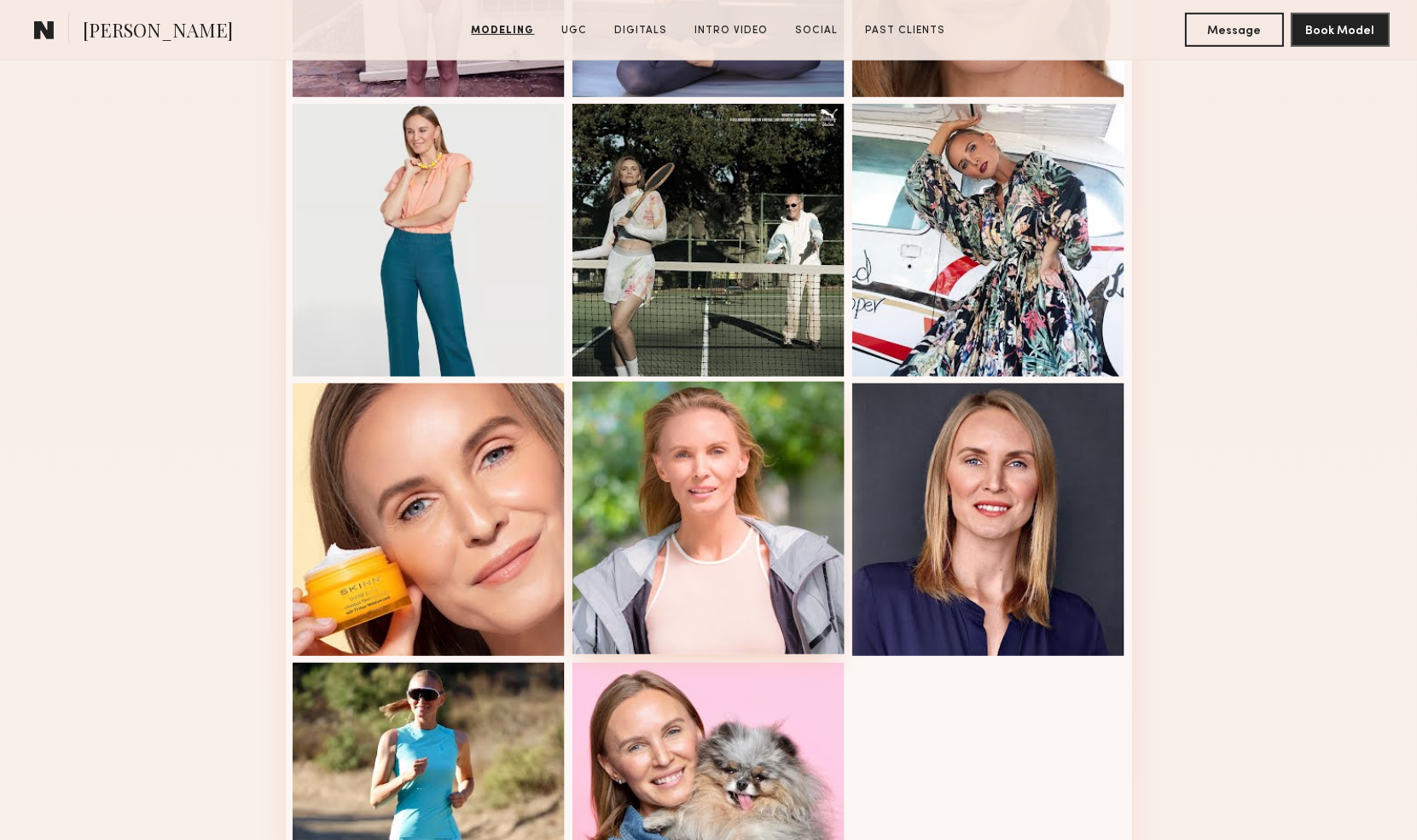
scroll to position [2084, 0]
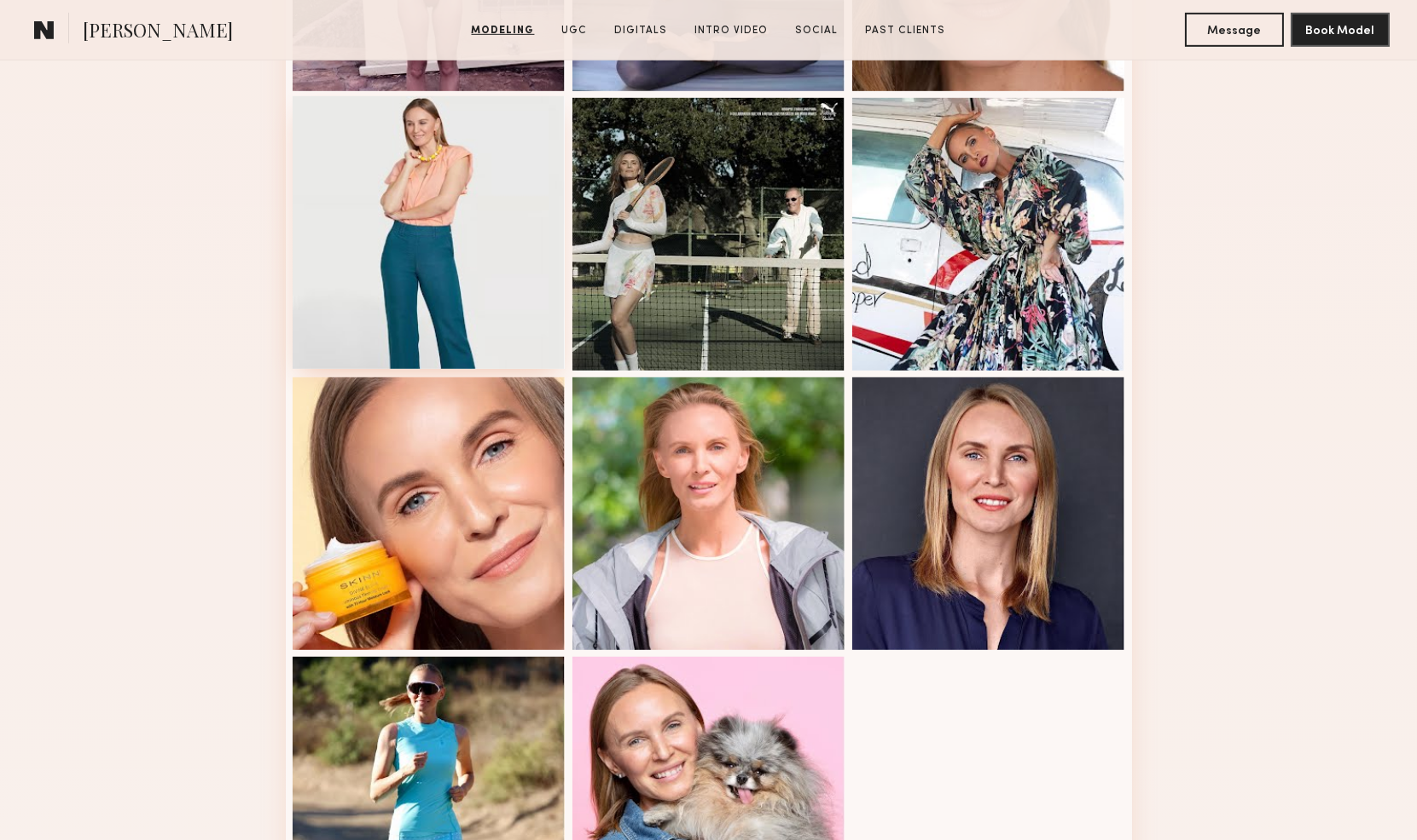
click at [420, 268] on div at bounding box center [428, 232] width 273 height 273
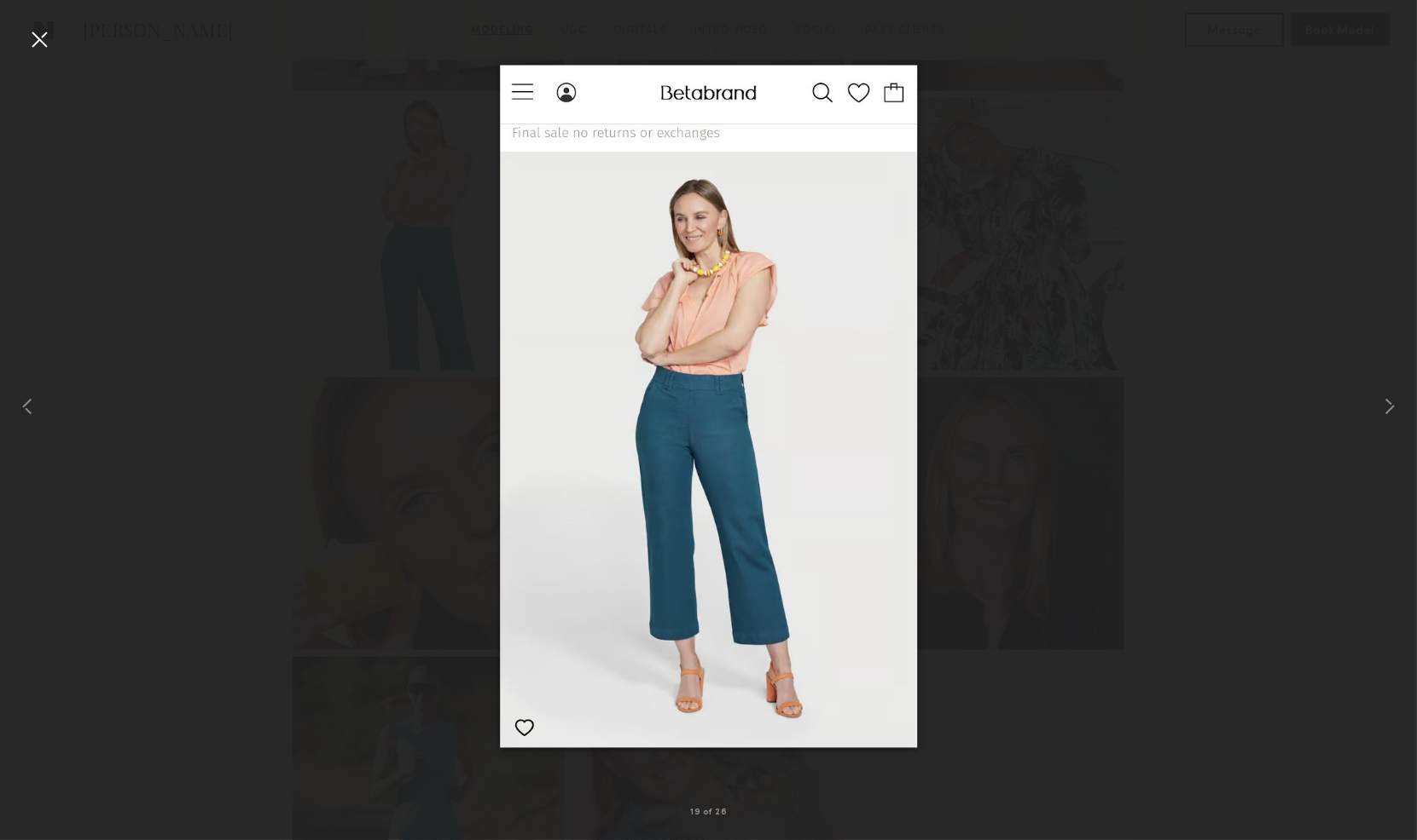
click at [39, 37] on div at bounding box center [39, 39] width 27 height 27
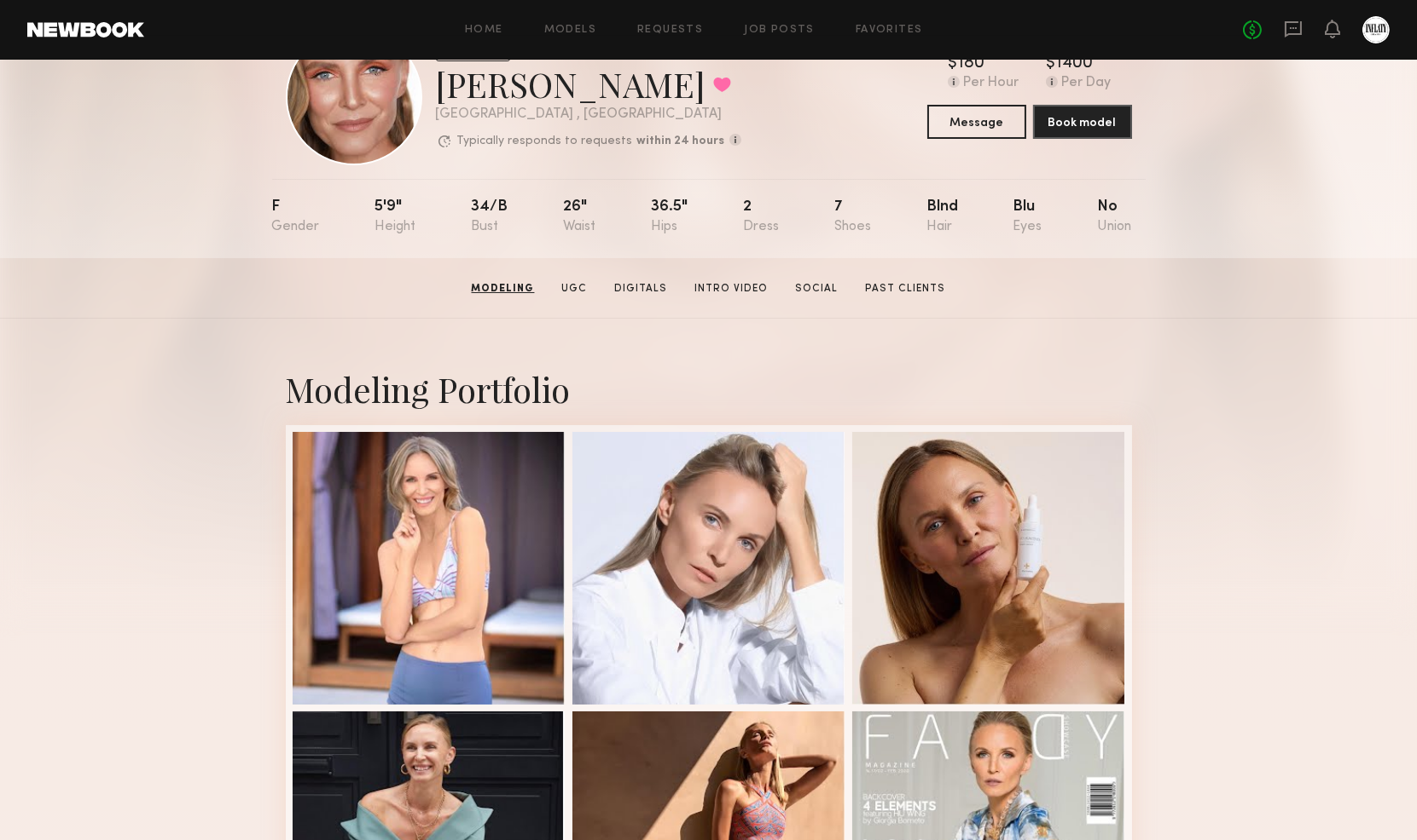
scroll to position [0, 0]
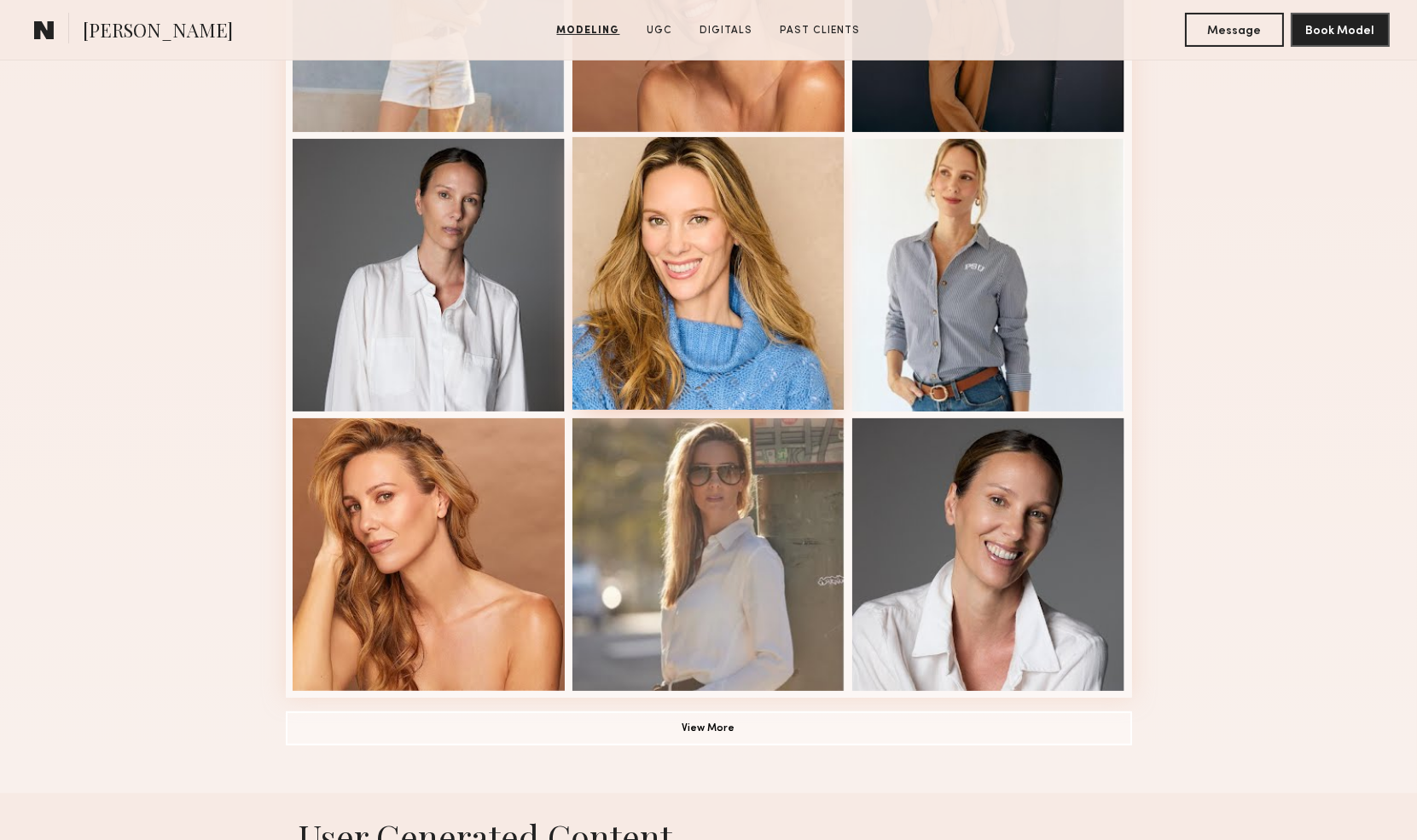
scroll to position [947, 0]
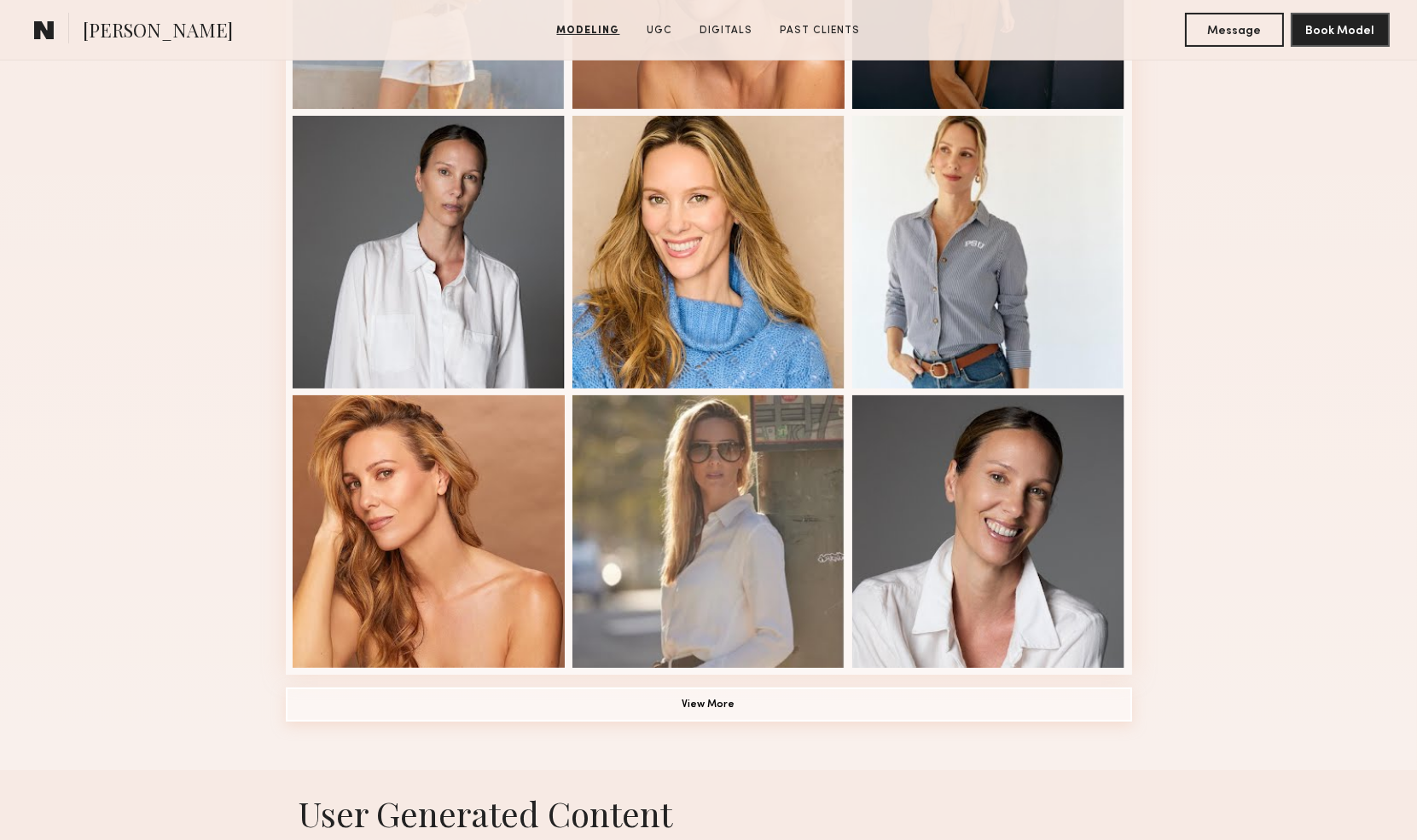
click at [774, 699] on button "View More" at bounding box center [708, 704] width 846 height 34
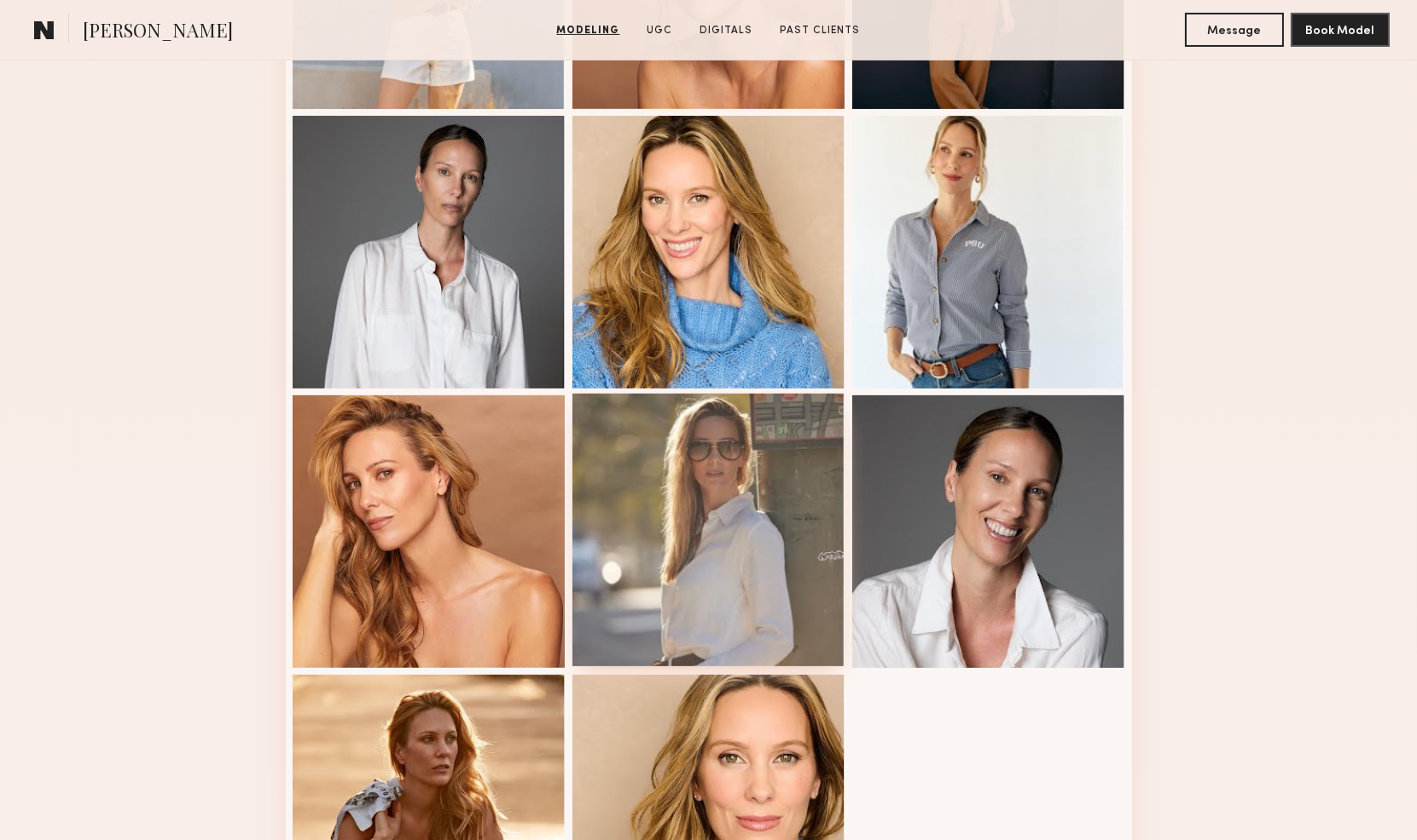
scroll to position [1231, 0]
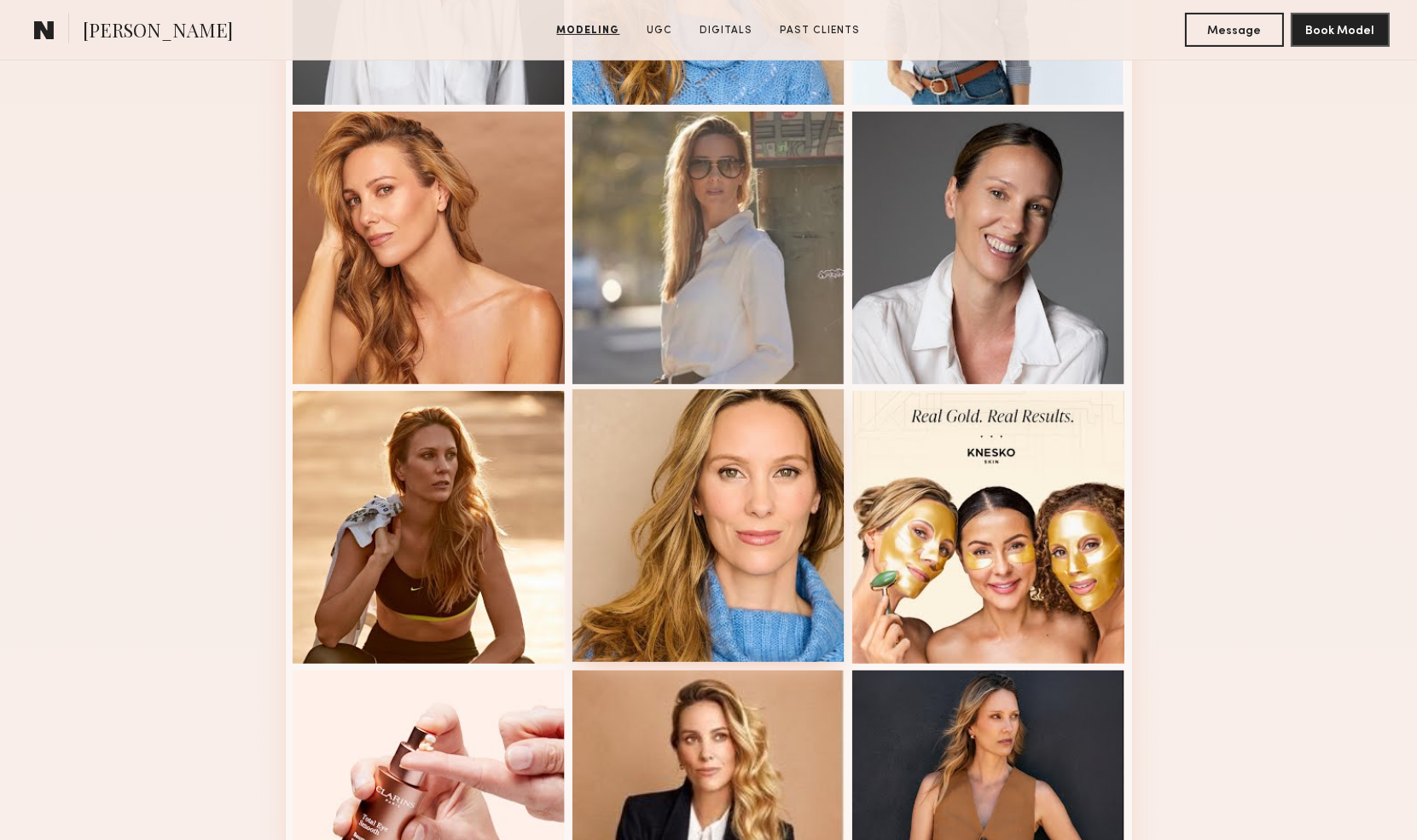
click at [765, 633] on div at bounding box center [708, 526] width 273 height 273
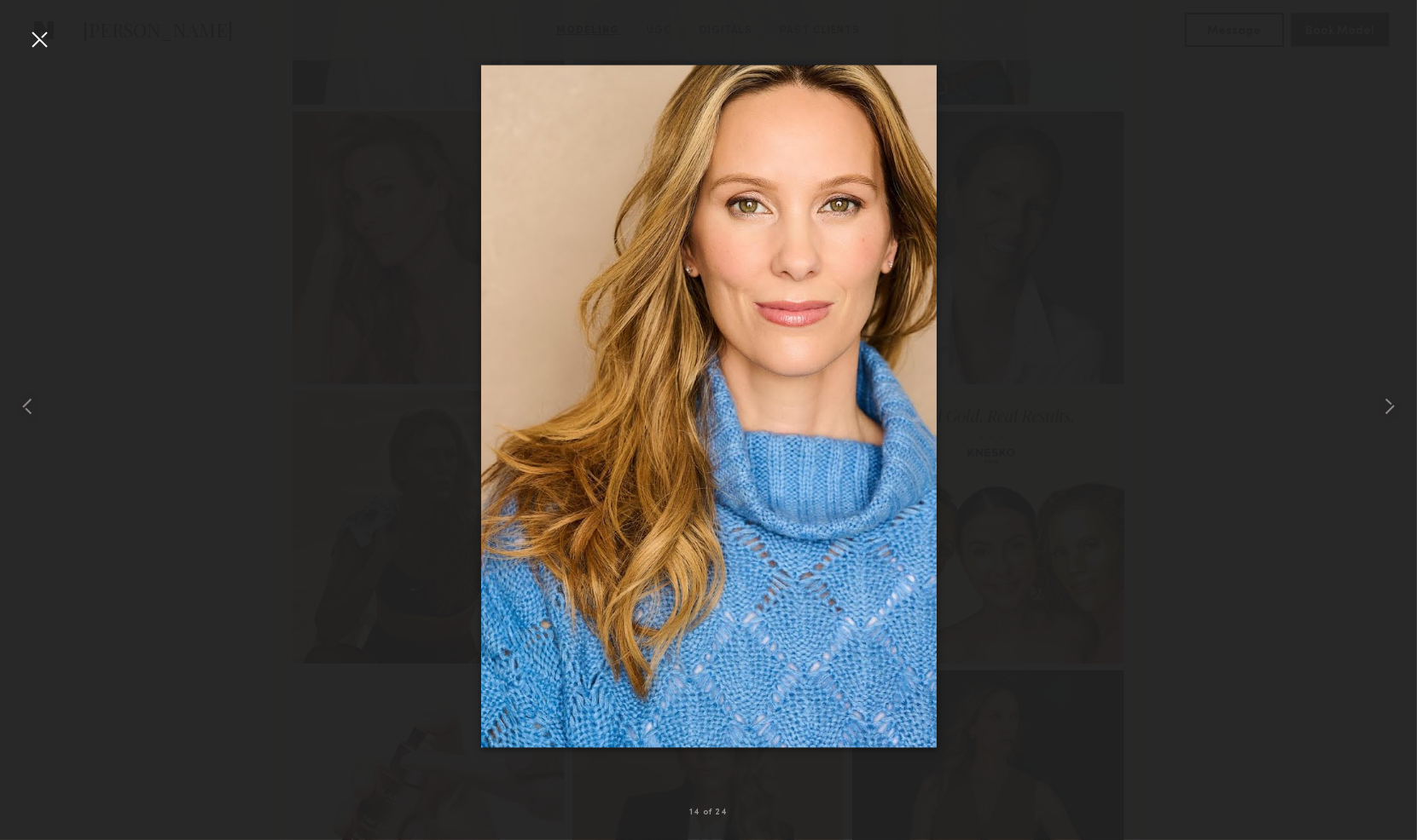
click at [39, 46] on div at bounding box center [39, 39] width 27 height 27
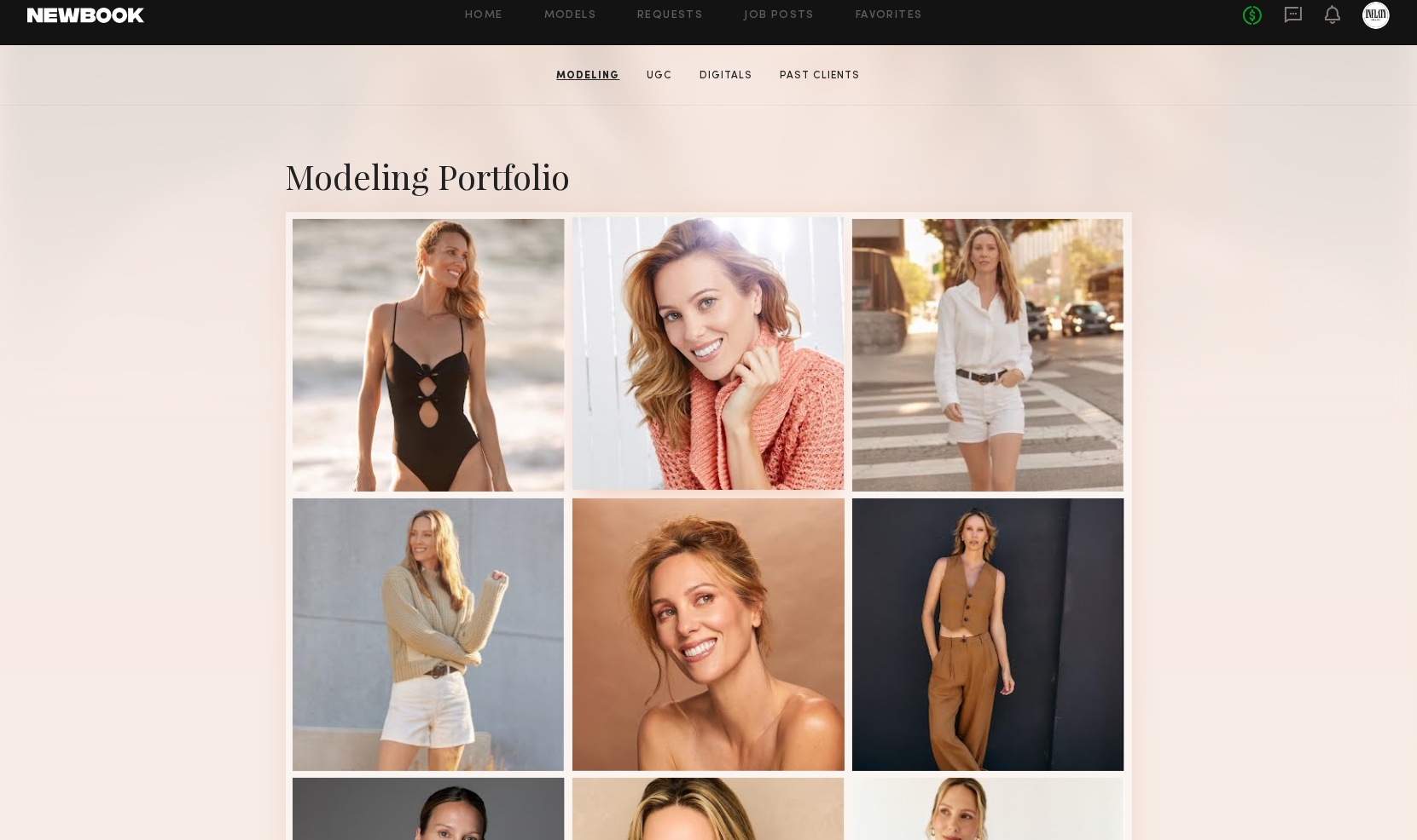
scroll to position [284, 0]
click at [1065, 622] on div at bounding box center [988, 633] width 273 height 273
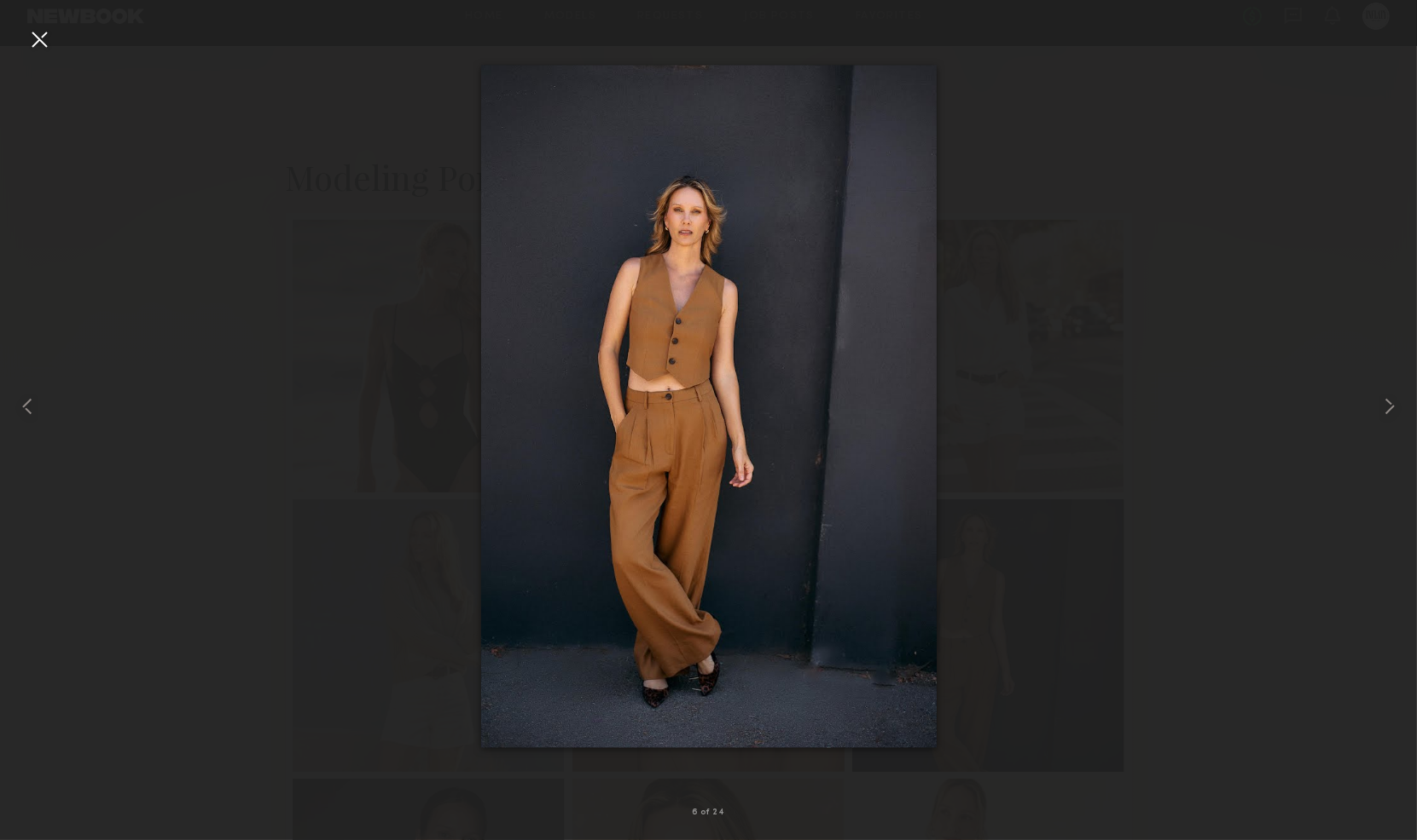
click at [32, 43] on div at bounding box center [39, 39] width 27 height 27
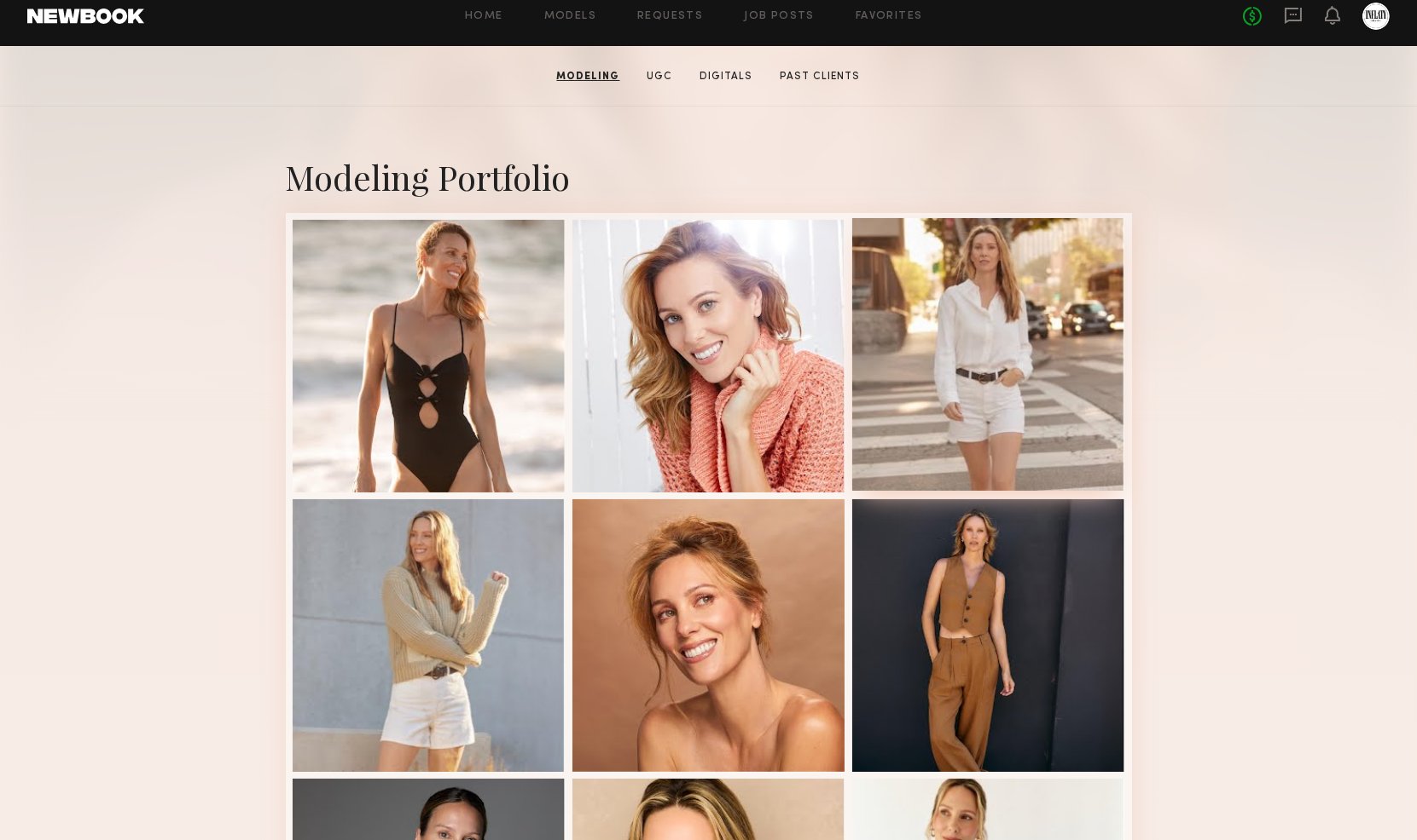
click at [1054, 410] on div at bounding box center [988, 354] width 273 height 273
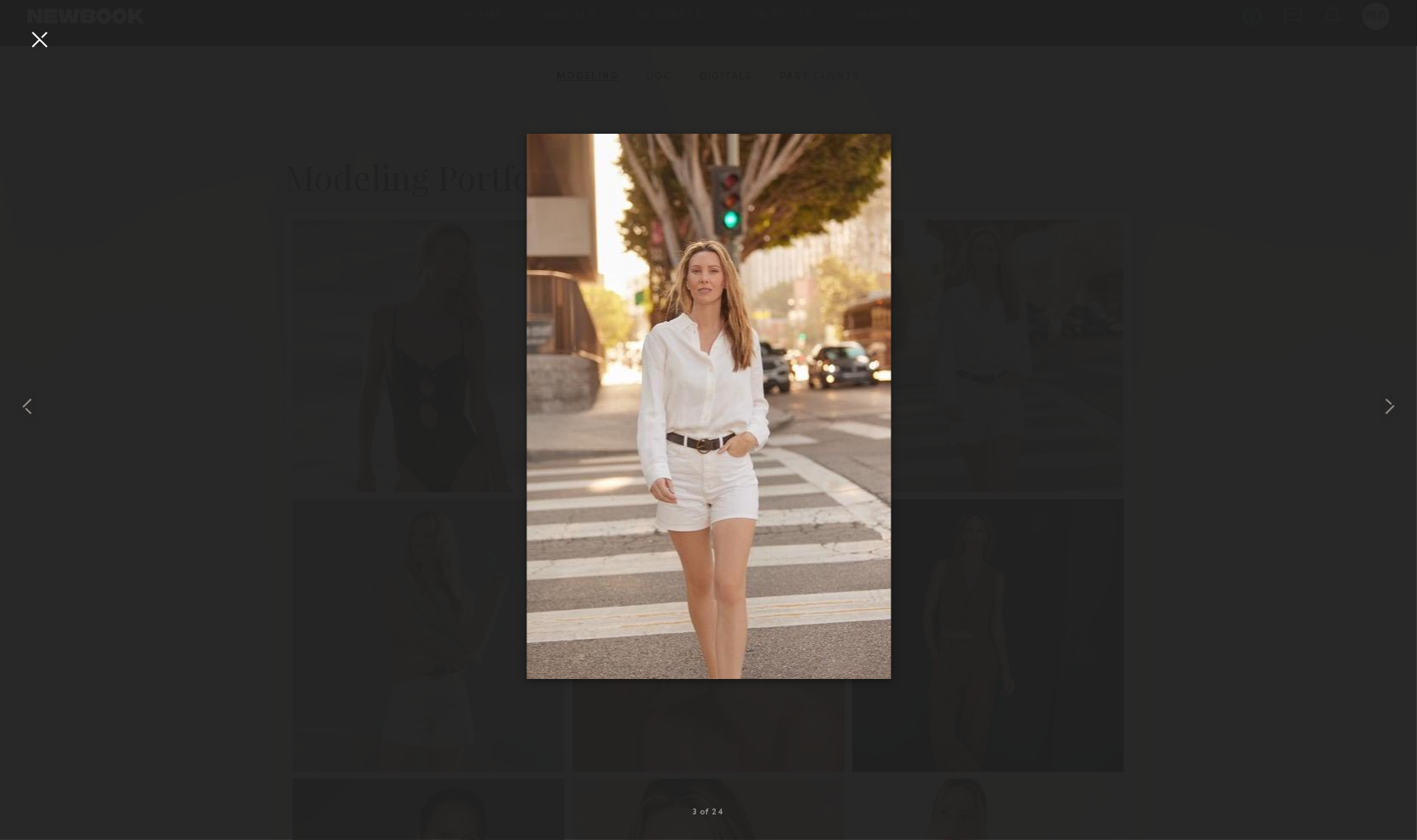
click at [40, 44] on div at bounding box center [39, 39] width 27 height 27
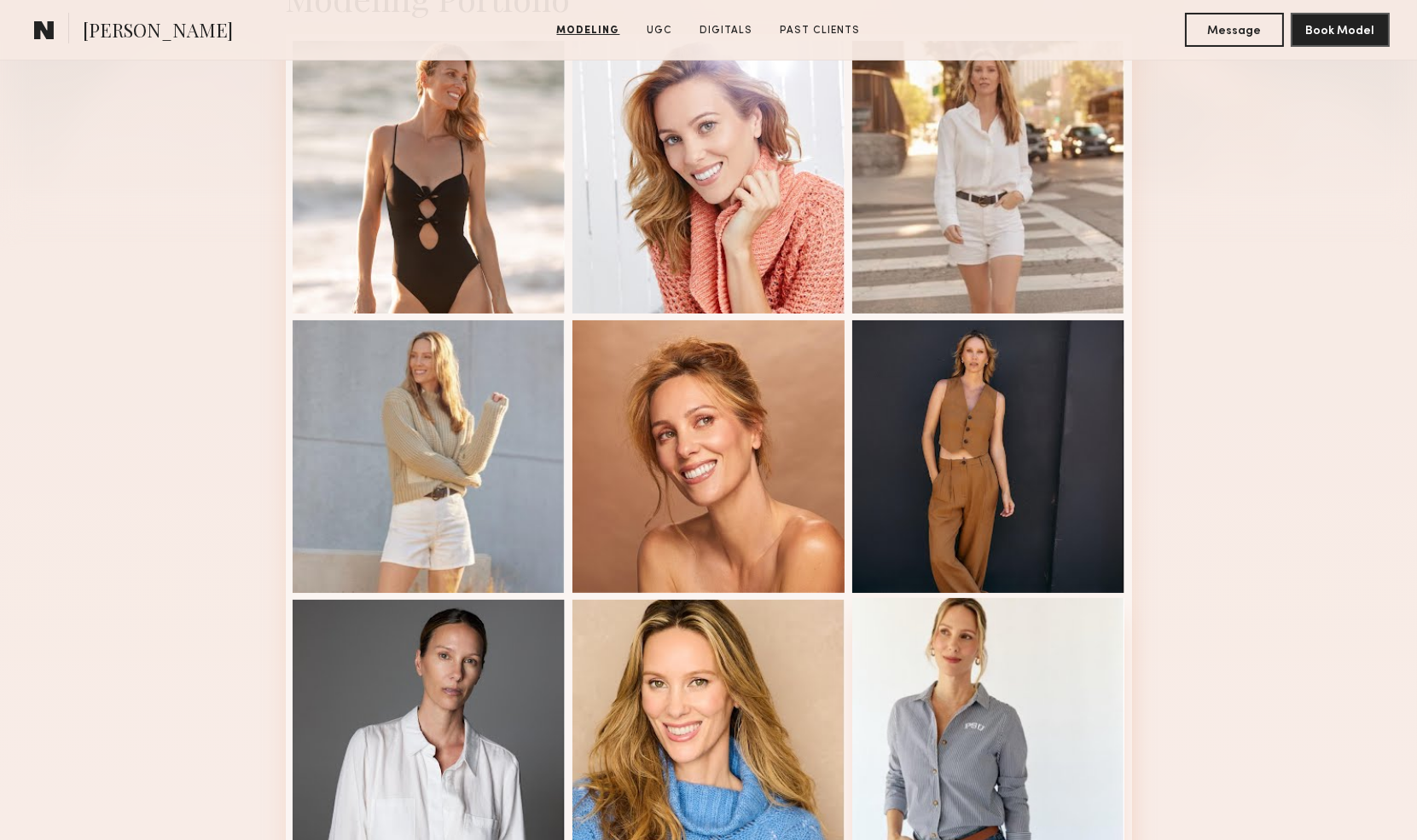
scroll to position [662, 0]
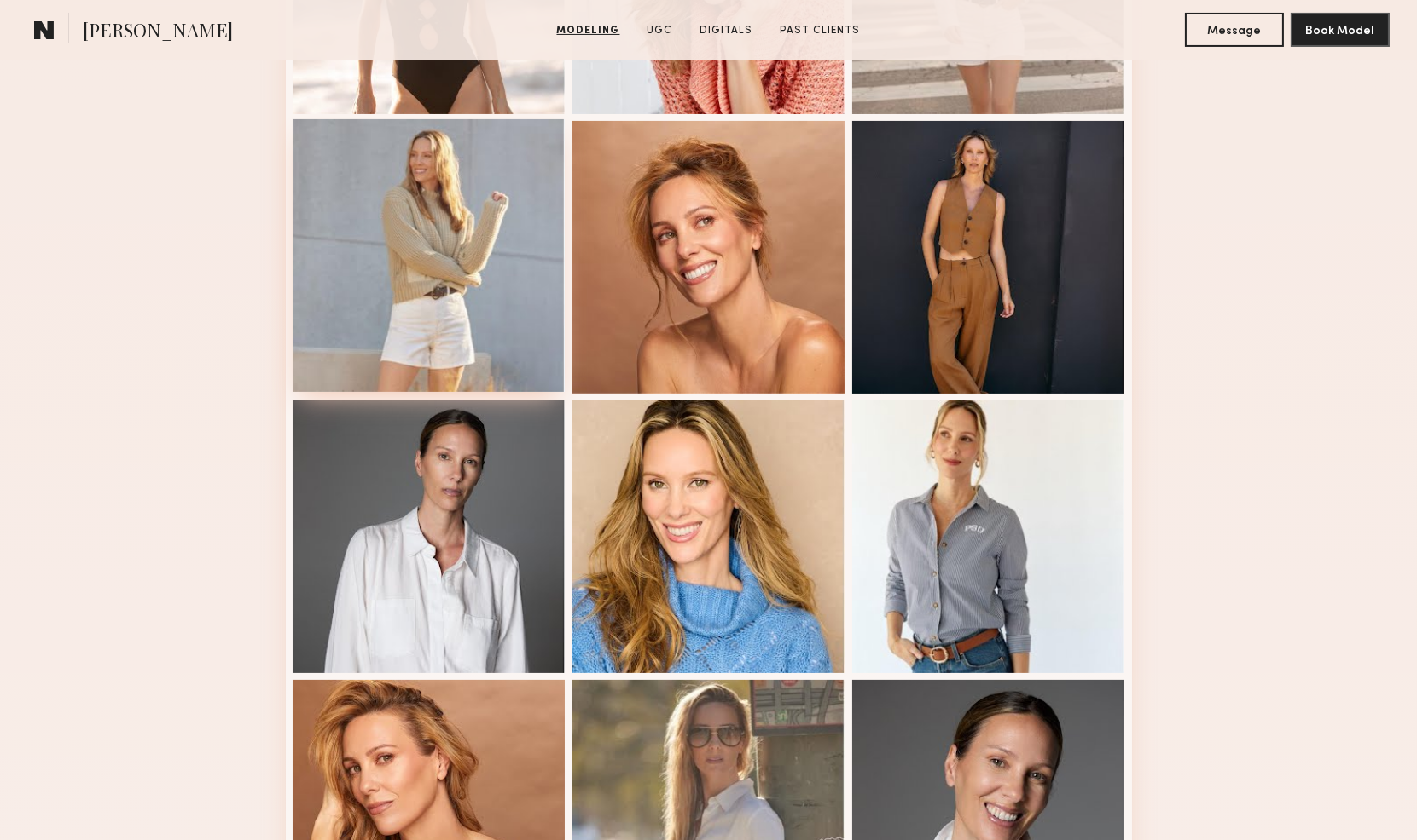
click at [453, 309] on div at bounding box center [428, 255] width 273 height 273
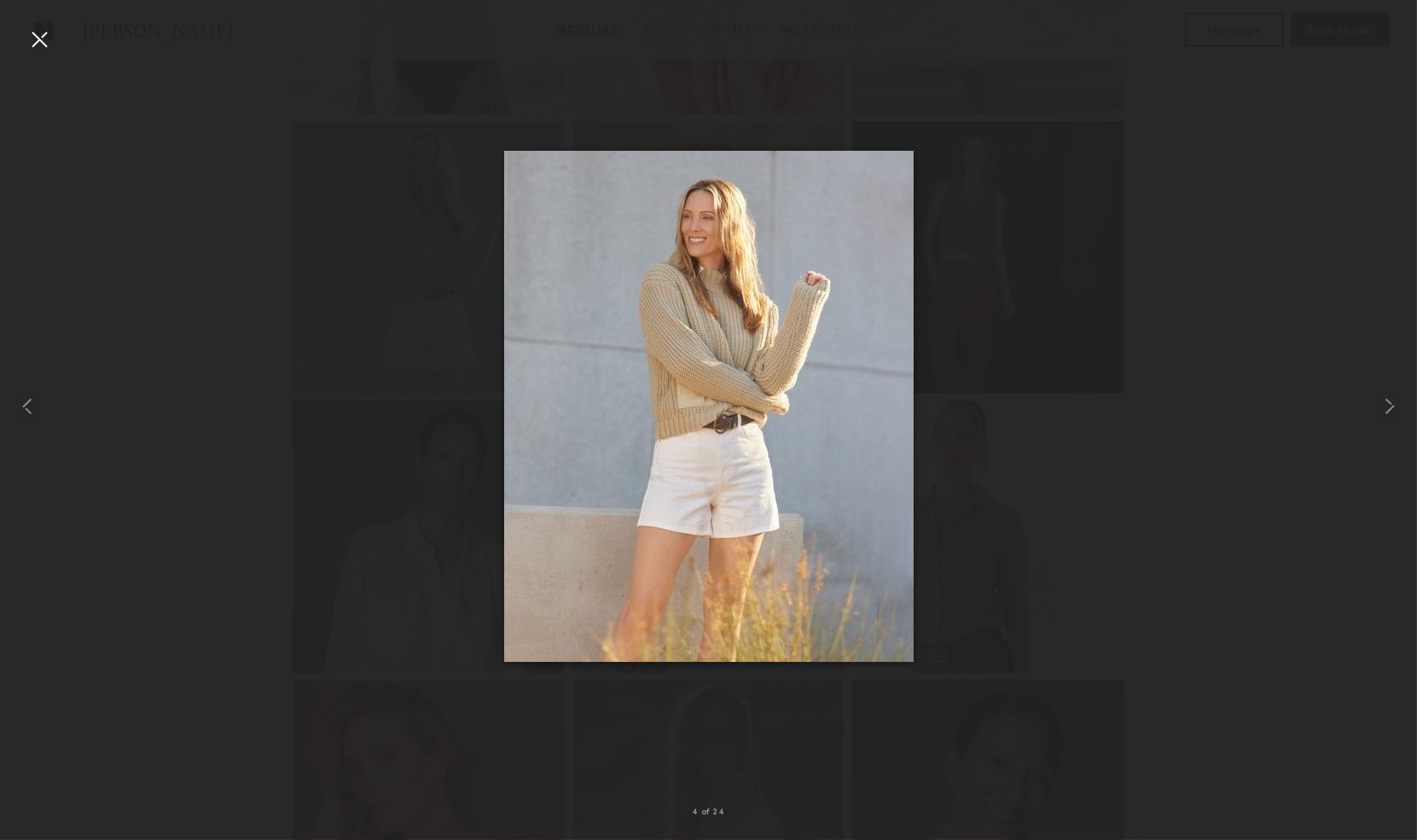
drag, startPoint x: 713, startPoint y: 449, endPoint x: 69, endPoint y: 81, distance: 741.7
click at [38, 39] on div at bounding box center [39, 39] width 27 height 27
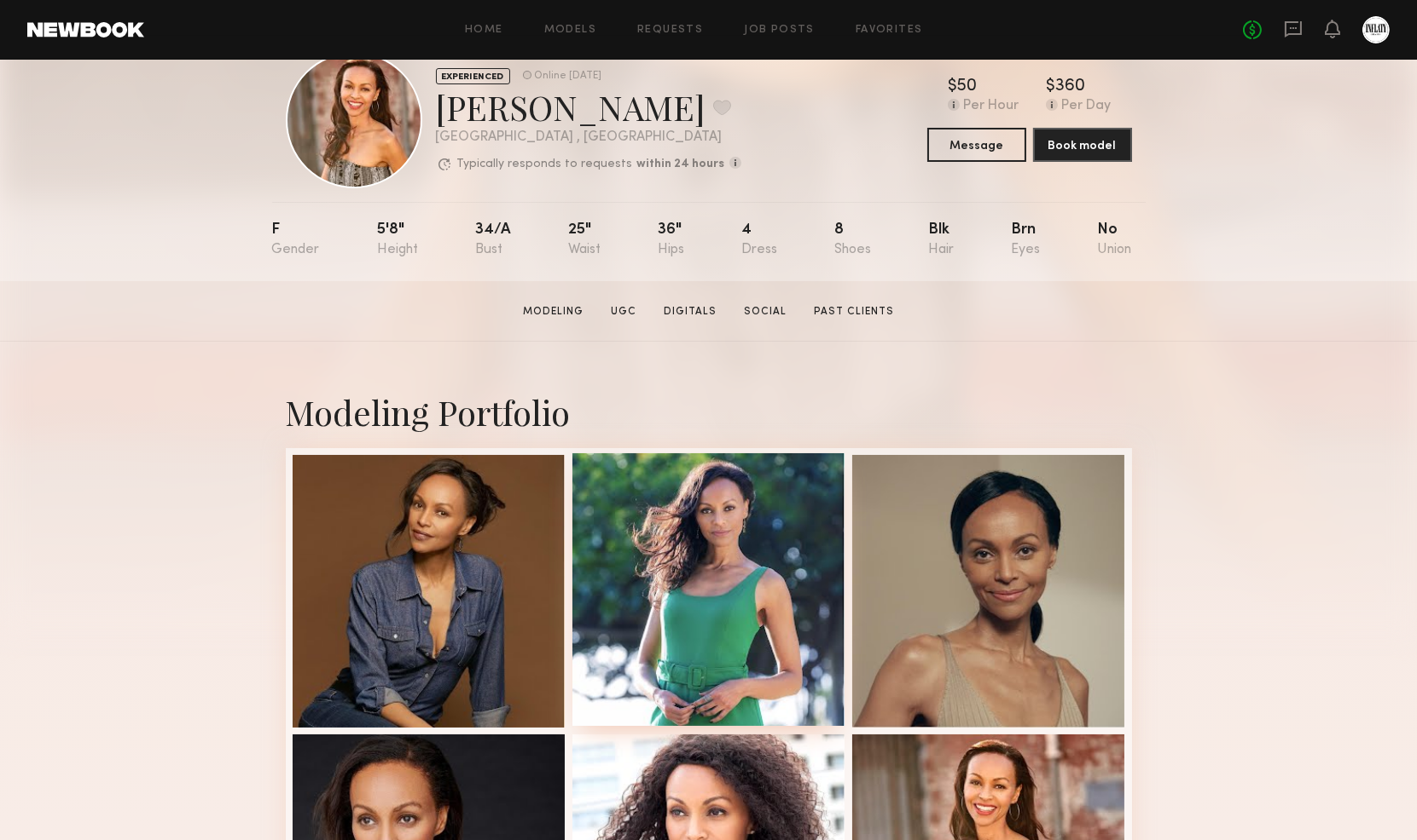
scroll to position [95, 0]
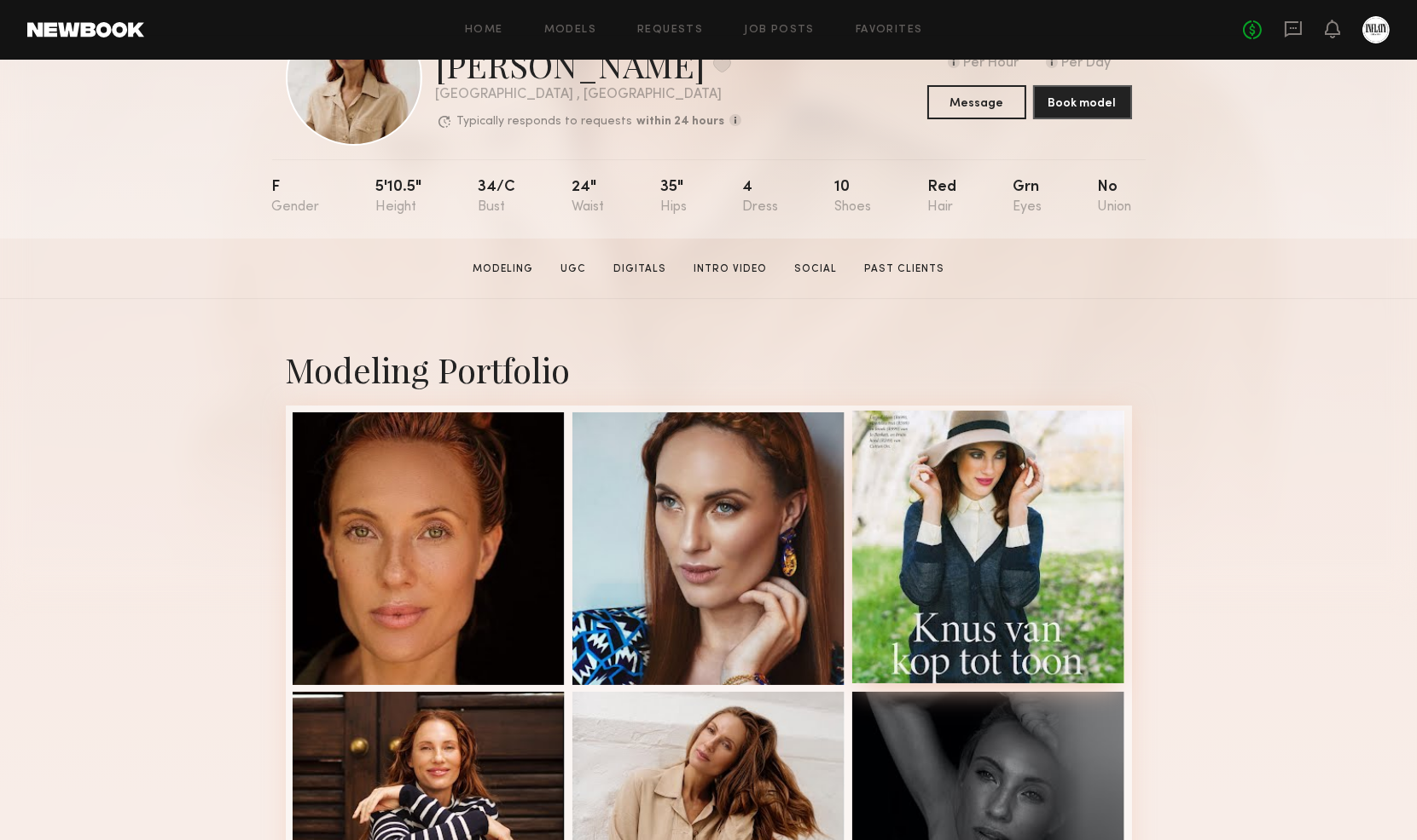
scroll to position [284, 0]
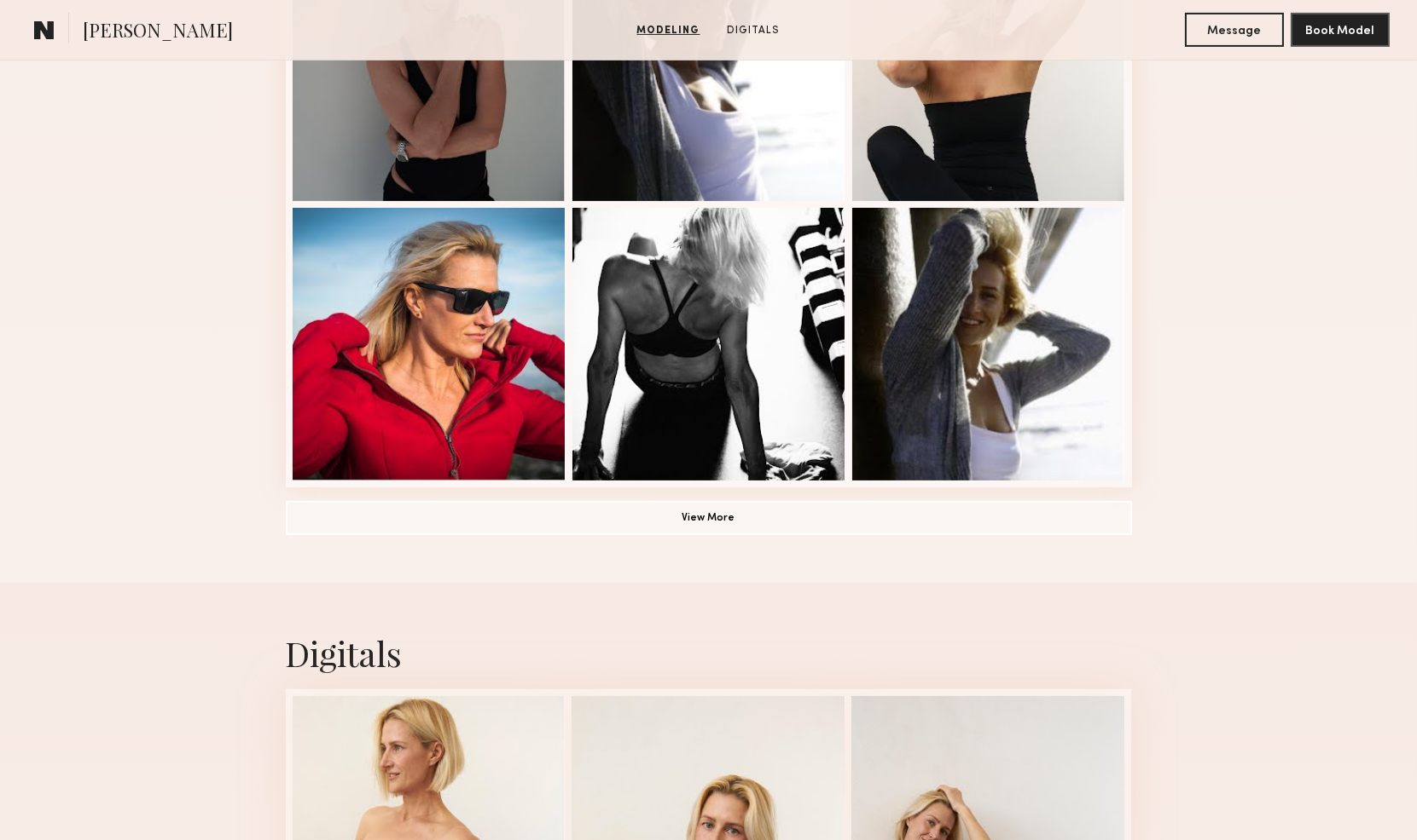
scroll to position [1136, 0]
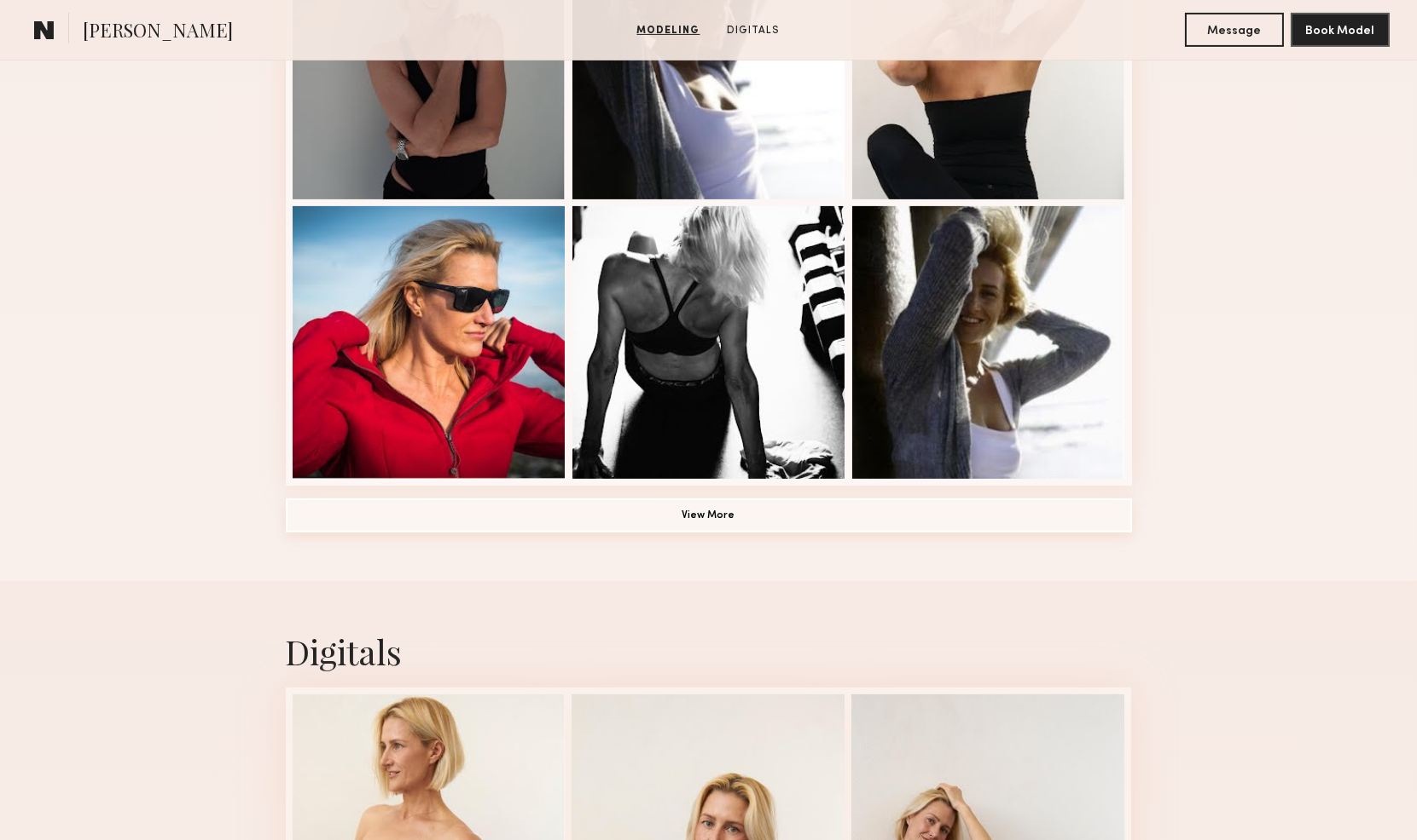
click at [837, 520] on button "View More" at bounding box center [708, 515] width 846 height 34
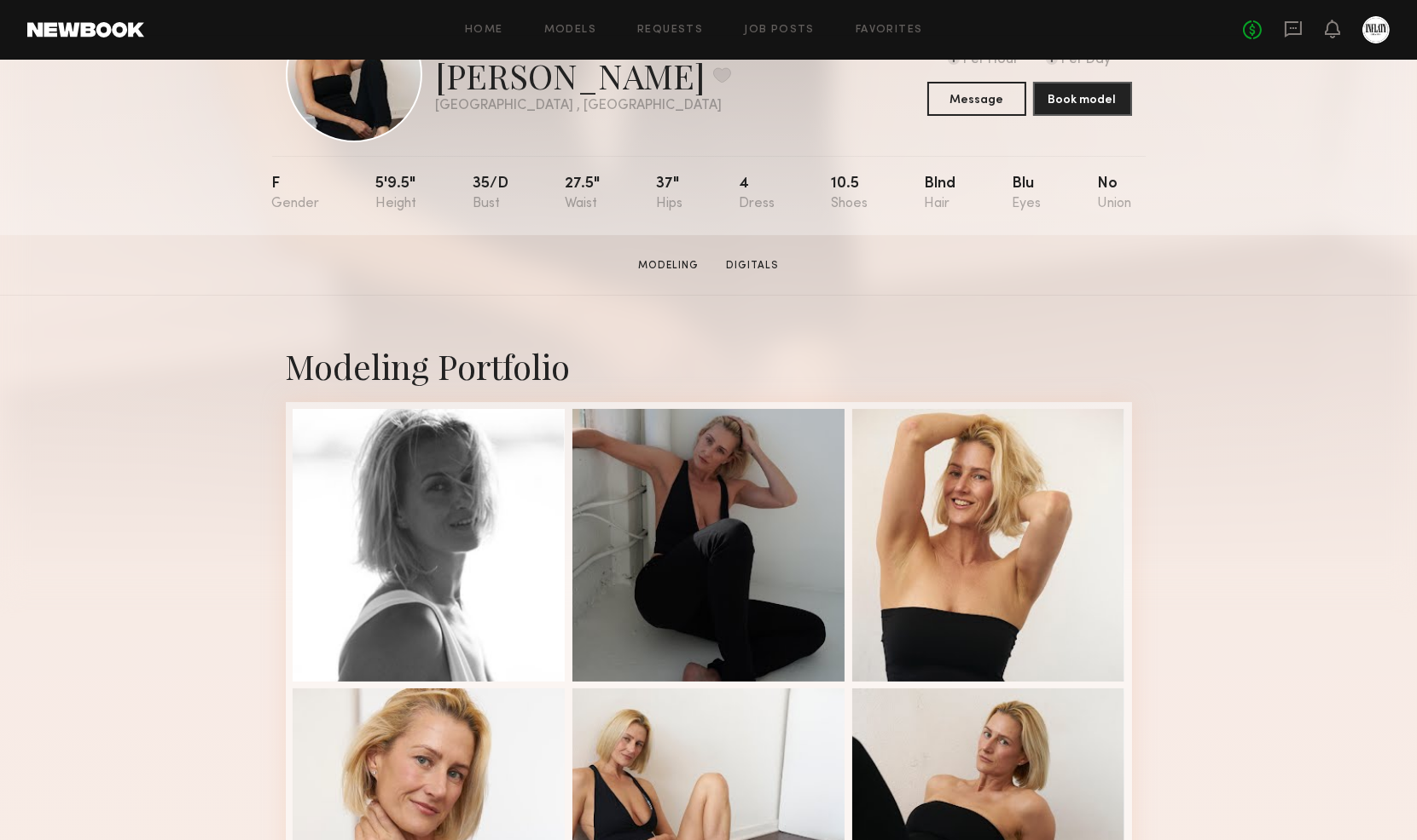
scroll to position [0, 0]
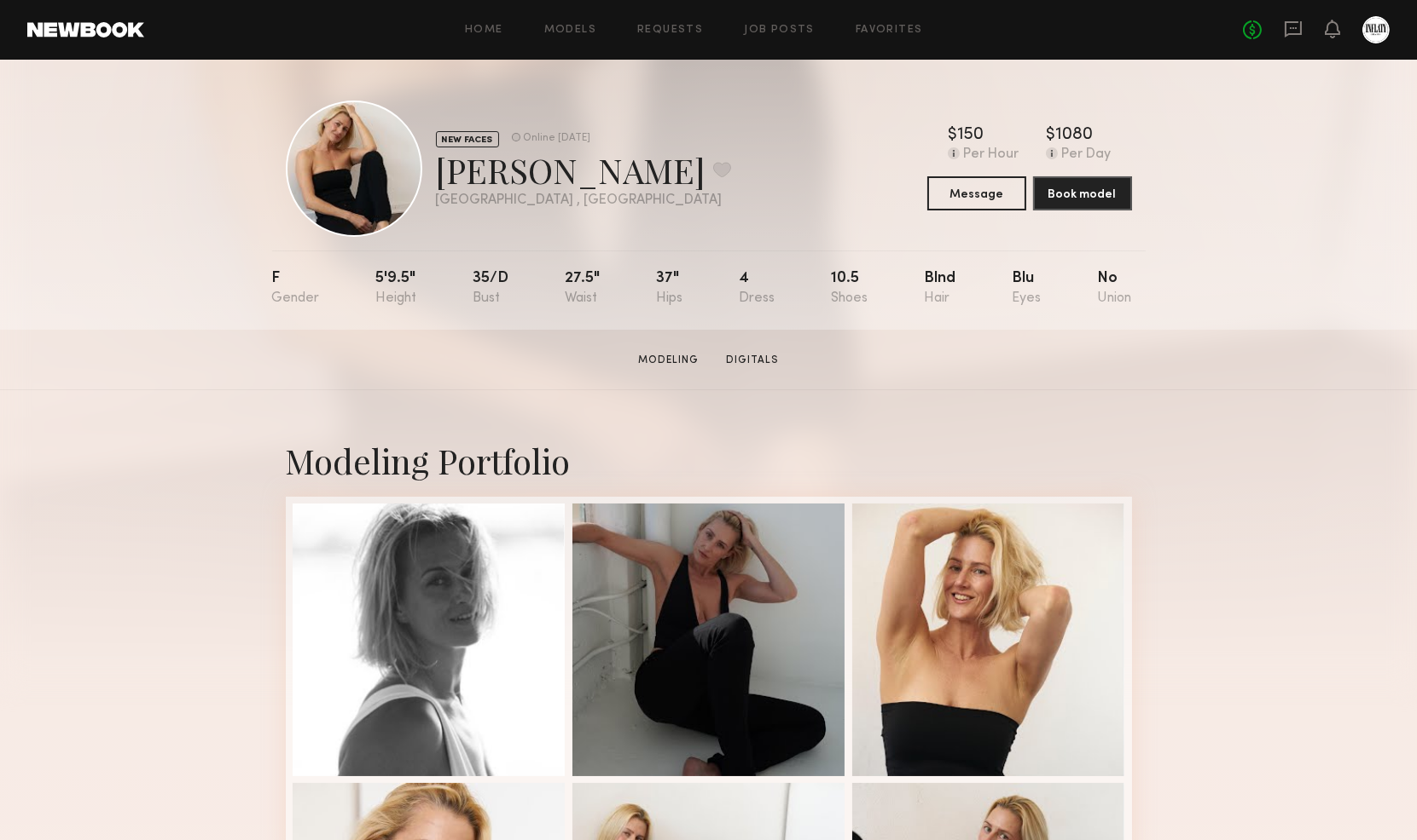
click at [573, 19] on div "Home Models Requests Job Posts Favorites Sign Out No fees up to $5,000" at bounding box center [767, 30] width 1245 height 27
click at [573, 24] on link "Models" at bounding box center [571, 29] width 52 height 11
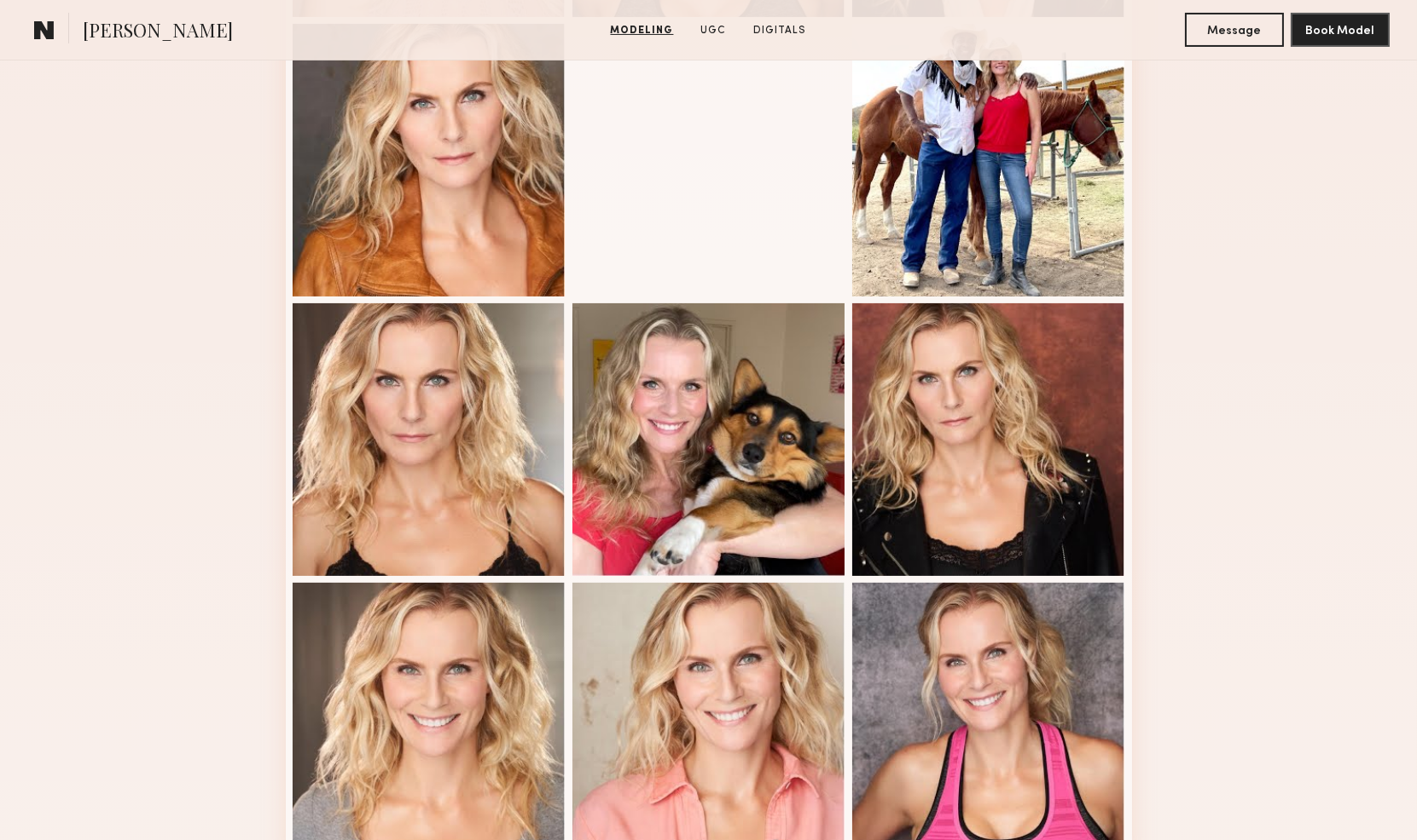
scroll to position [1042, 0]
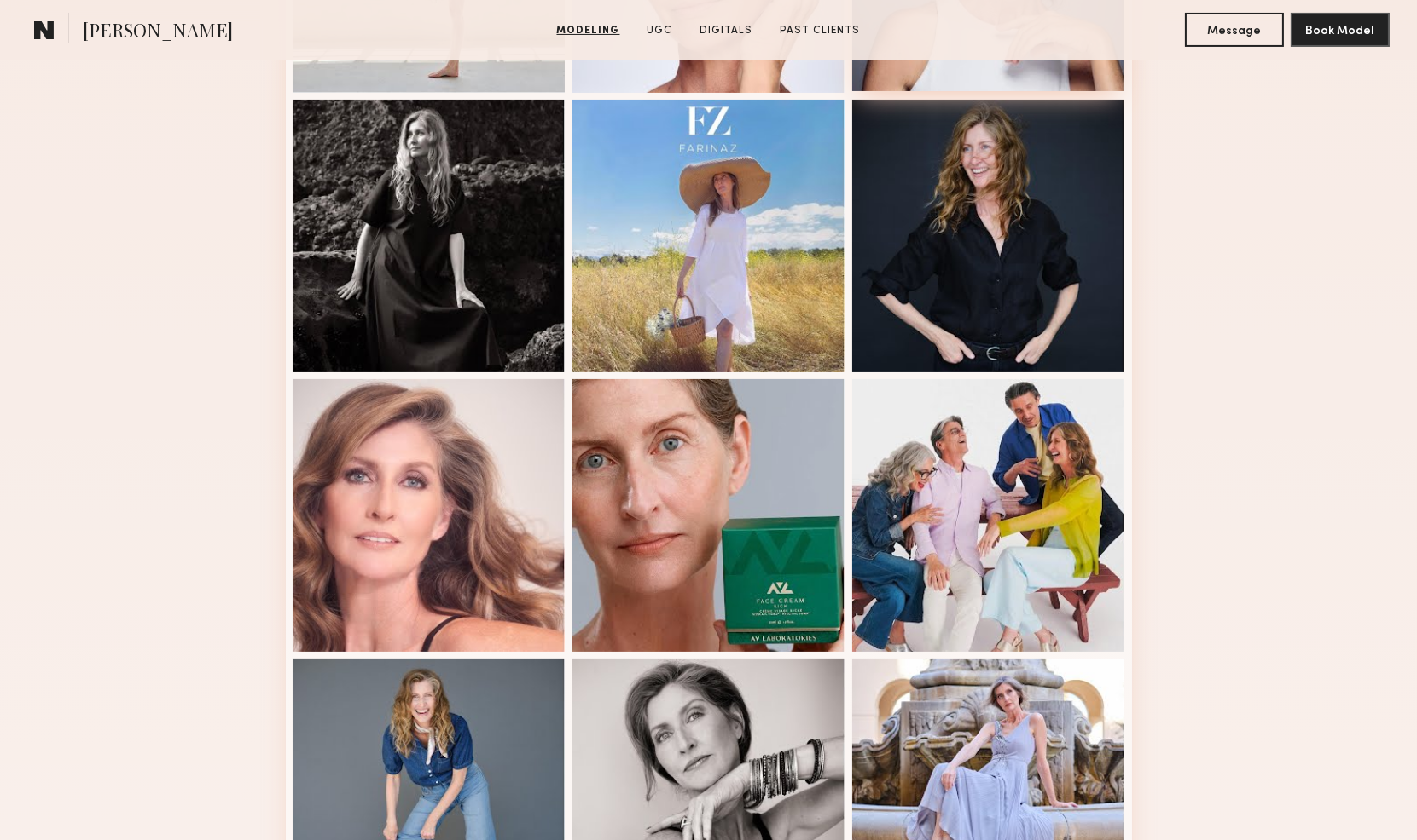
scroll to position [757, 0]
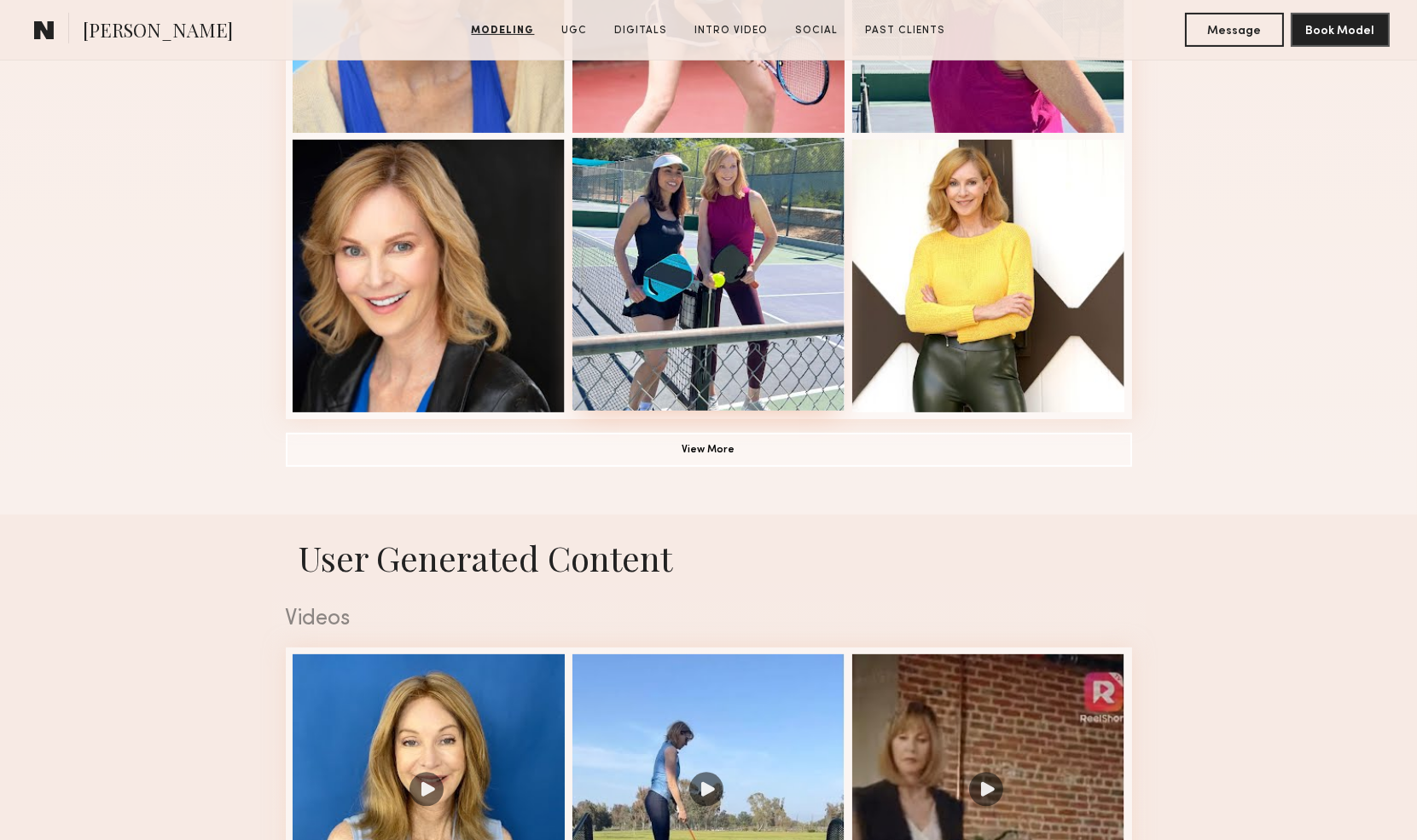
scroll to position [1231, 0]
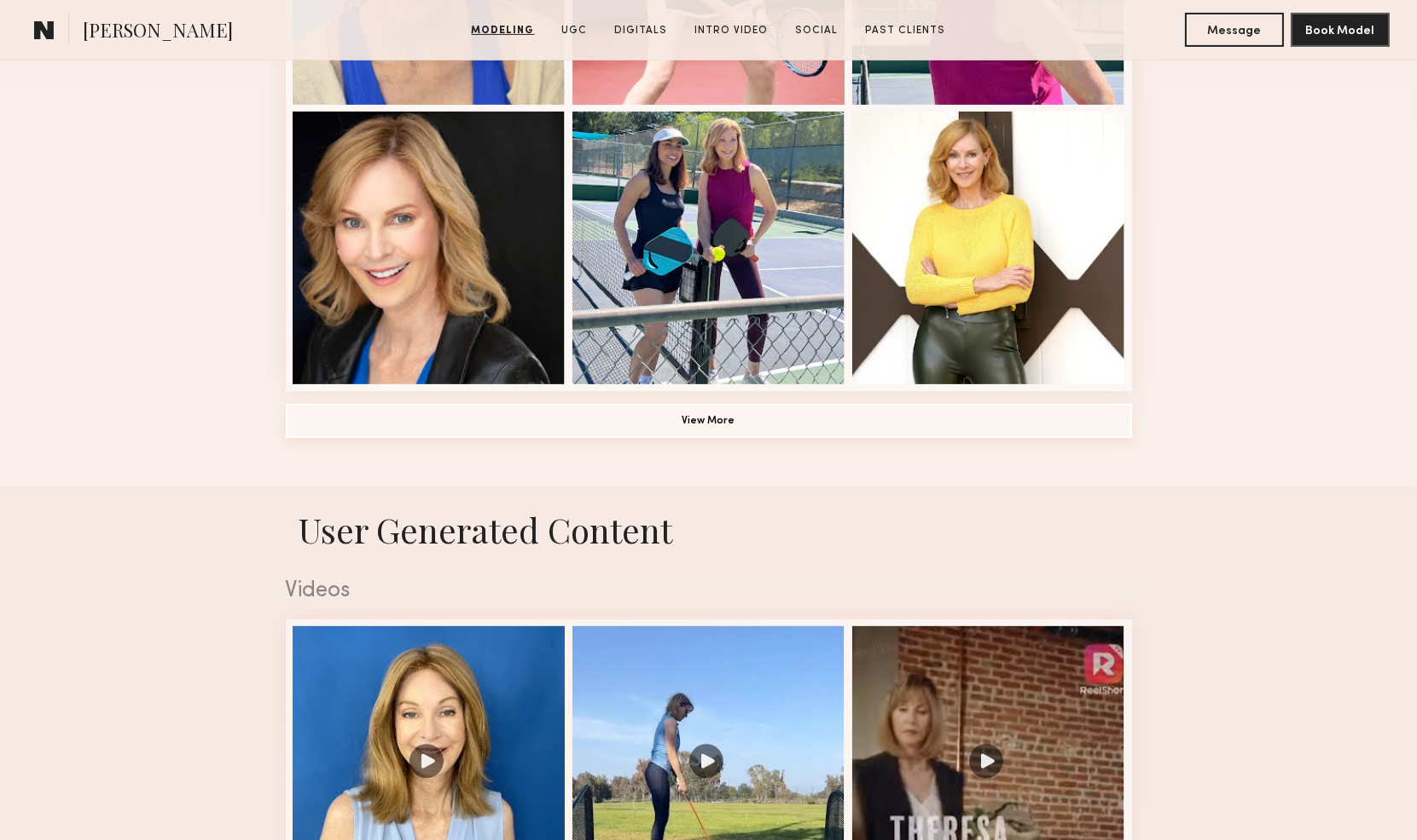
click at [696, 415] on button "View More" at bounding box center [708, 421] width 846 height 34
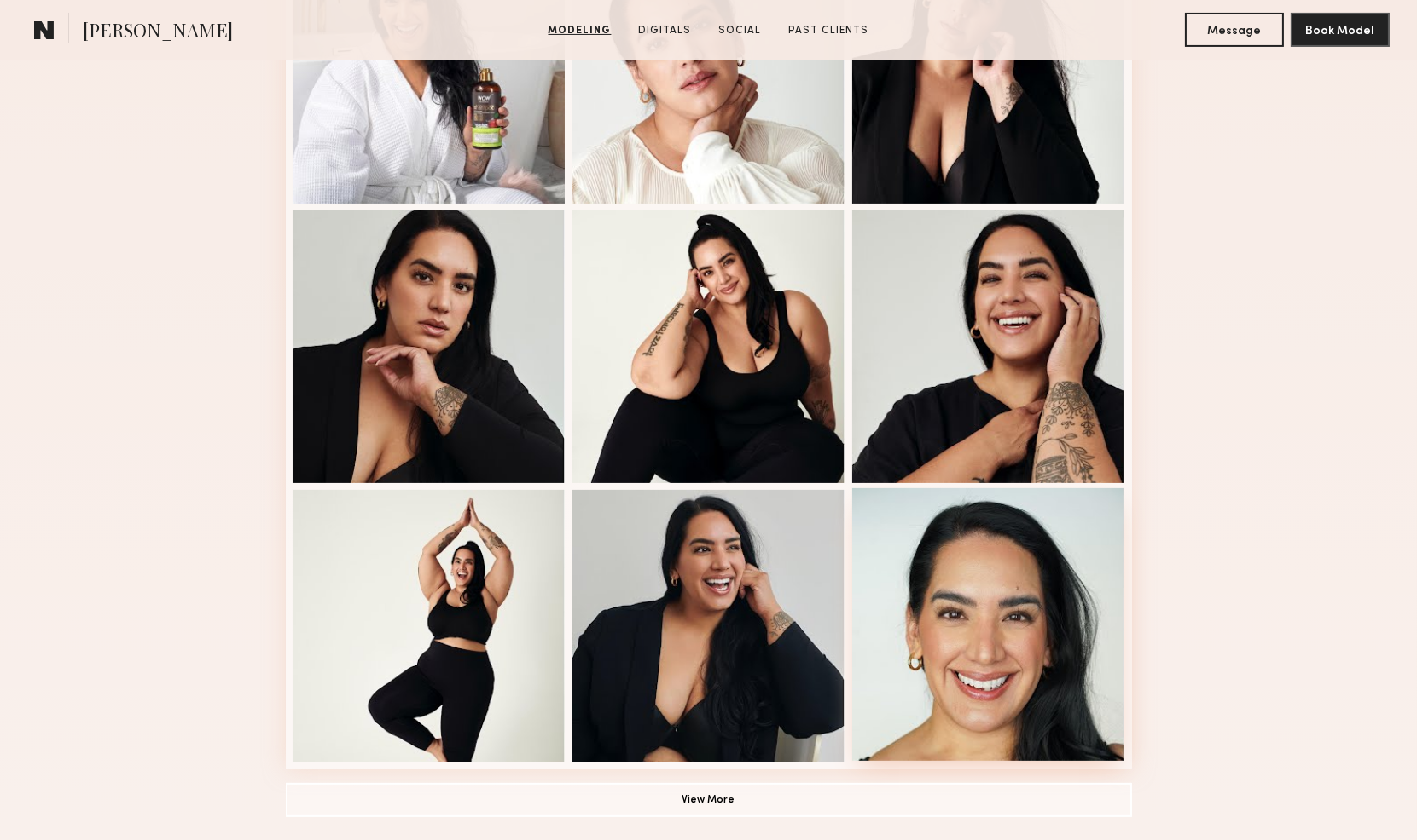
scroll to position [1231, 0]
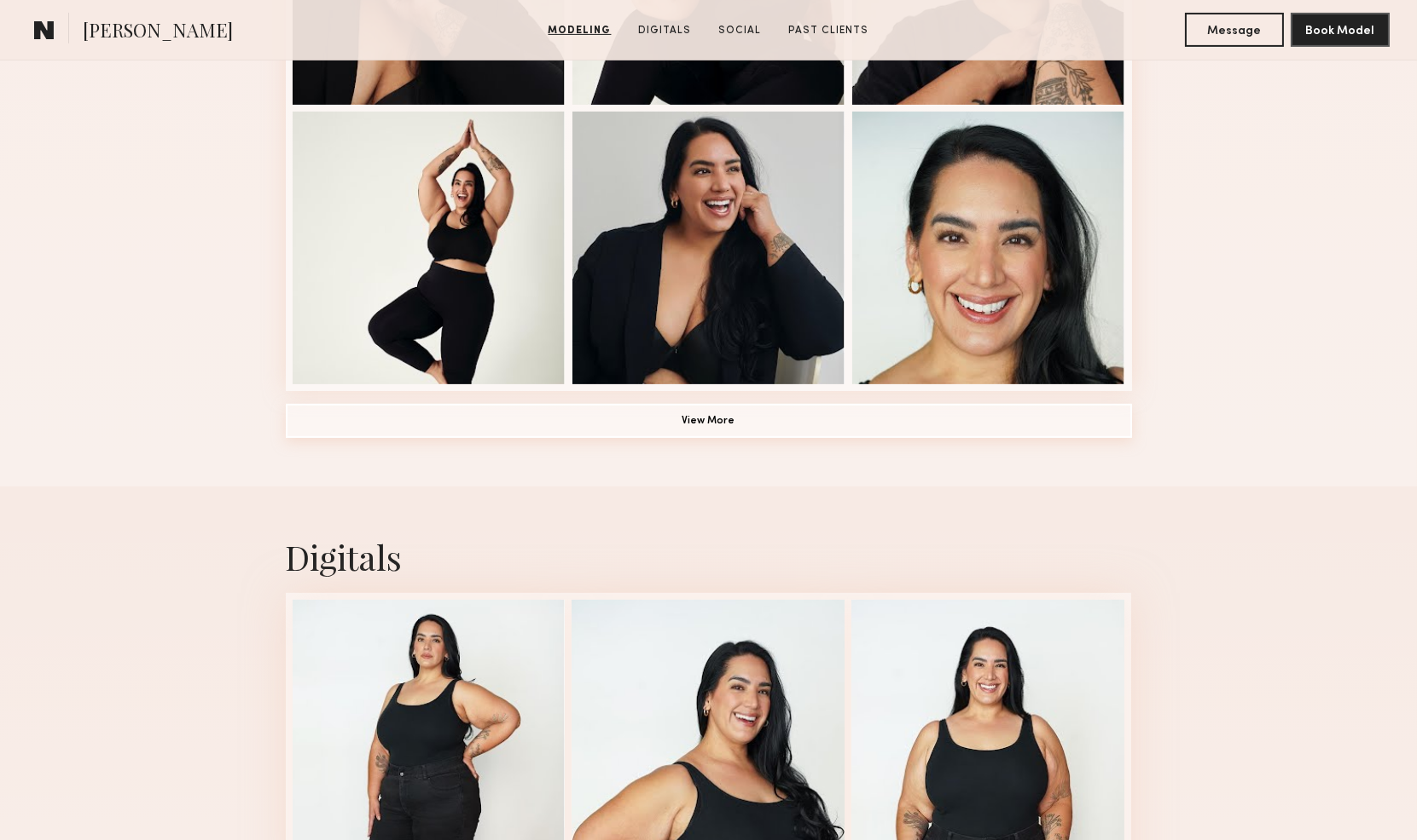
click at [682, 425] on button "View More" at bounding box center [708, 421] width 846 height 34
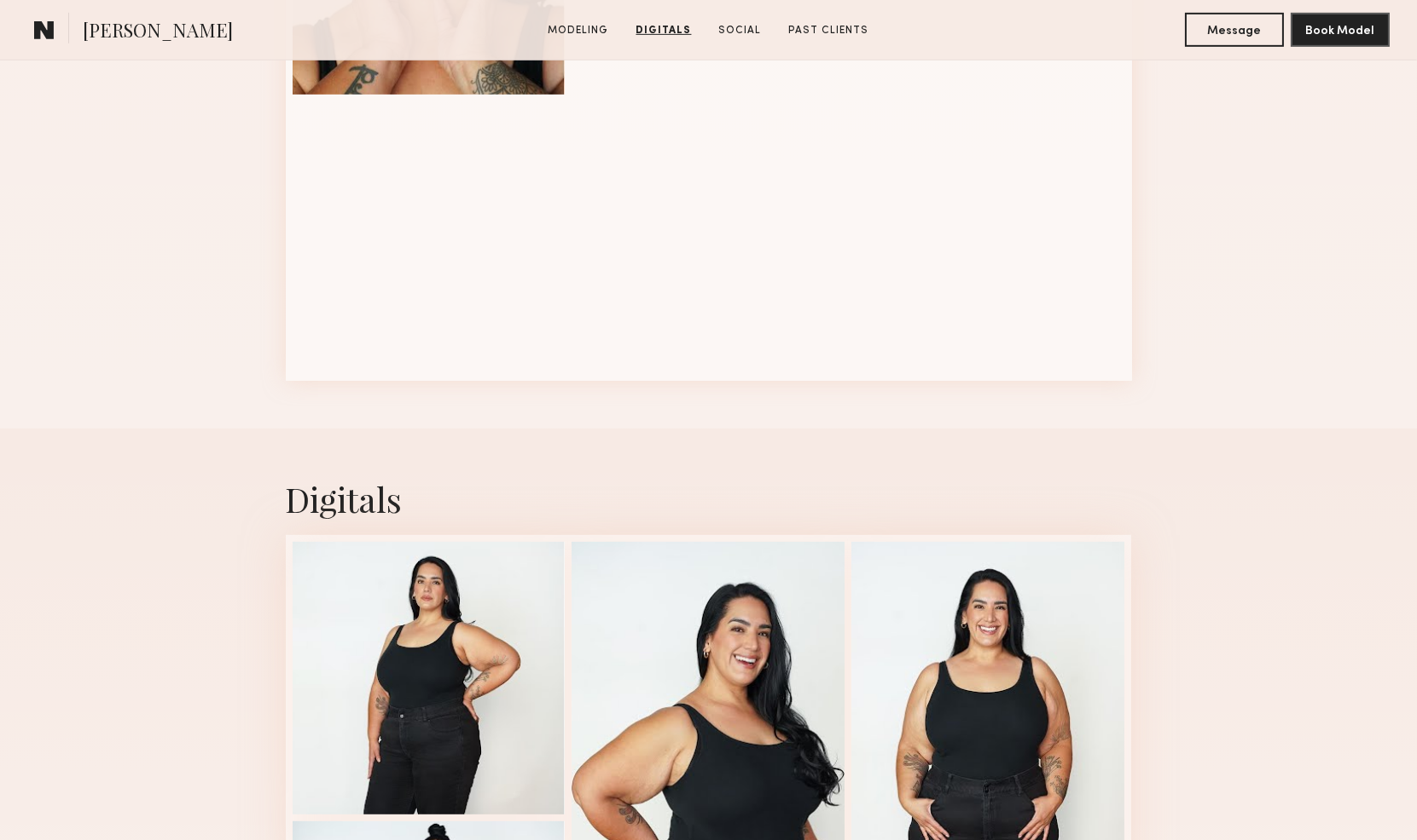
scroll to position [1799, 0]
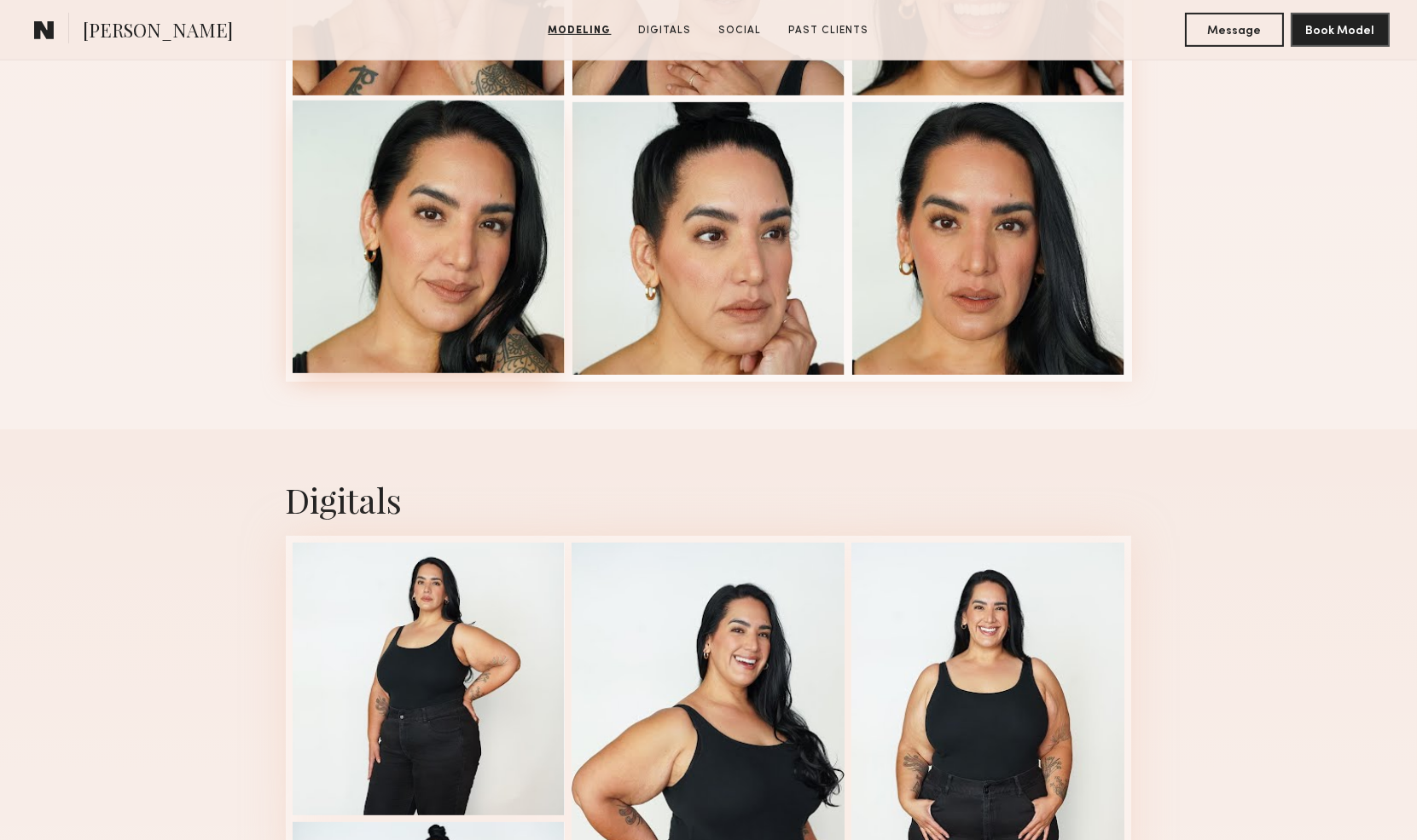
click at [448, 281] on div at bounding box center [428, 237] width 273 height 273
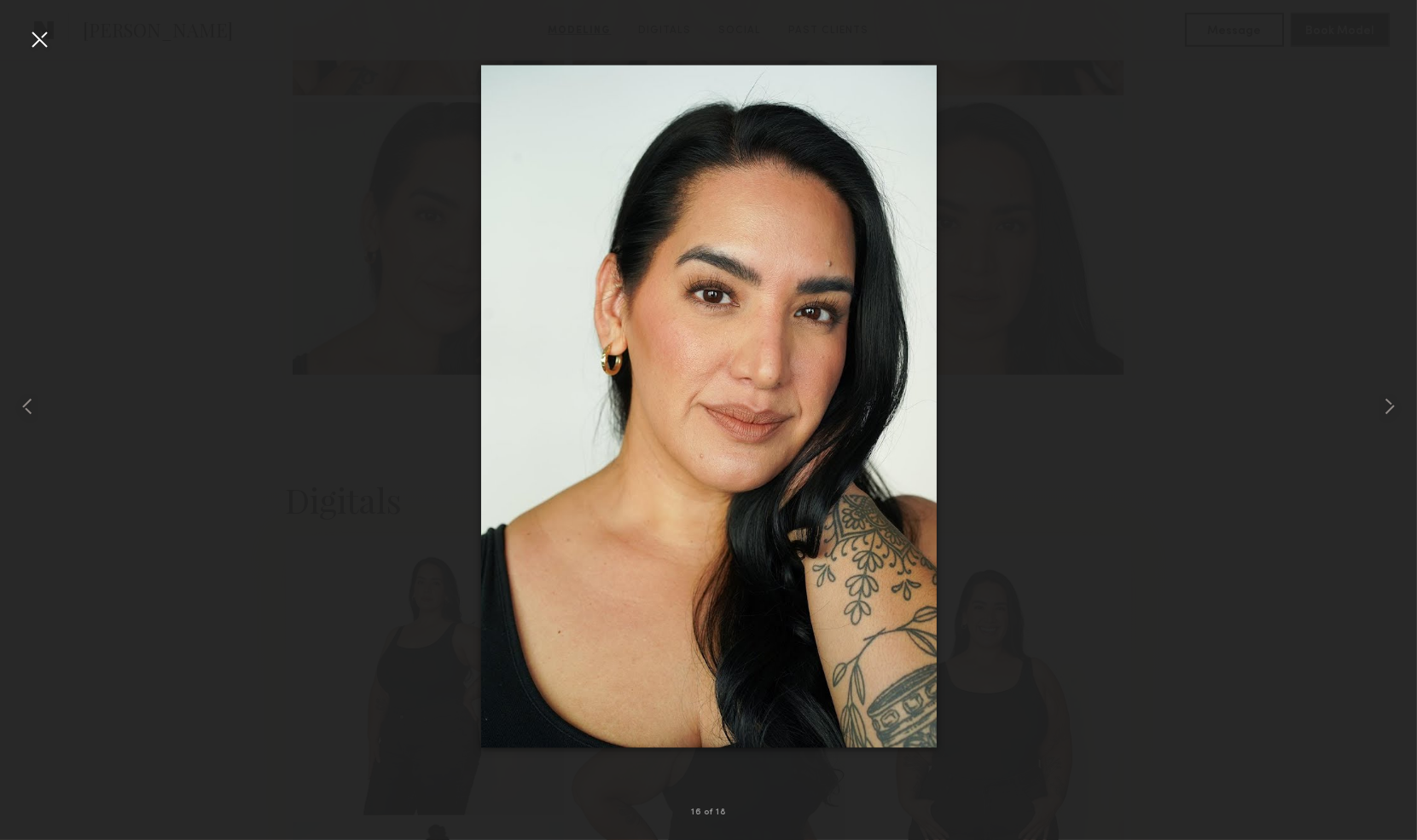
click at [28, 44] on div at bounding box center [39, 39] width 27 height 27
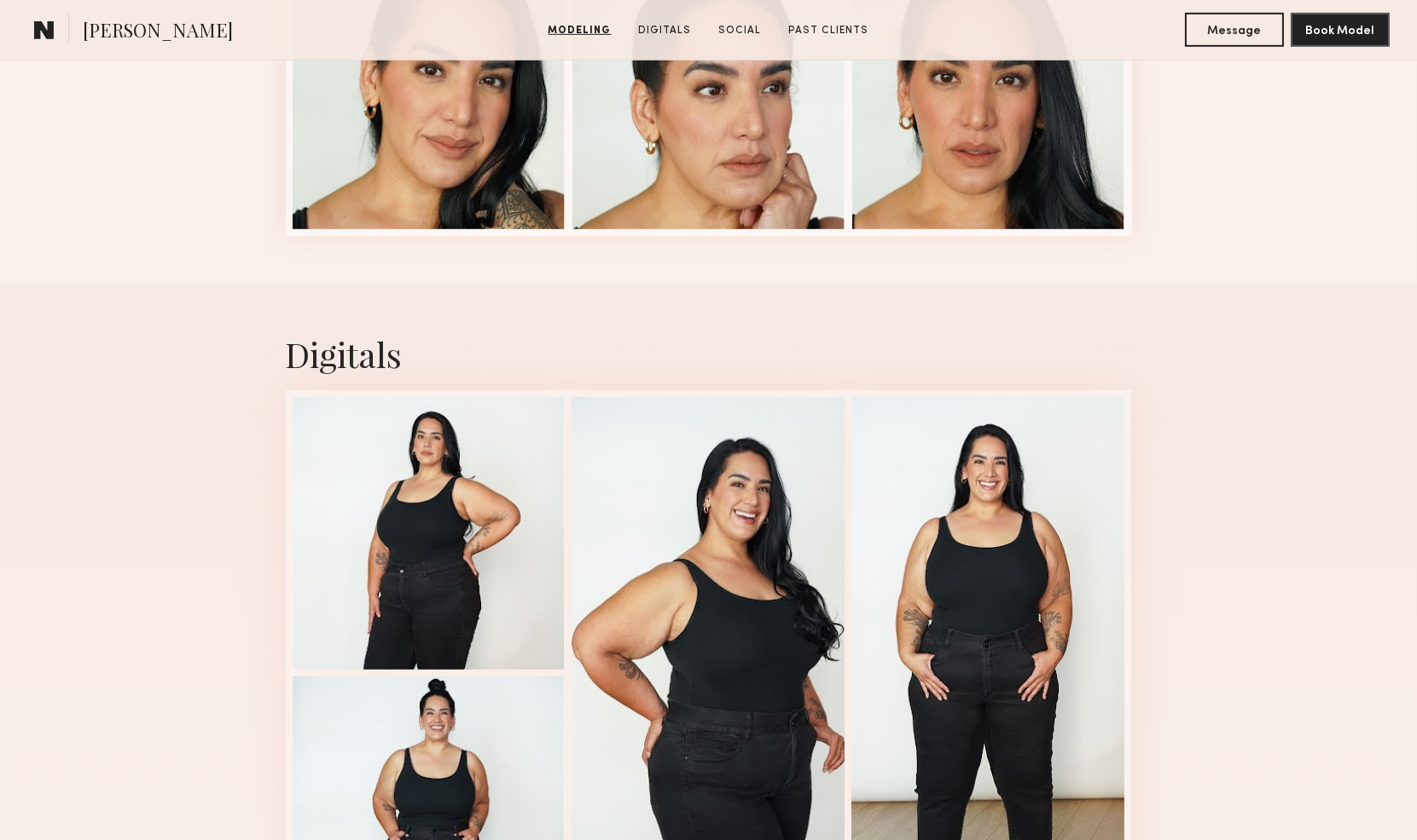
scroll to position [2178, 0]
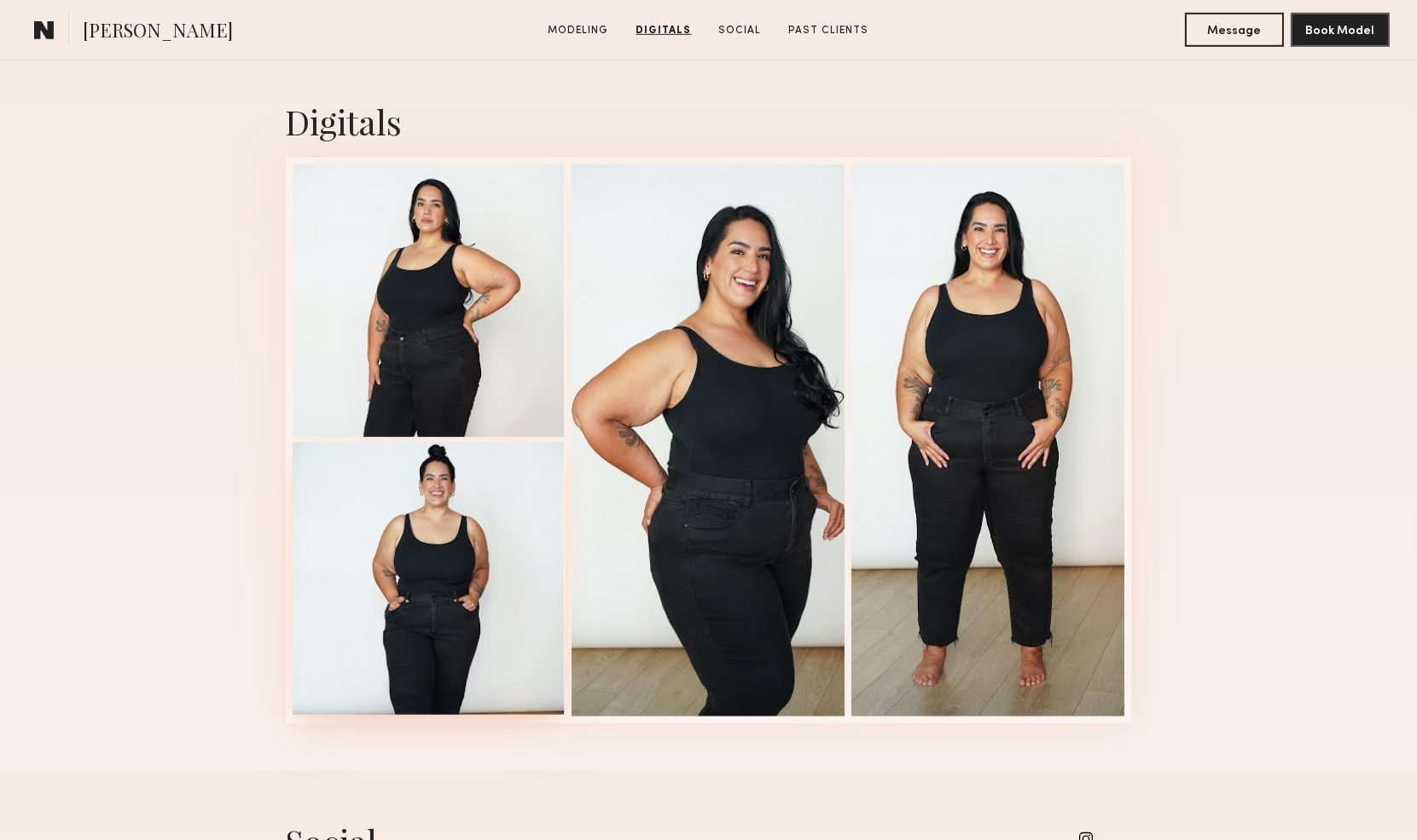
click at [445, 598] on div at bounding box center [428, 578] width 273 height 273
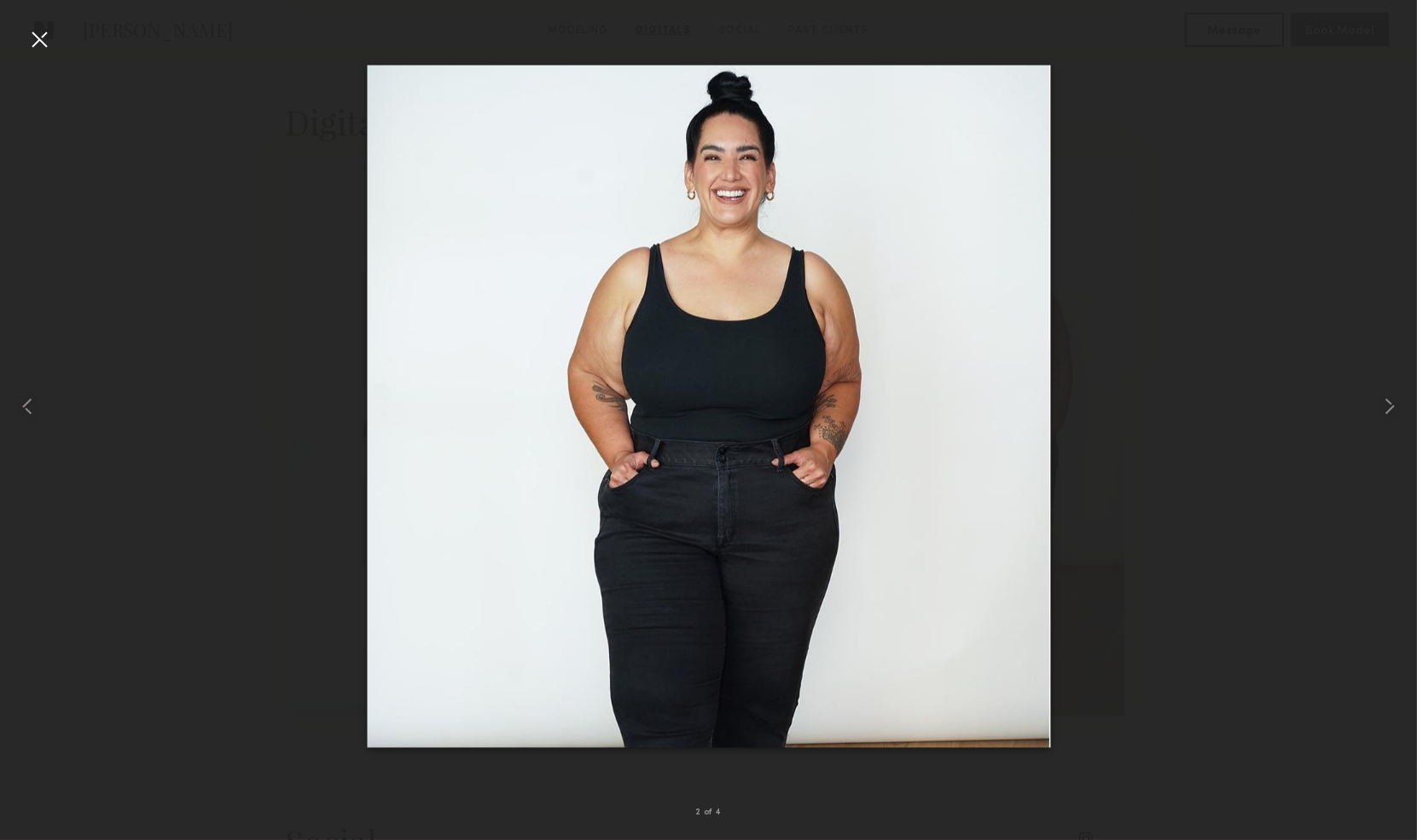
click at [37, 29] on div at bounding box center [39, 39] width 27 height 27
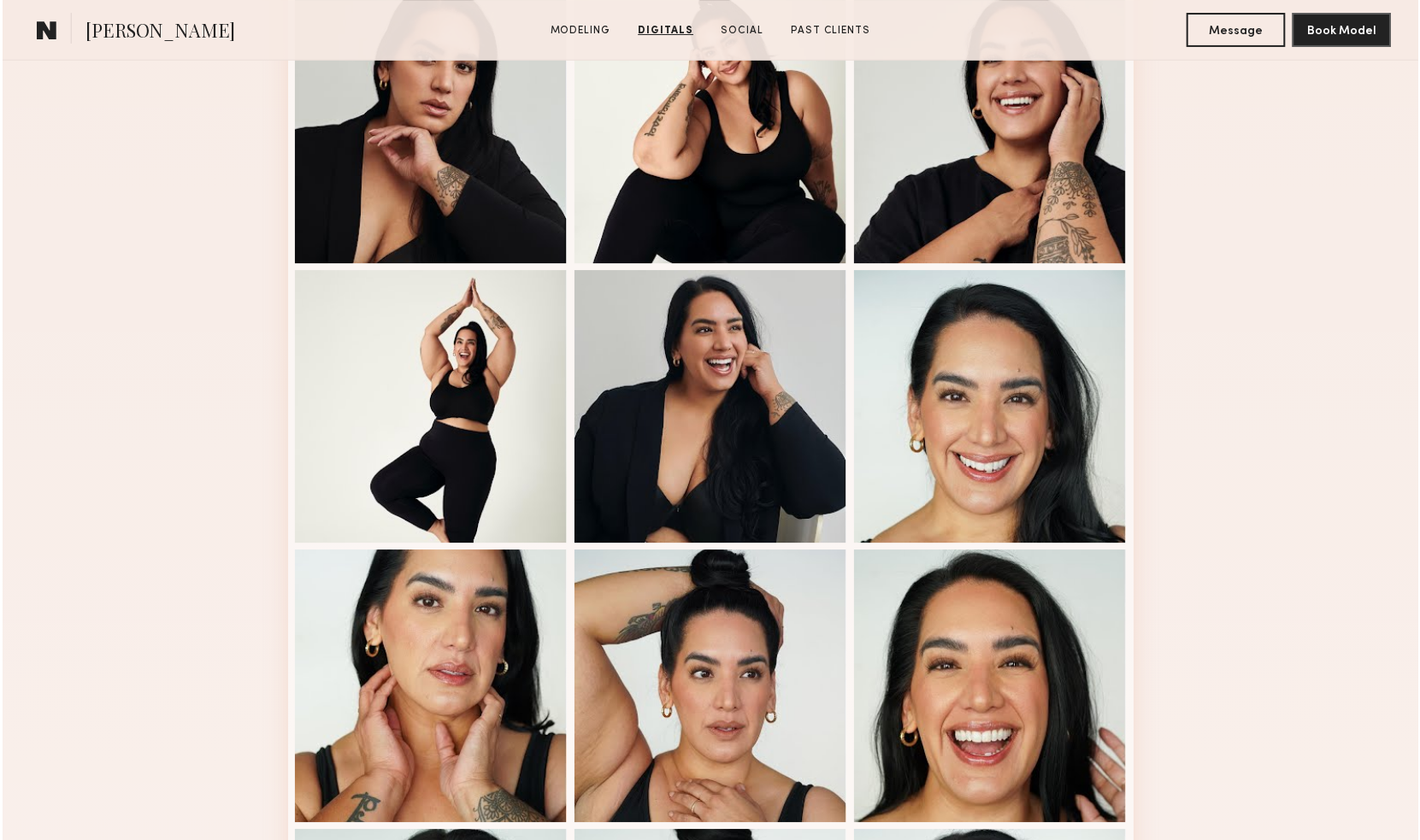
scroll to position [758, 0]
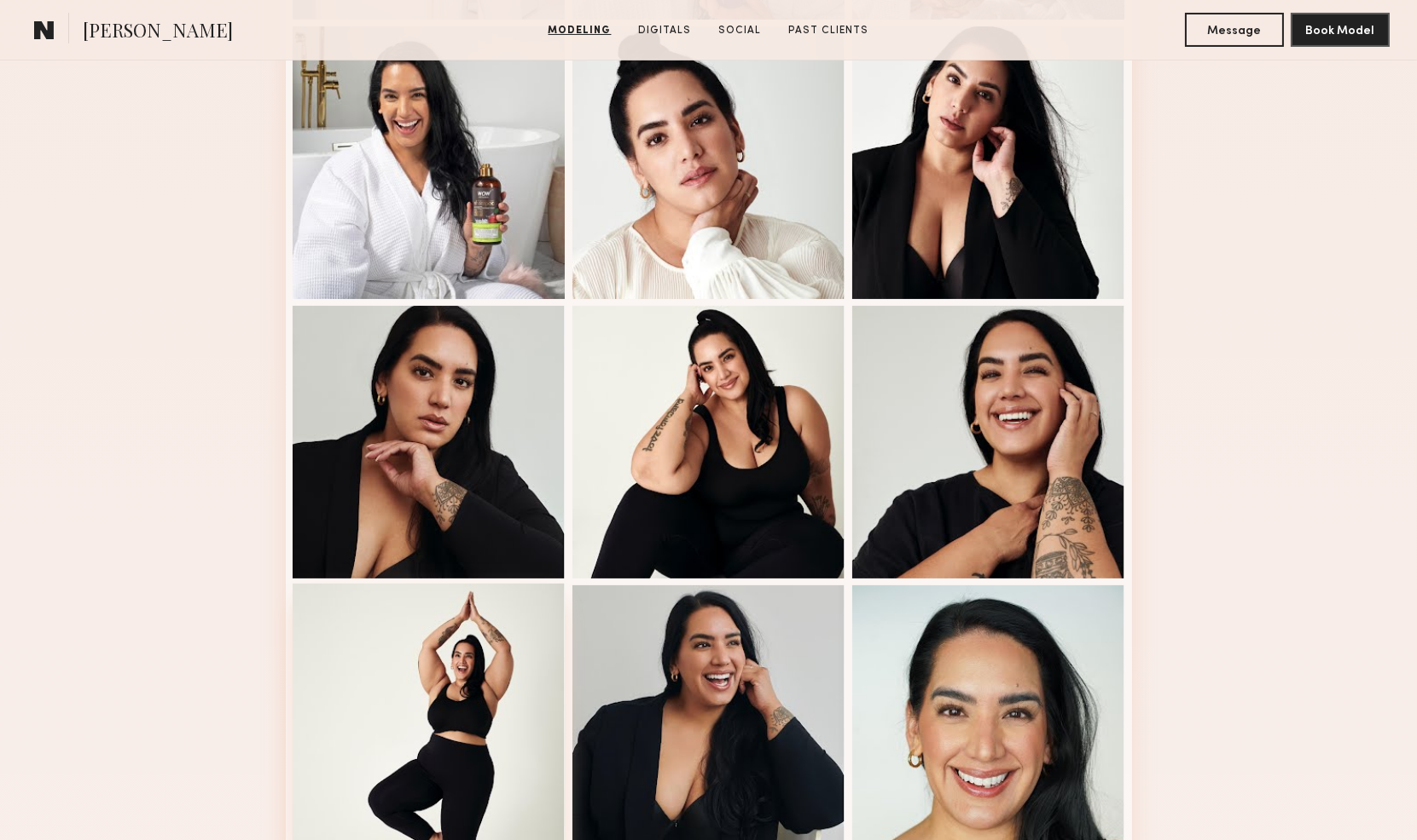
click at [387, 735] on div at bounding box center [428, 720] width 273 height 273
